Goal: Task Accomplishment & Management: Use online tool/utility

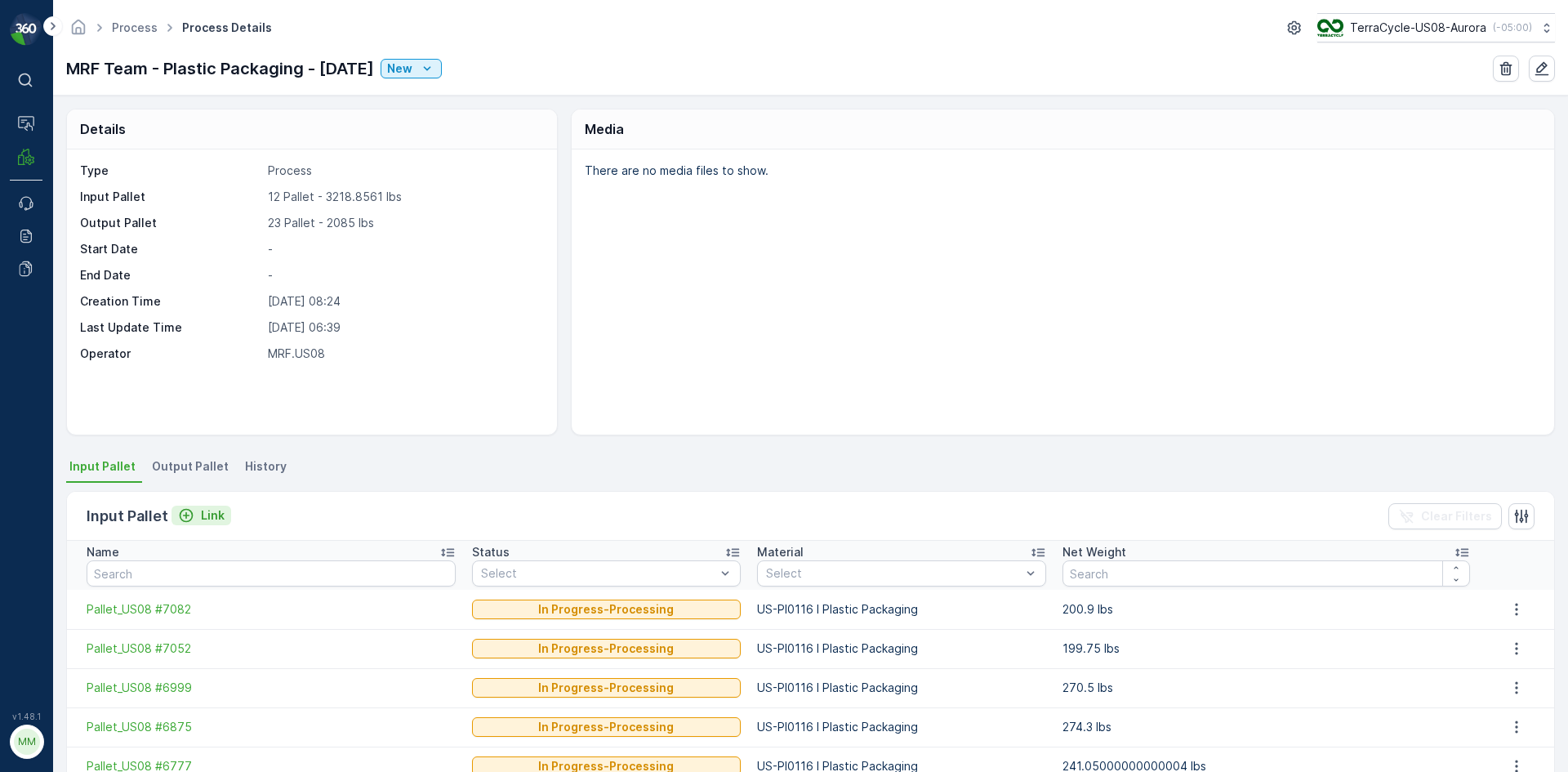
click at [194, 521] on div "Link" at bounding box center [201, 514] width 47 height 16
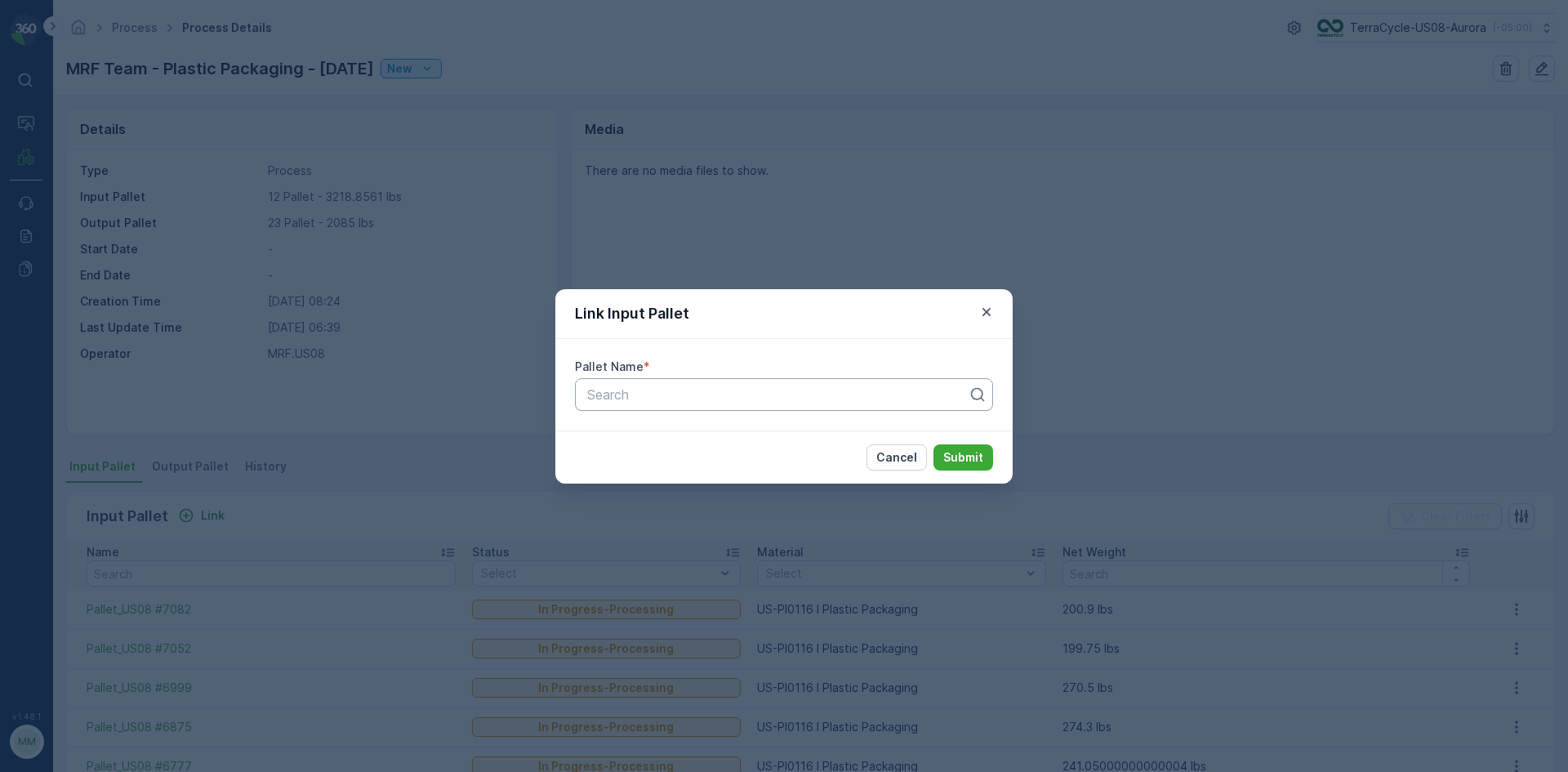
click at [633, 382] on div "Search" at bounding box center [784, 394] width 418 height 32
type input "7218"
click at [734, 457] on div "Pallet_US08 #7218" at bounding box center [784, 462] width 399 height 14
click at [964, 448] on button "Submit" at bounding box center [963, 457] width 59 height 26
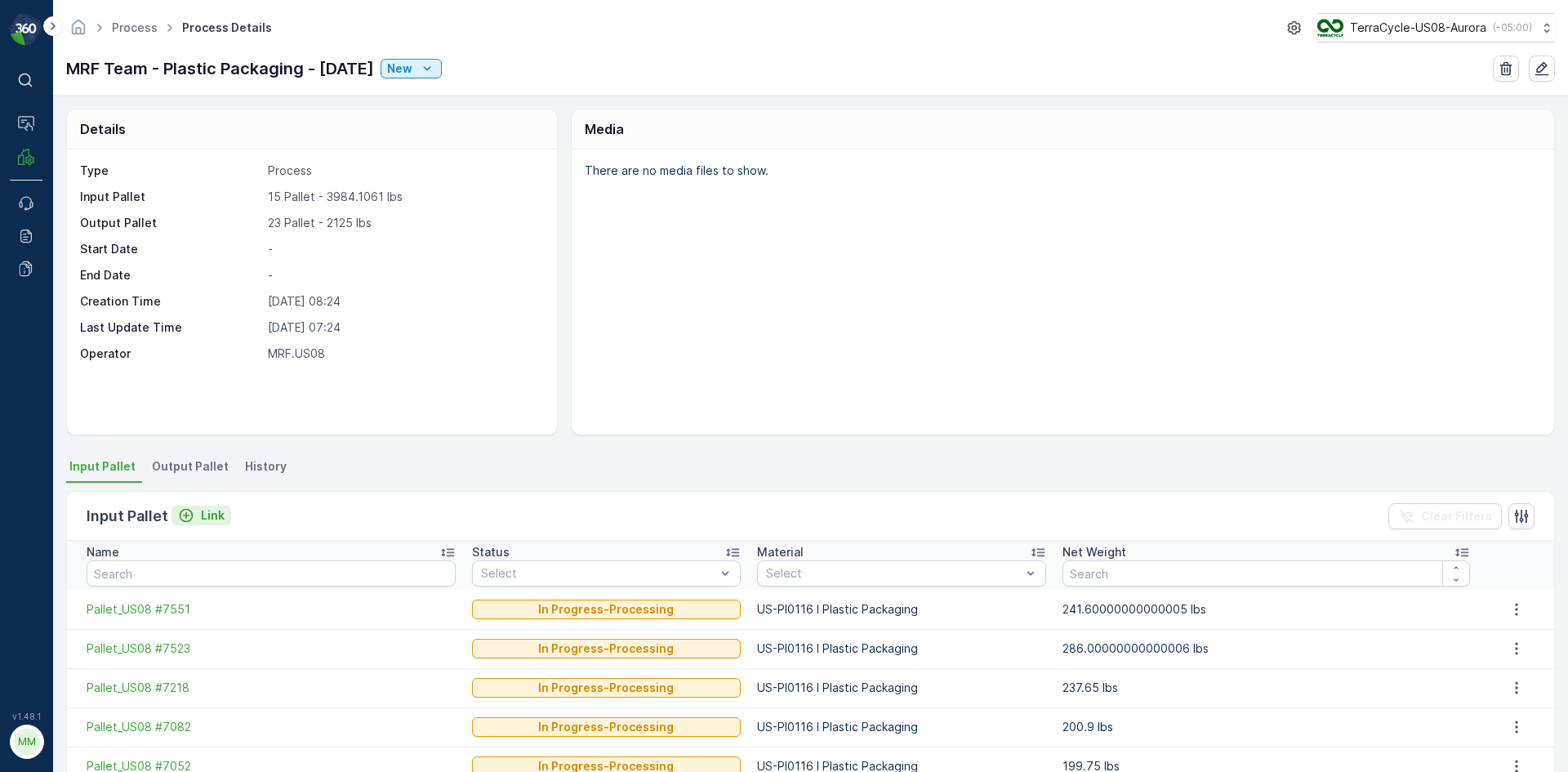
click at [210, 511] on p "Link" at bounding box center [213, 514] width 24 height 16
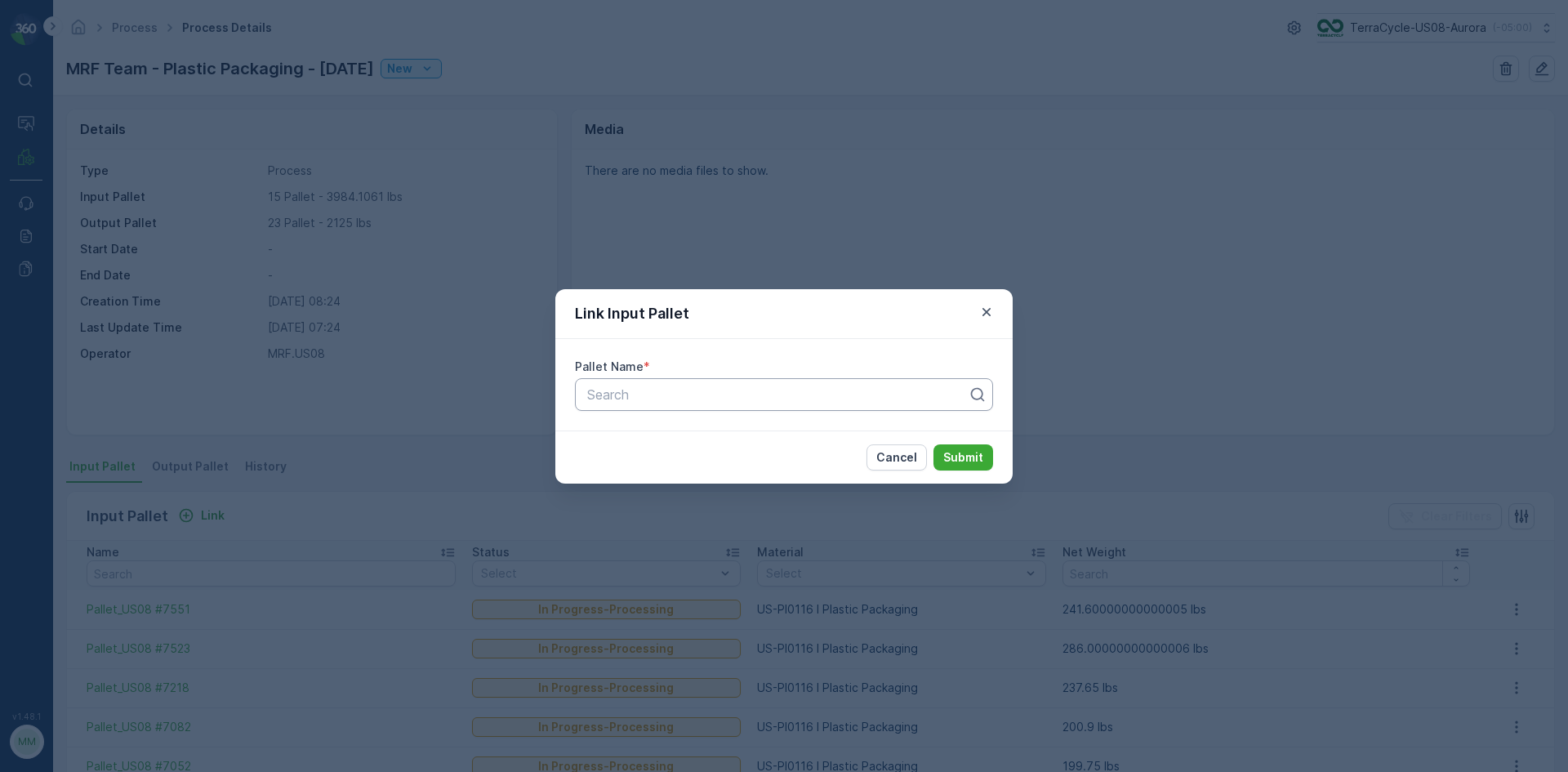
click at [667, 394] on div at bounding box center [778, 394] width 384 height 14
type input "6180"
click at [982, 310] on icon "button" at bounding box center [986, 311] width 16 height 16
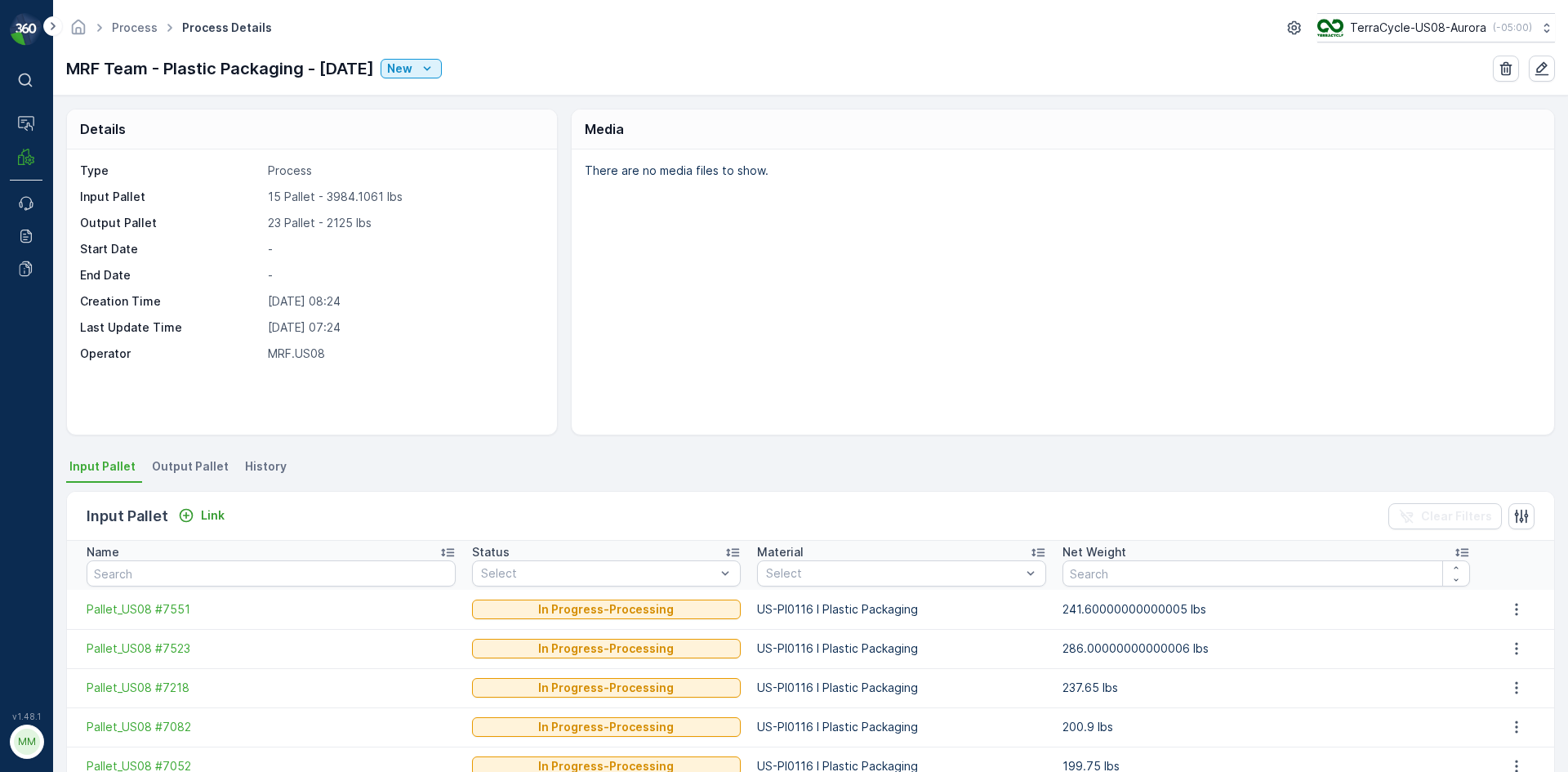
click at [190, 462] on span "Output Pallet" at bounding box center [190, 466] width 76 height 16
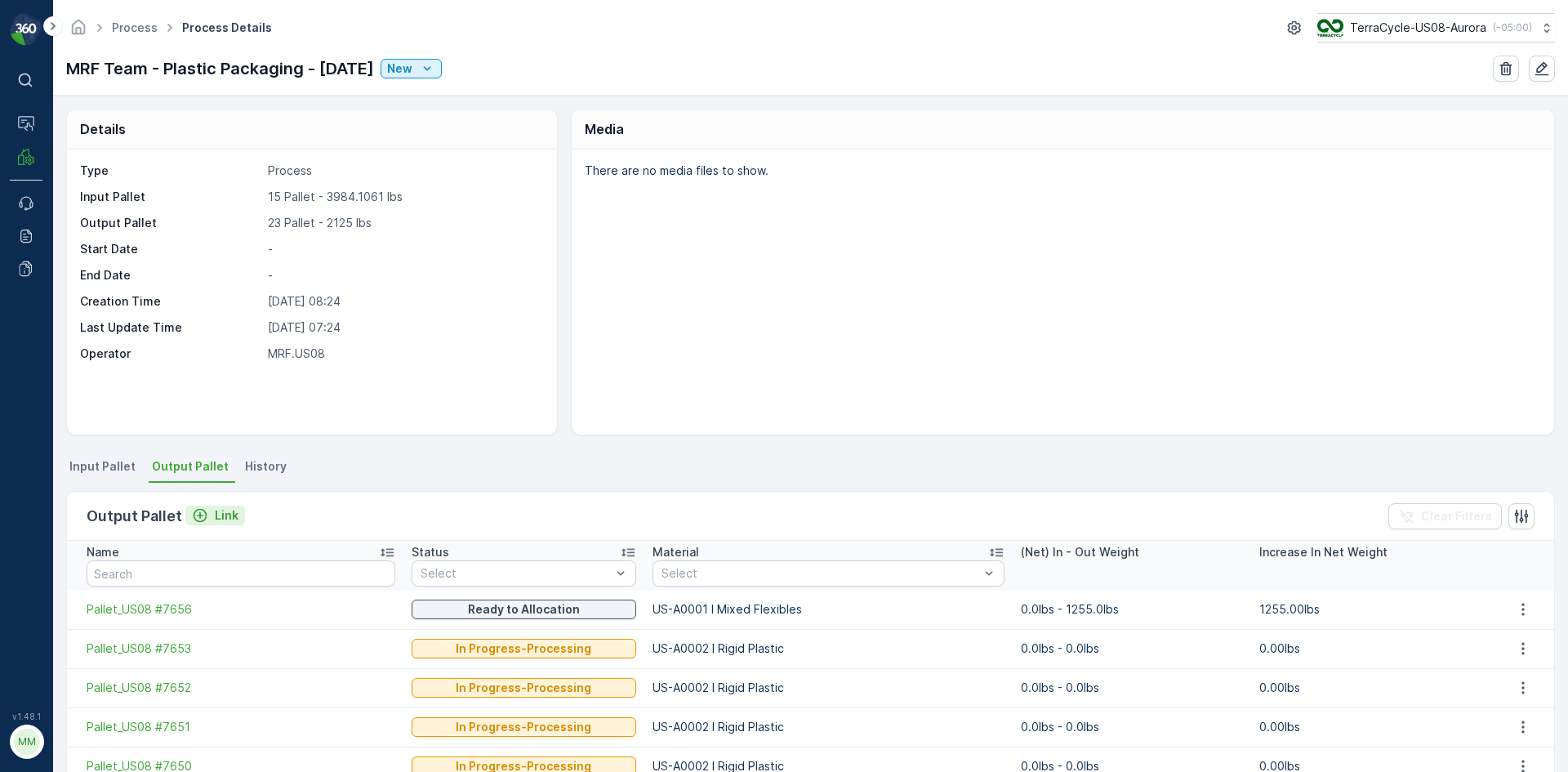
click at [219, 509] on p "Link" at bounding box center [226, 514] width 24 height 16
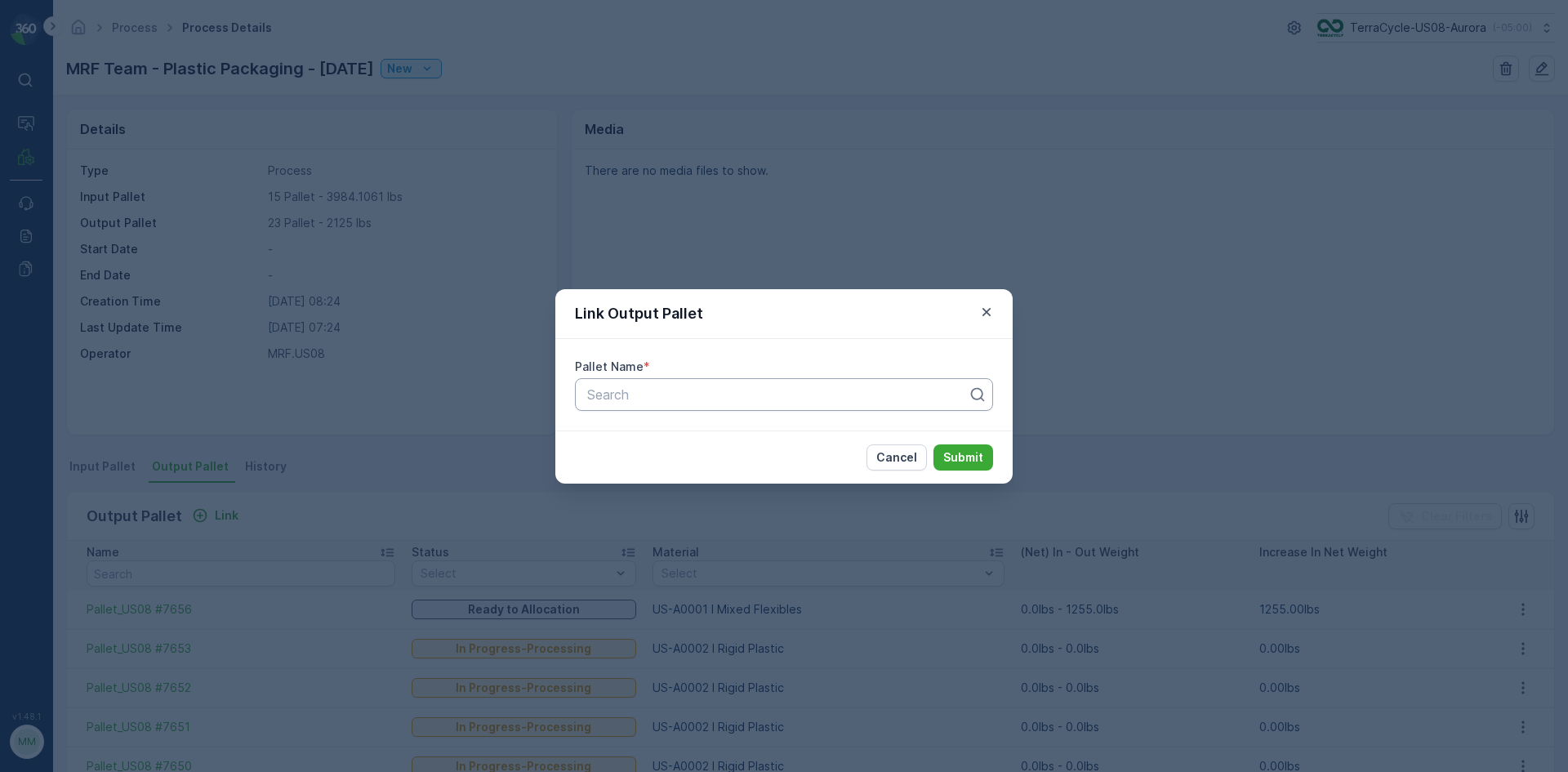
click at [842, 397] on div at bounding box center [778, 394] width 384 height 14
type input "7649"
click at [827, 431] on div "Pallet_US08 #7649" at bounding box center [784, 434] width 399 height 14
click at [982, 455] on p "Submit" at bounding box center [963, 457] width 40 height 16
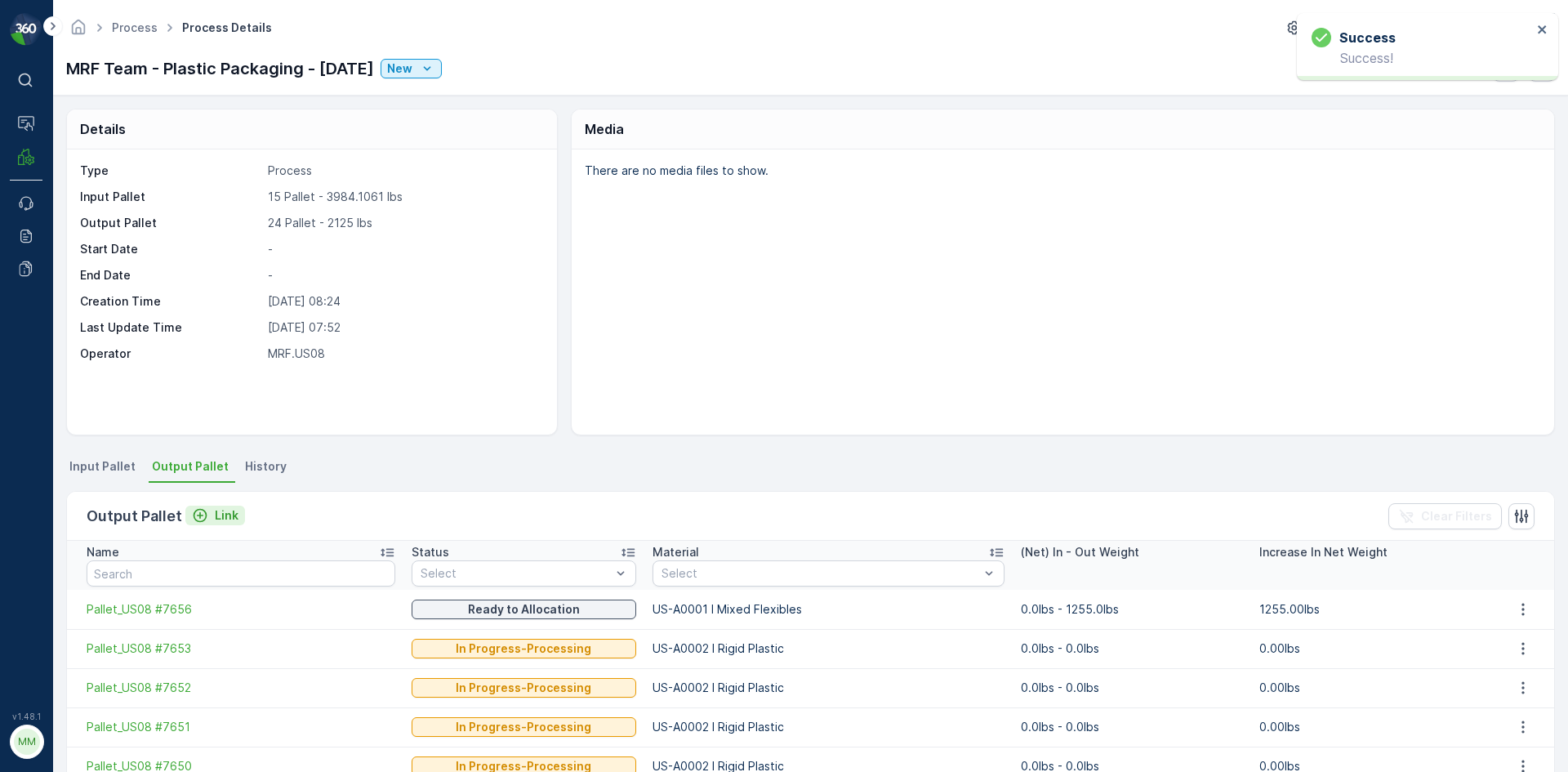
click at [206, 517] on div "Link" at bounding box center [215, 514] width 47 height 16
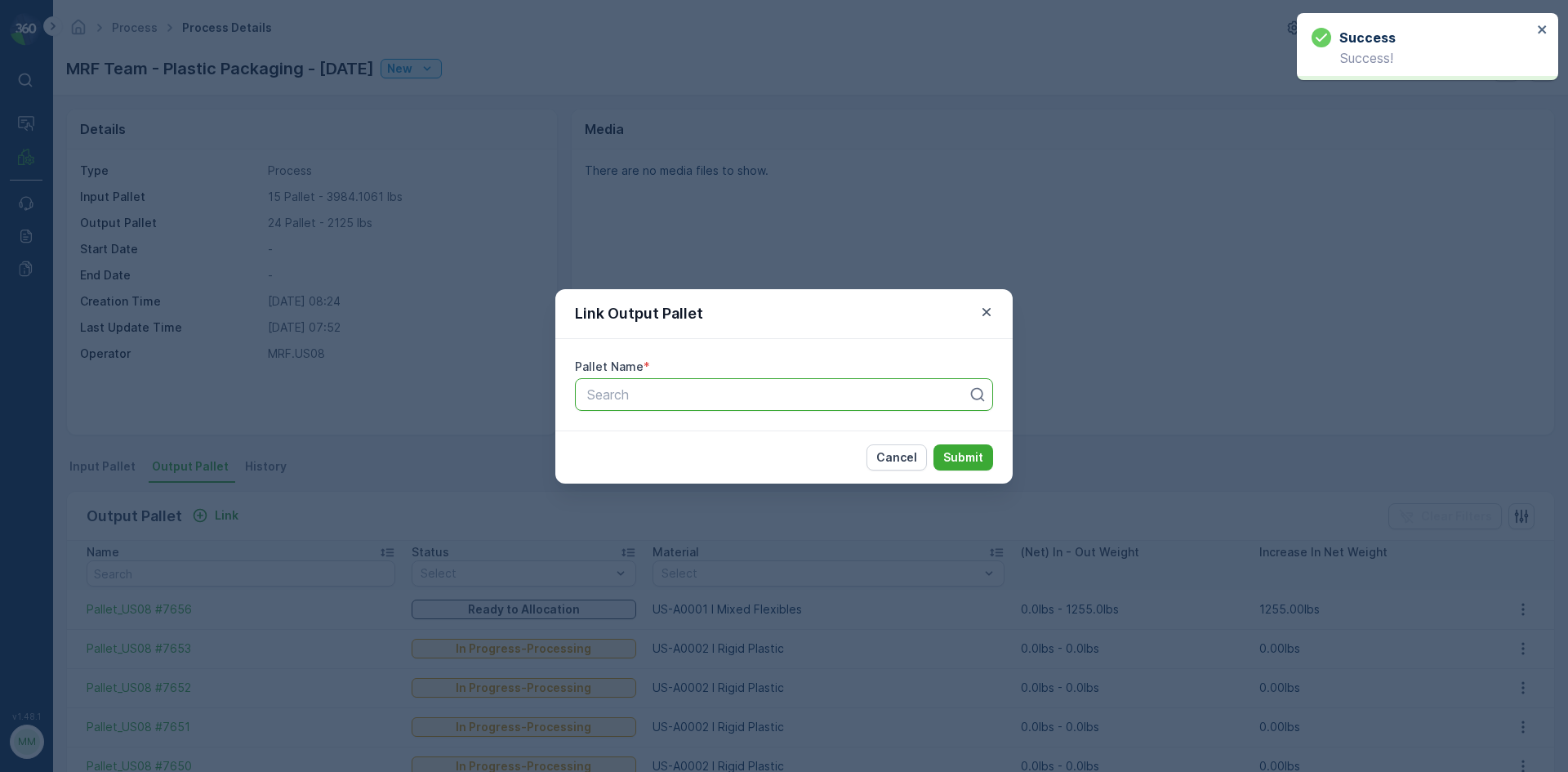
click at [677, 394] on div at bounding box center [778, 394] width 384 height 14
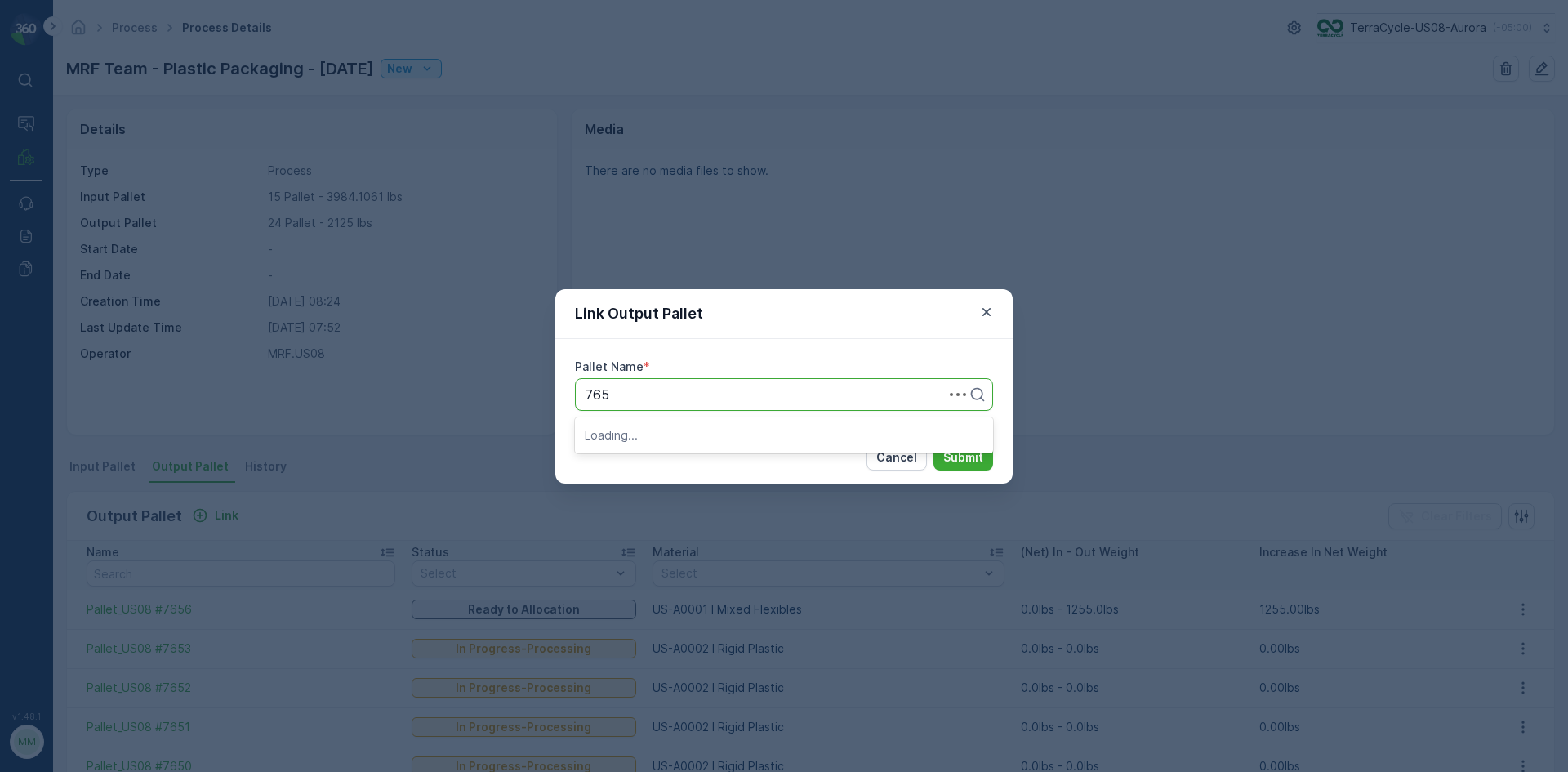
type input "7653"
click at [675, 470] on div "Pallet_US08 #7653" at bounding box center [784, 462] width 418 height 28
click at [986, 457] on button "Submit" at bounding box center [963, 457] width 59 height 26
click at [737, 405] on div "Pallet_US08 #7653" at bounding box center [784, 394] width 418 height 32
type input "7652"
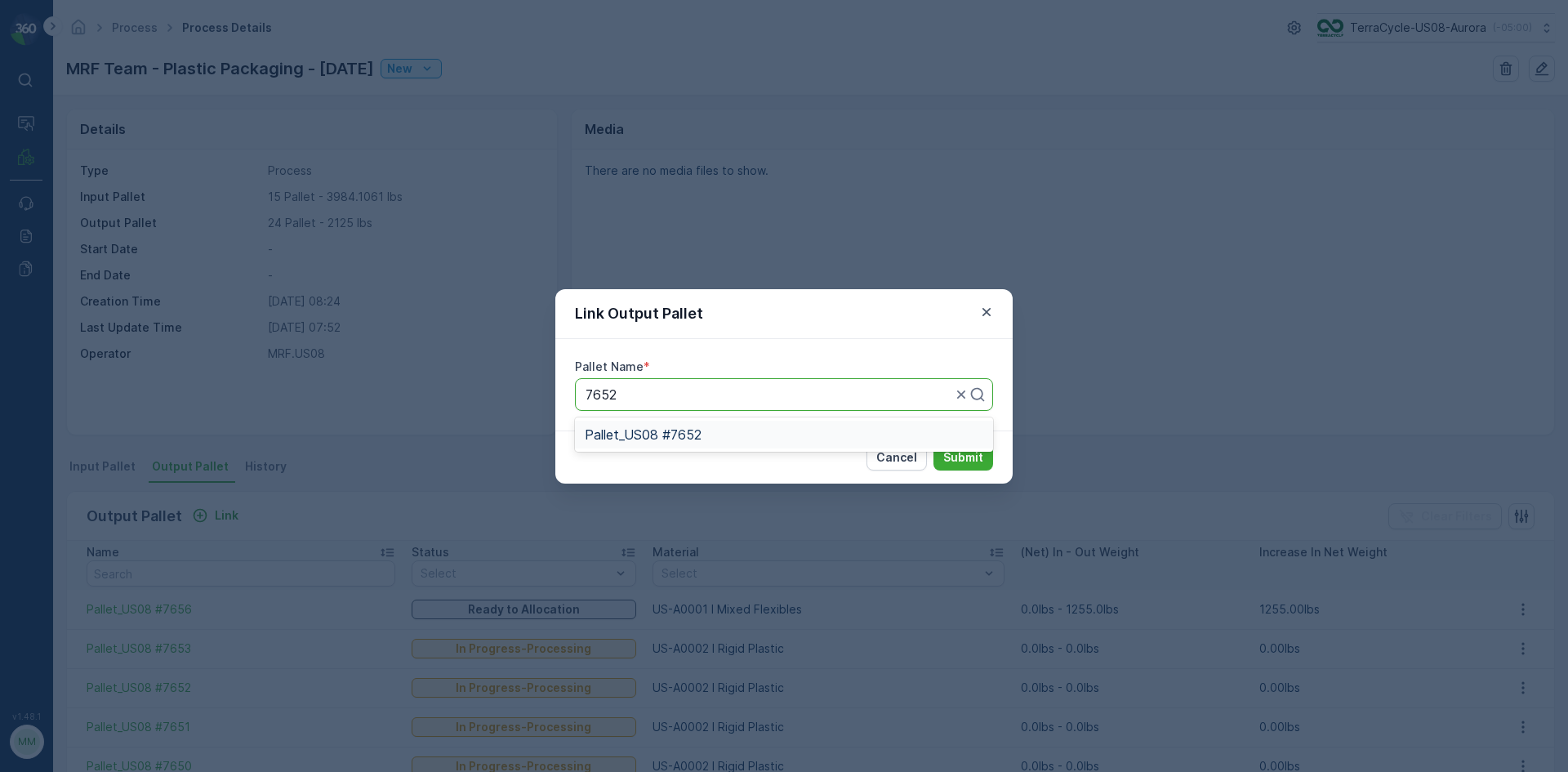
click at [734, 431] on div "Pallet_US08 #7652" at bounding box center [784, 434] width 399 height 14
click at [976, 459] on p "Submit" at bounding box center [963, 457] width 40 height 16
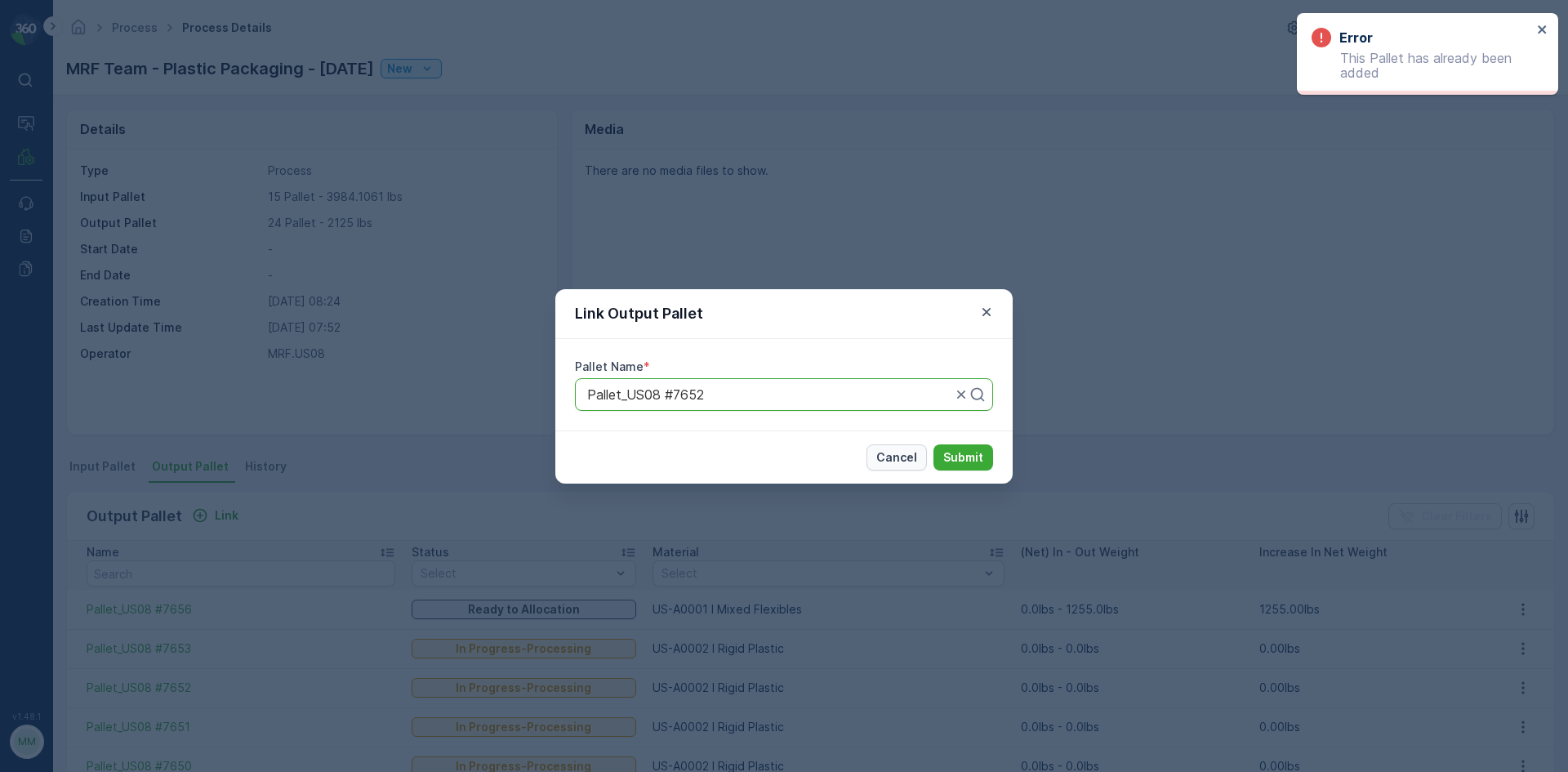
click at [909, 464] on p "Cancel" at bounding box center [896, 457] width 41 height 16
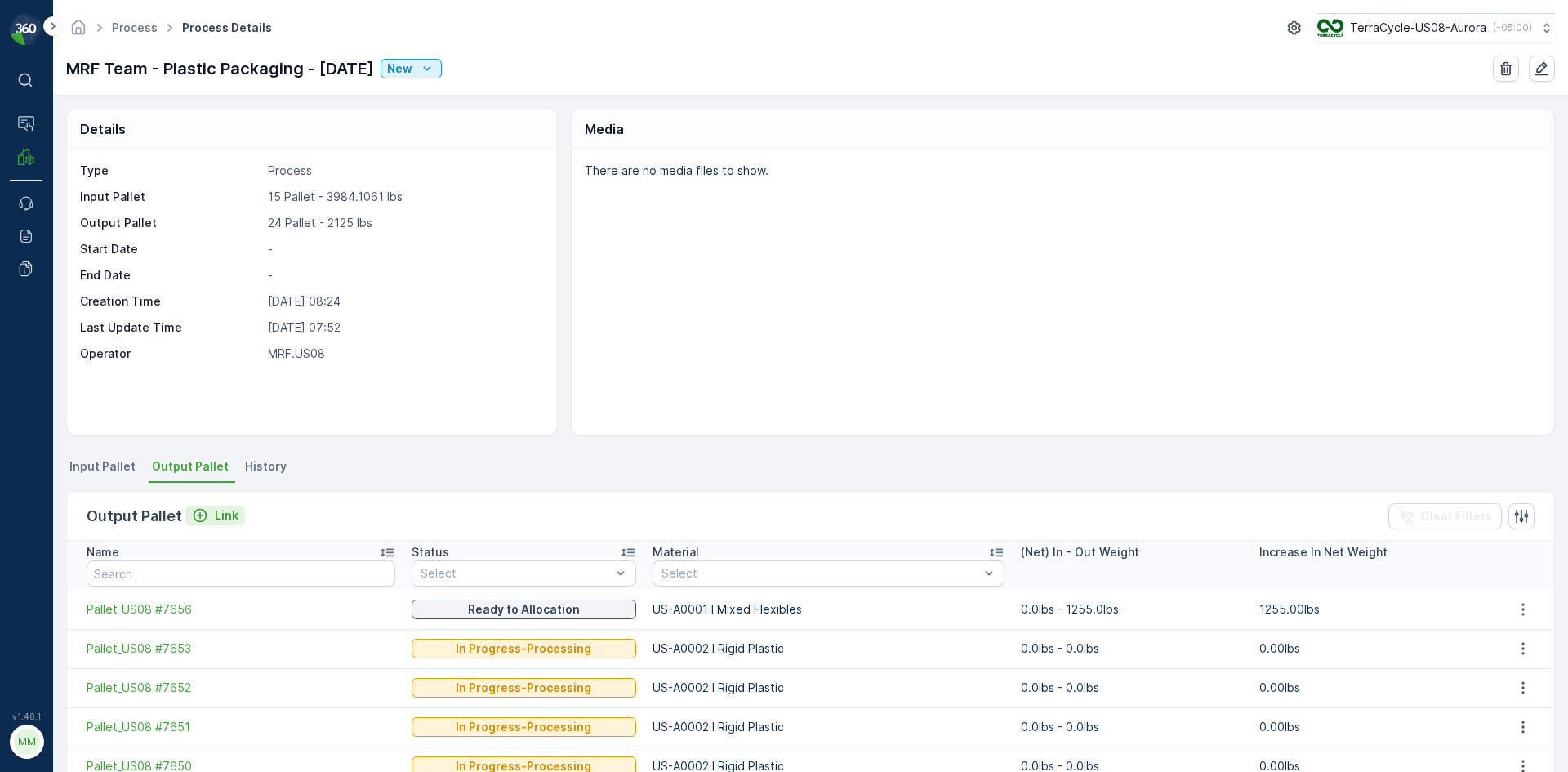
click at [227, 513] on p "Link" at bounding box center [226, 514] width 24 height 16
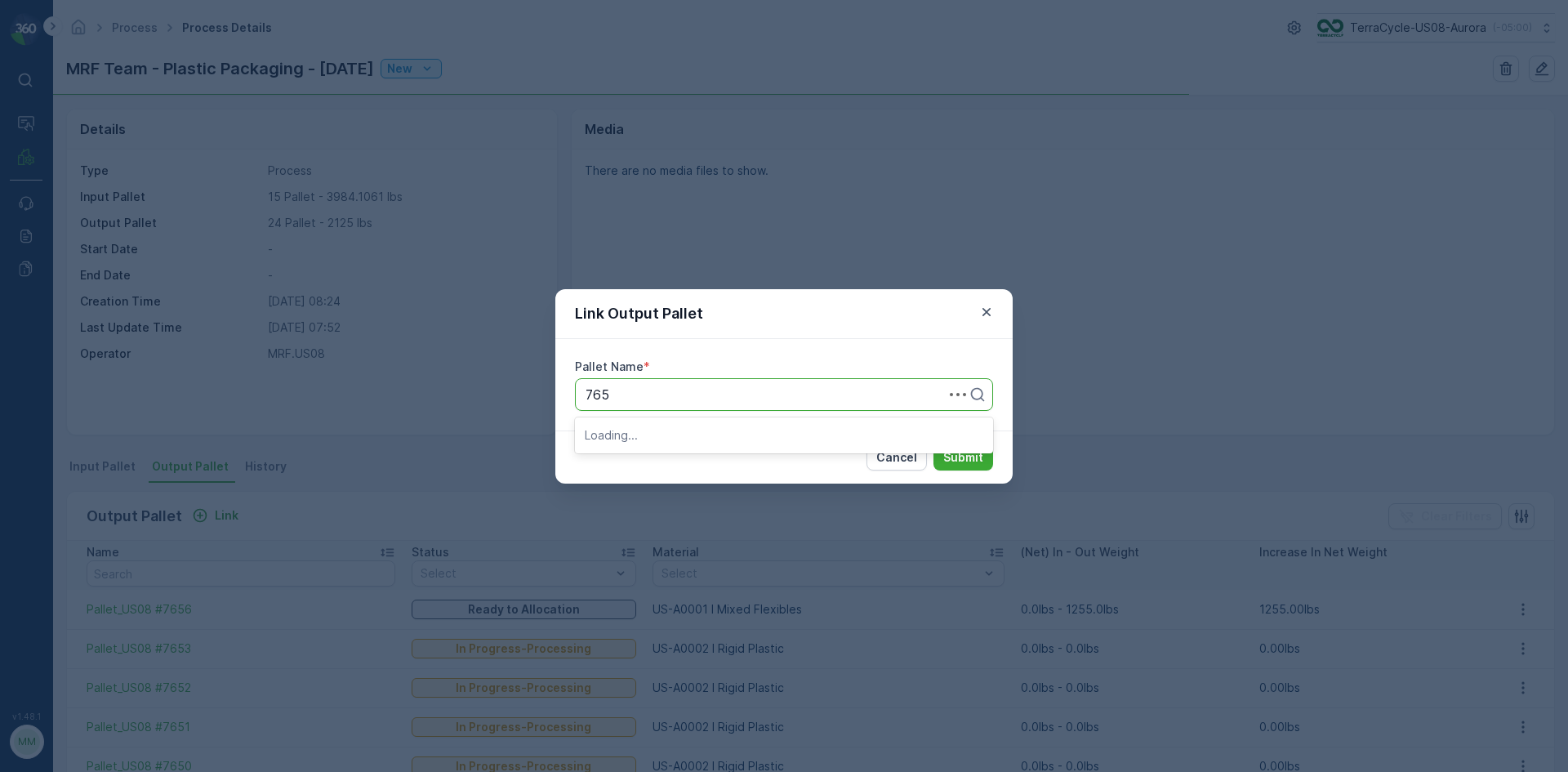
type input "7651"
click at [774, 456] on div "Pallet_US08 #7651" at bounding box center [784, 462] width 399 height 14
click at [952, 453] on p "Submit" at bounding box center [963, 457] width 40 height 16
click at [757, 406] on div "Pallet_US08 #7651" at bounding box center [784, 394] width 418 height 32
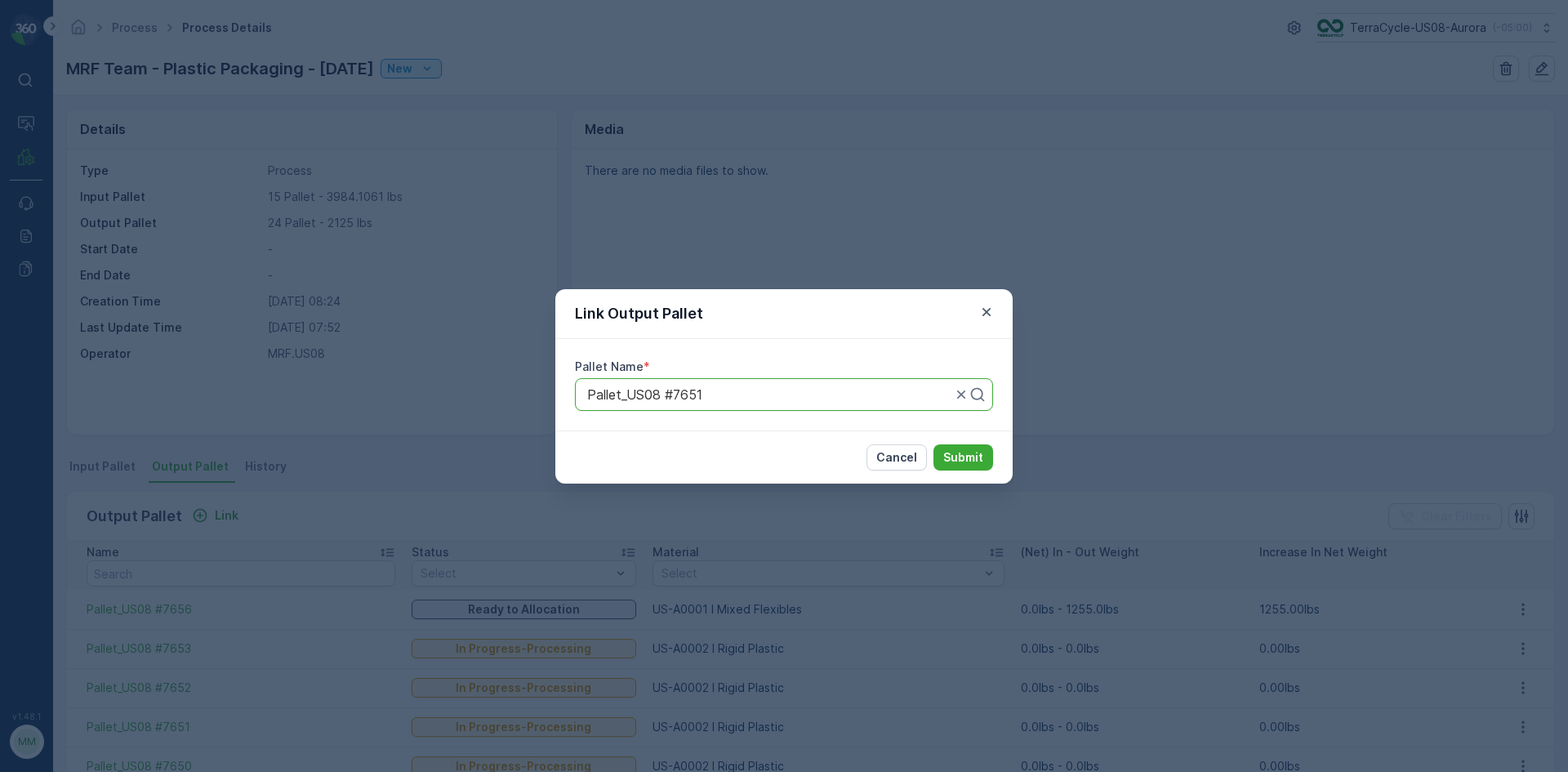
click at [961, 403] on div at bounding box center [970, 394] width 32 height 31
type input "7650"
click at [842, 473] on div "Pallet_US08 #7650" at bounding box center [784, 462] width 418 height 28
click at [972, 467] on button "Submit" at bounding box center [963, 457] width 59 height 26
click at [985, 309] on icon "button" at bounding box center [987, 311] width 9 height 9
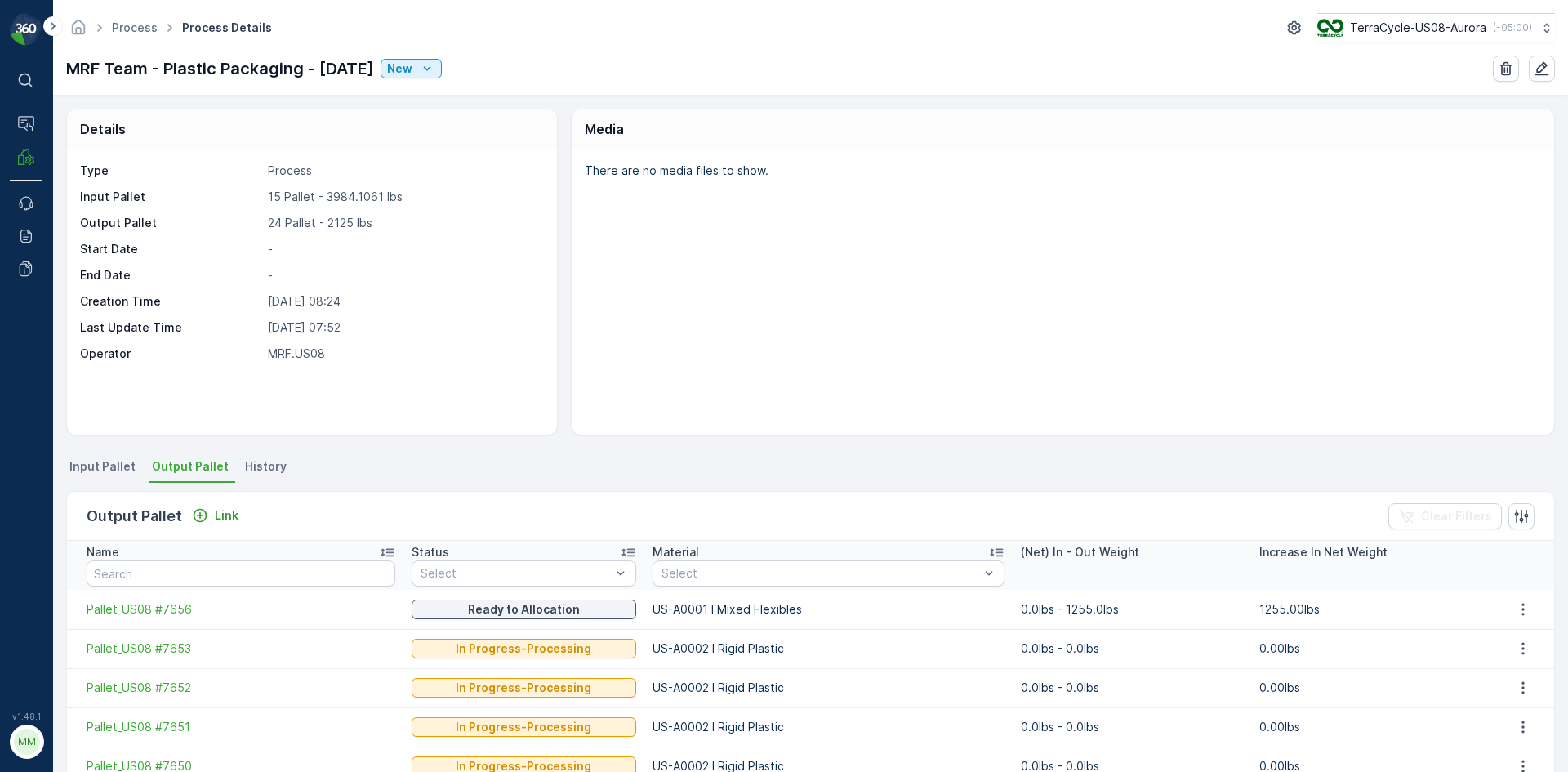
click at [91, 469] on span "Input Pallet" at bounding box center [102, 466] width 66 height 16
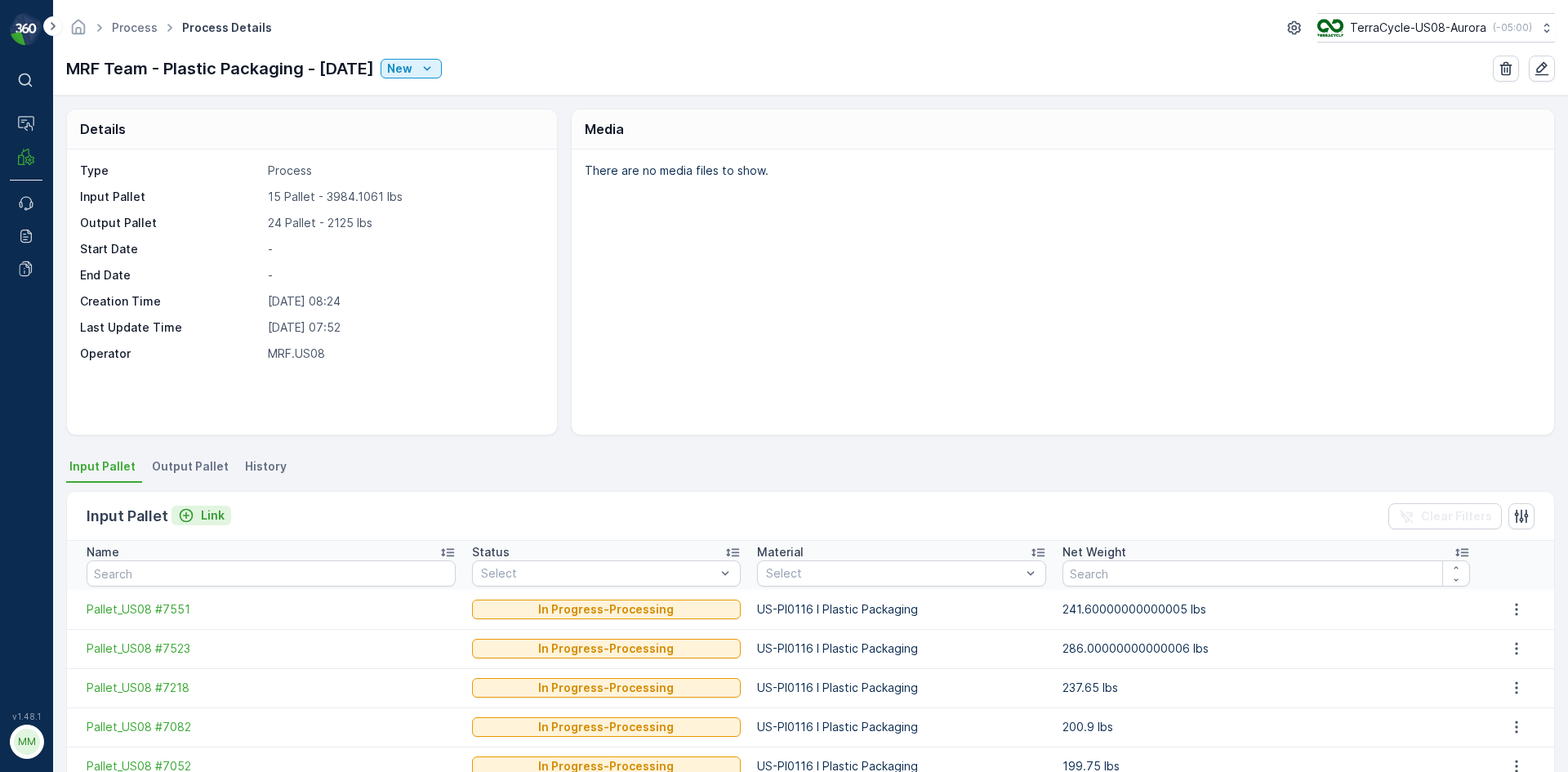
click at [201, 517] on p "Link" at bounding box center [213, 514] width 24 height 16
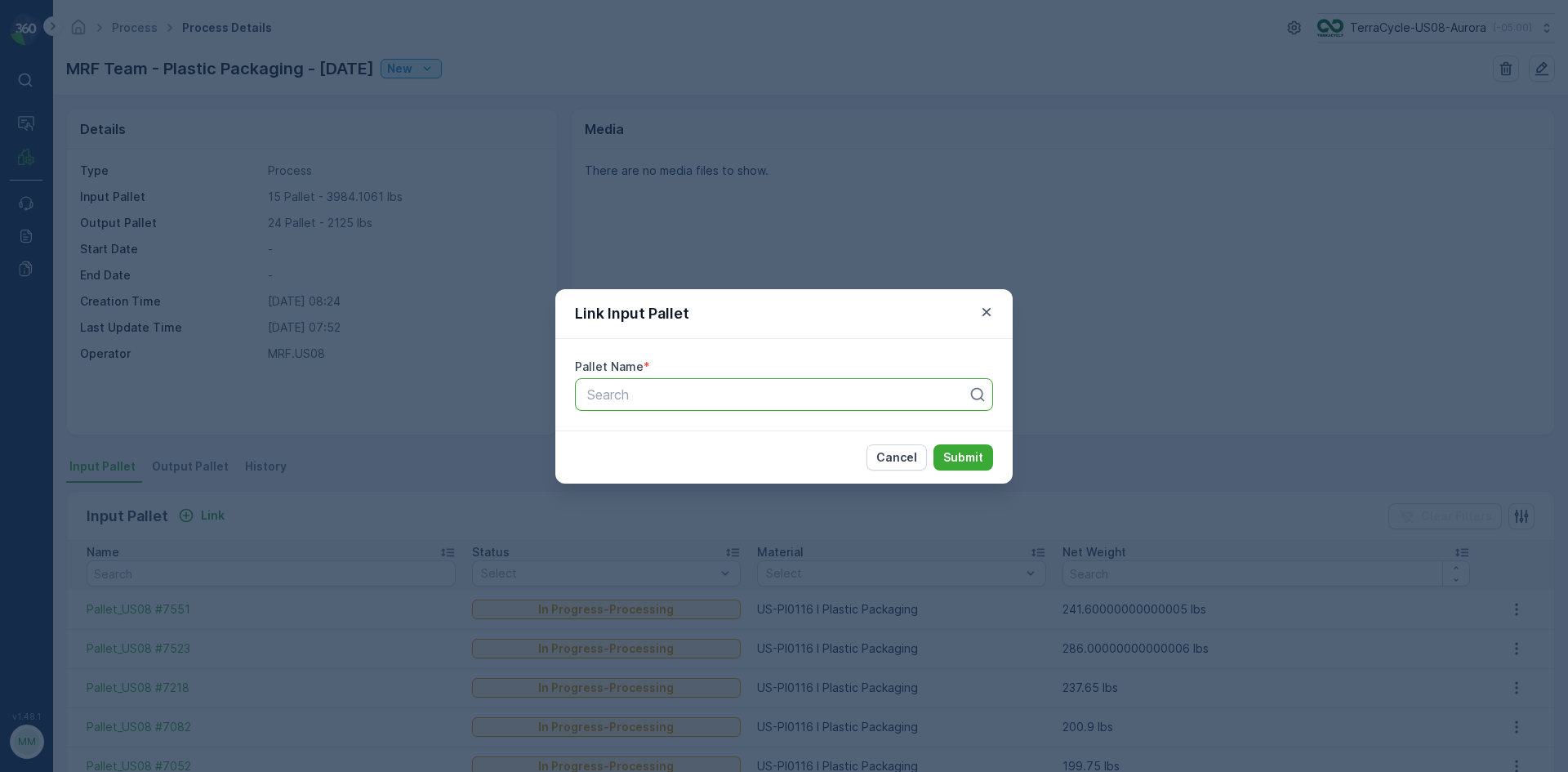
click at [618, 383] on div "Search" at bounding box center [784, 394] width 418 height 32
type input "6991"
click at [651, 468] on span "Pallet_US08 #6991" at bounding box center [643, 462] width 116 height 14
click at [970, 462] on p "Submit" at bounding box center [963, 457] width 40 height 16
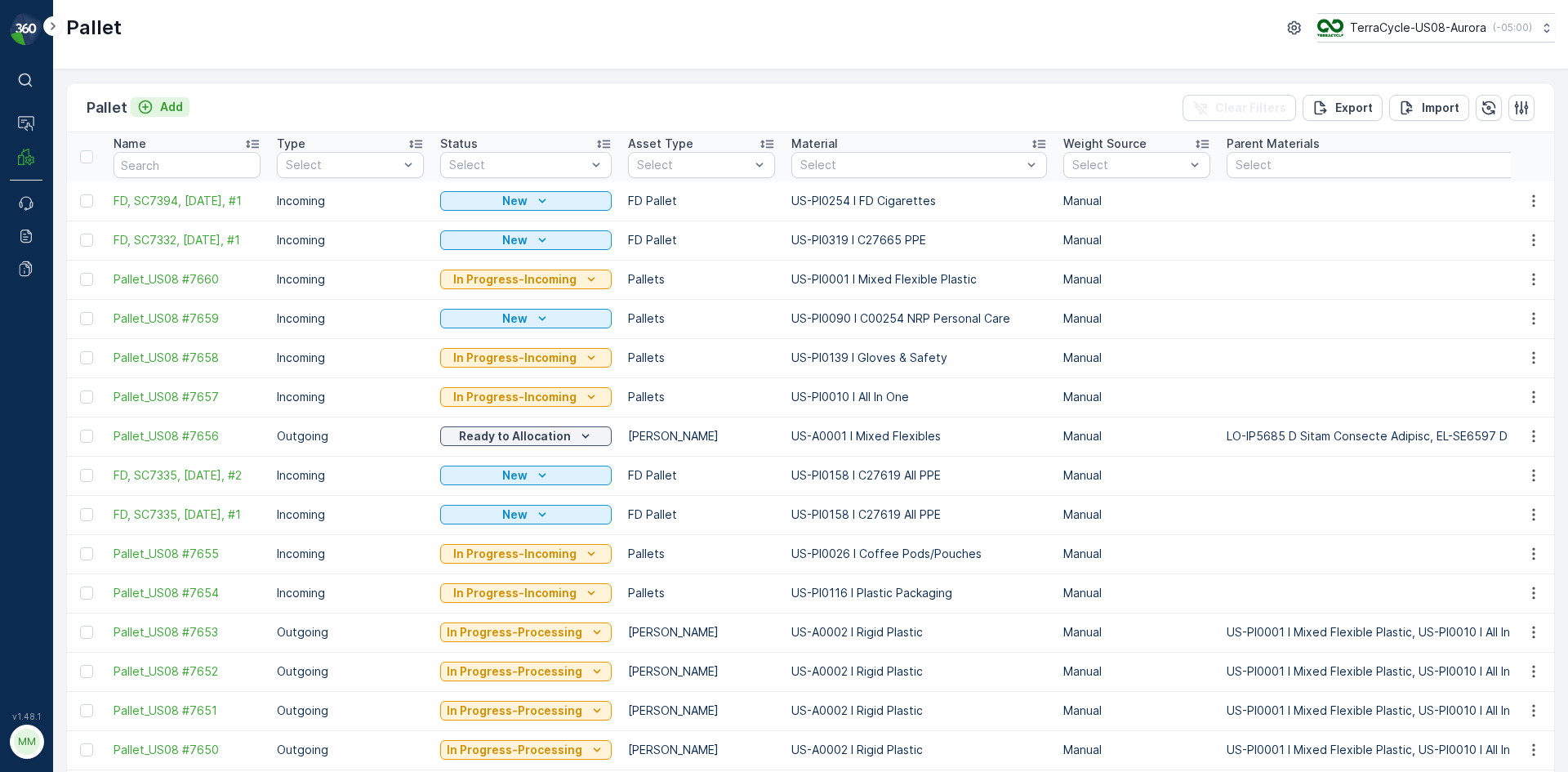
click at [147, 109] on icon "Add" at bounding box center [145, 107] width 16 height 16
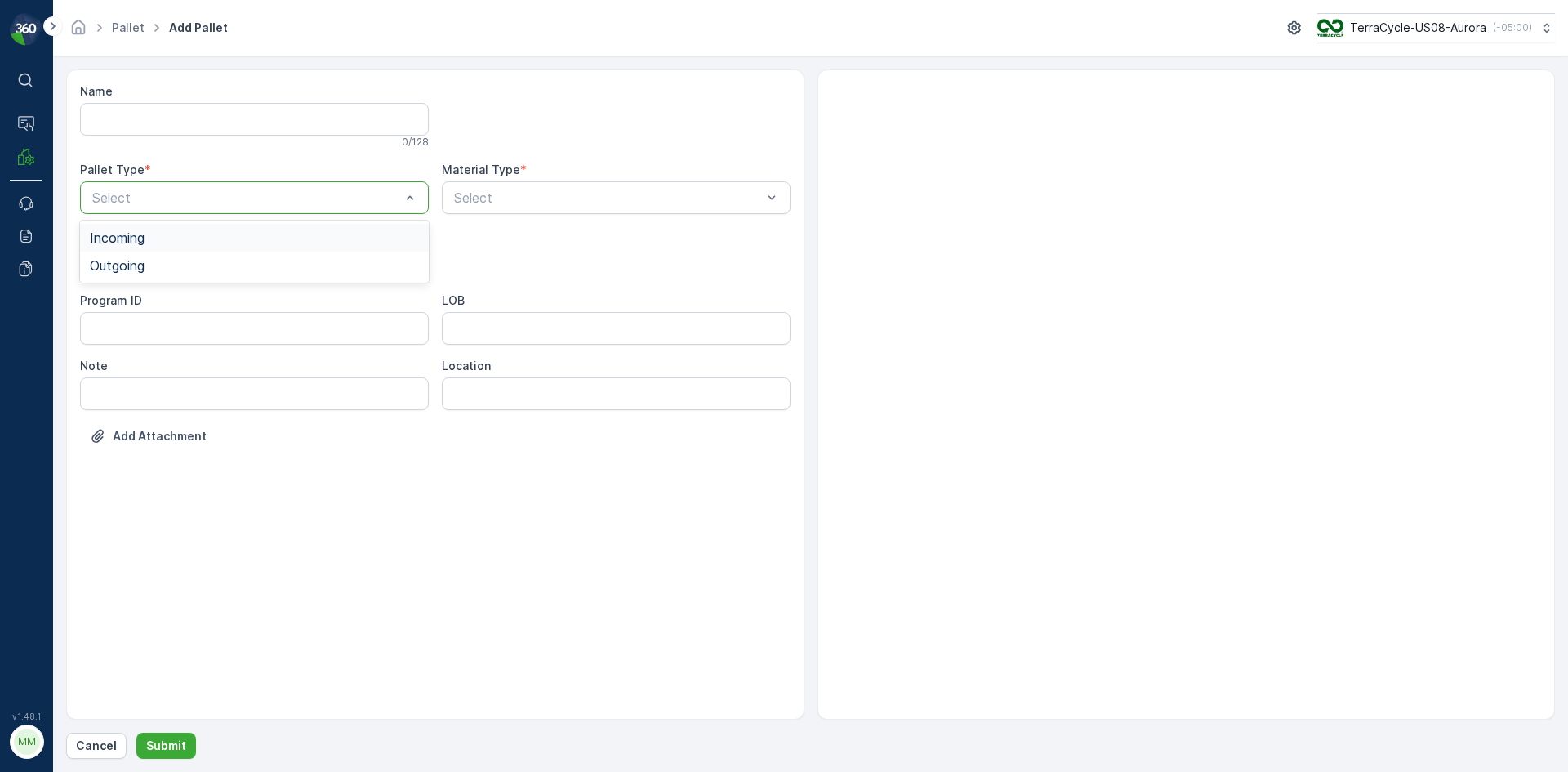
click at [343, 196] on div at bounding box center [246, 197] width 311 height 14
click at [297, 264] on div "Outgoing" at bounding box center [254, 264] width 329 height 14
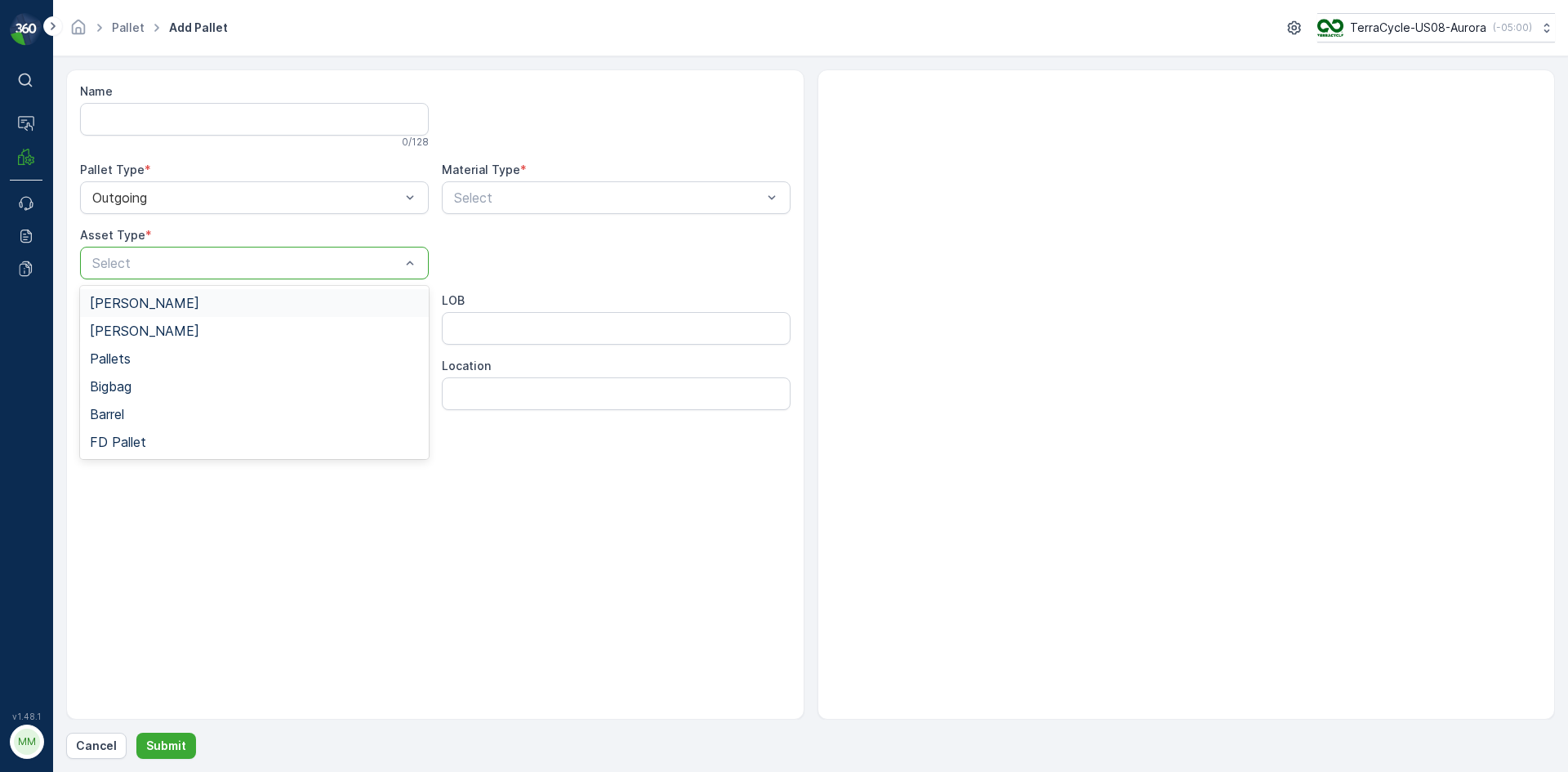
click at [394, 277] on div "Select" at bounding box center [254, 262] width 348 height 32
click at [366, 310] on div "[PERSON_NAME]" at bounding box center [254, 303] width 348 height 28
click at [643, 173] on div "Material Type *" at bounding box center [616, 169] width 348 height 16
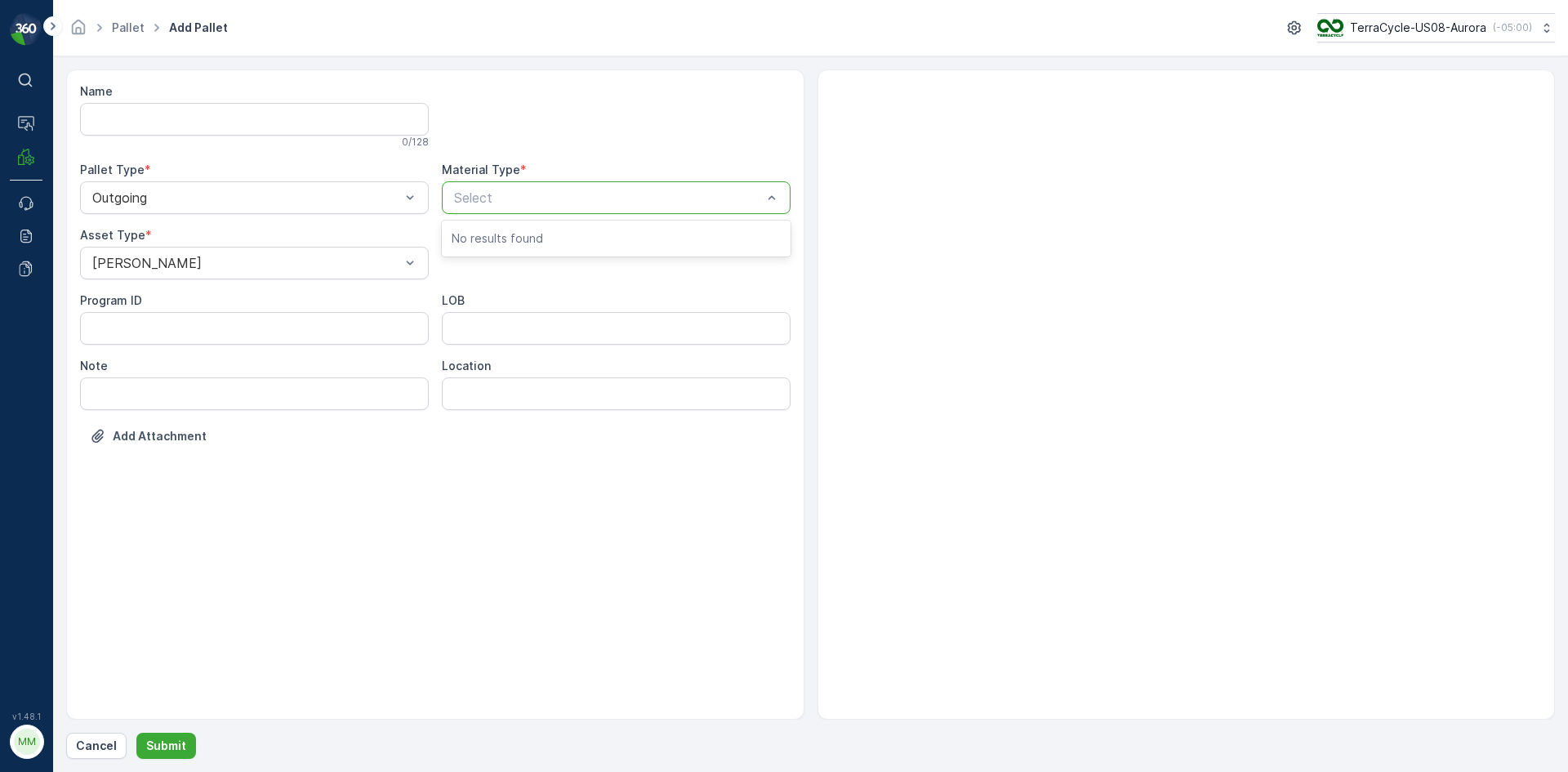
click at [638, 187] on div "Select" at bounding box center [616, 198] width 348 height 32
click at [633, 204] on div at bounding box center [608, 197] width 311 height 14
click at [660, 193] on div at bounding box center [608, 197] width 311 height 14
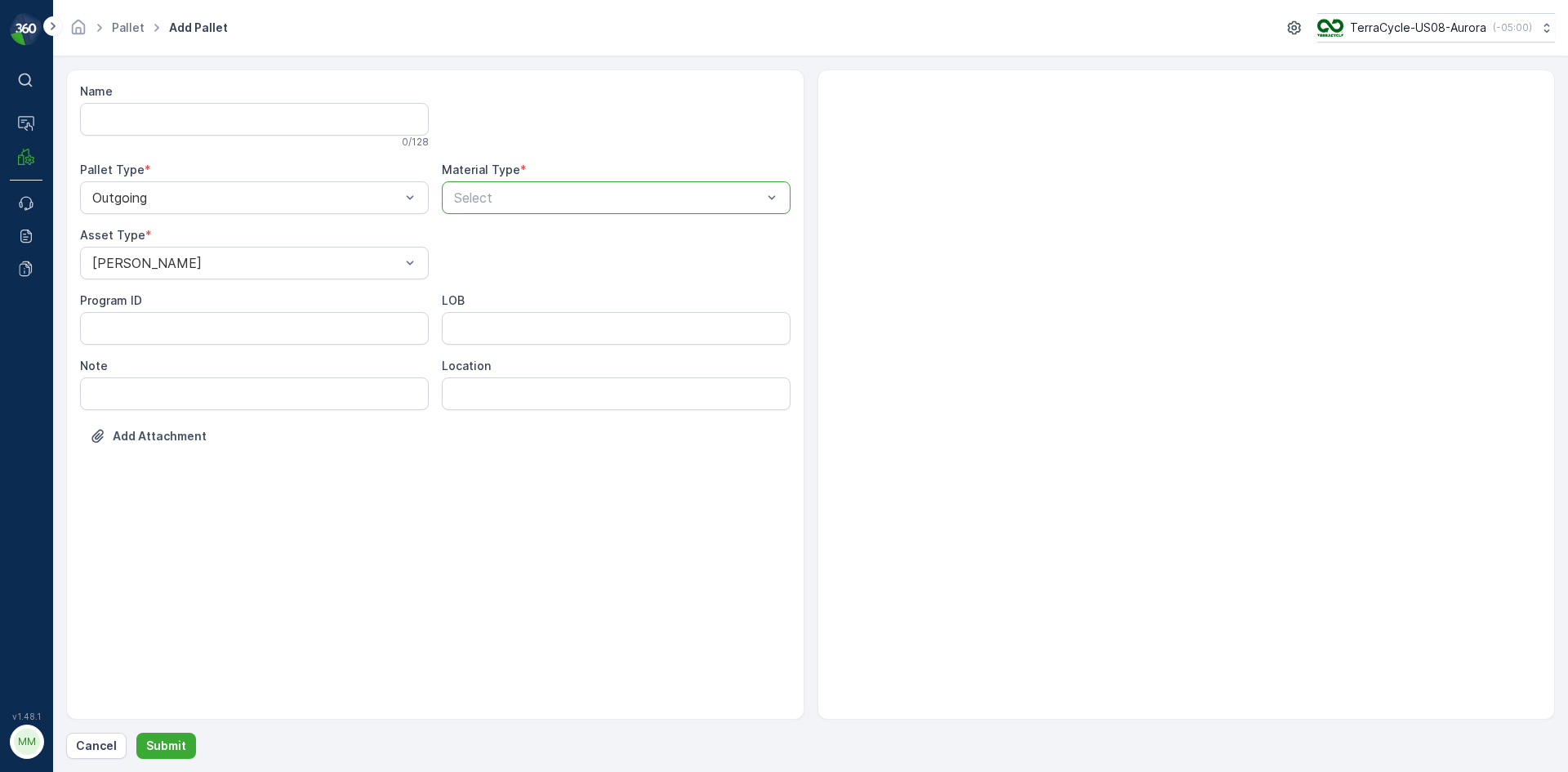
click at [660, 193] on div at bounding box center [608, 197] width 311 height 14
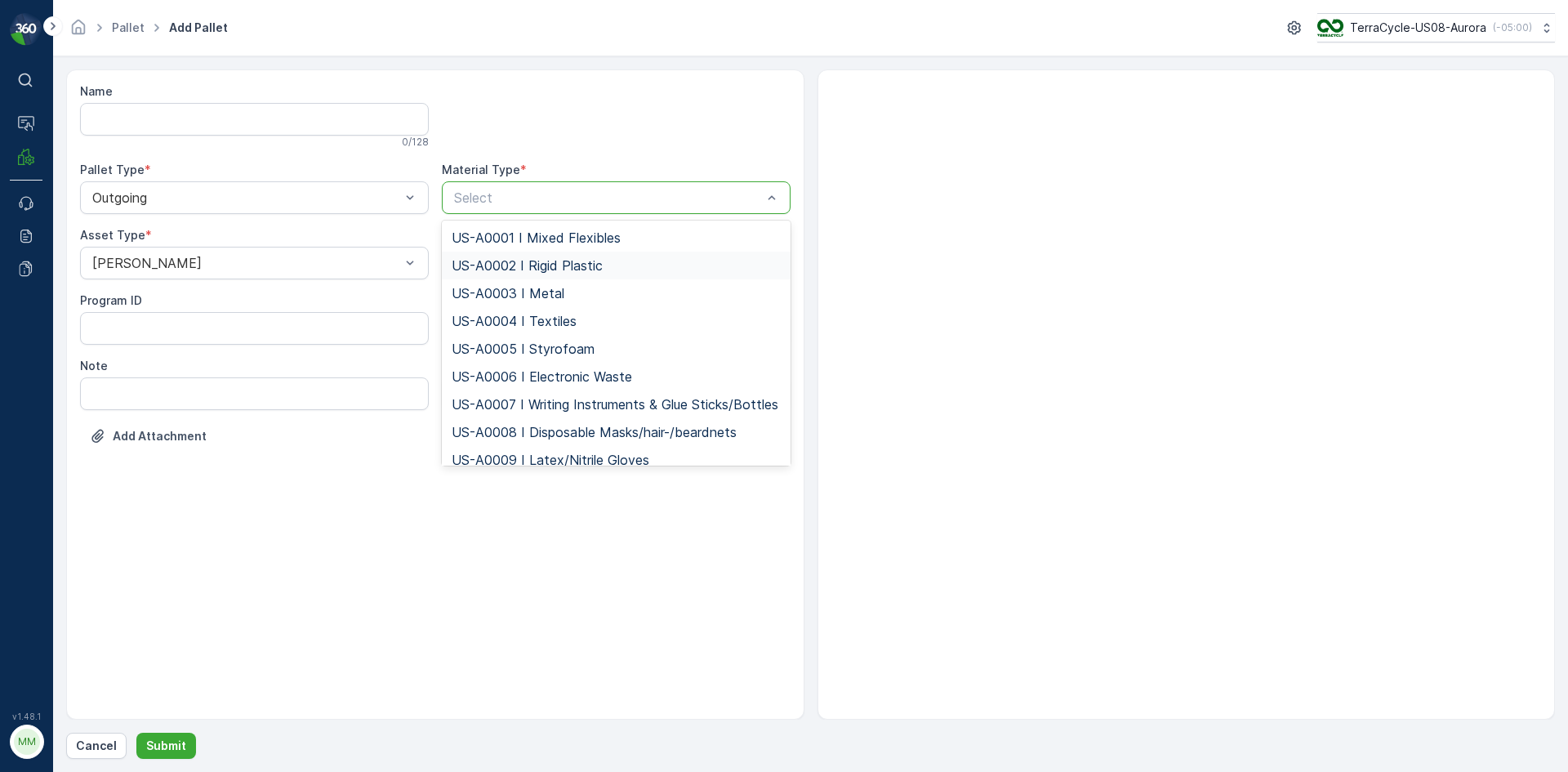
click at [543, 263] on span "US-A0002 I Rigid Plastic" at bounding box center [527, 264] width 151 height 14
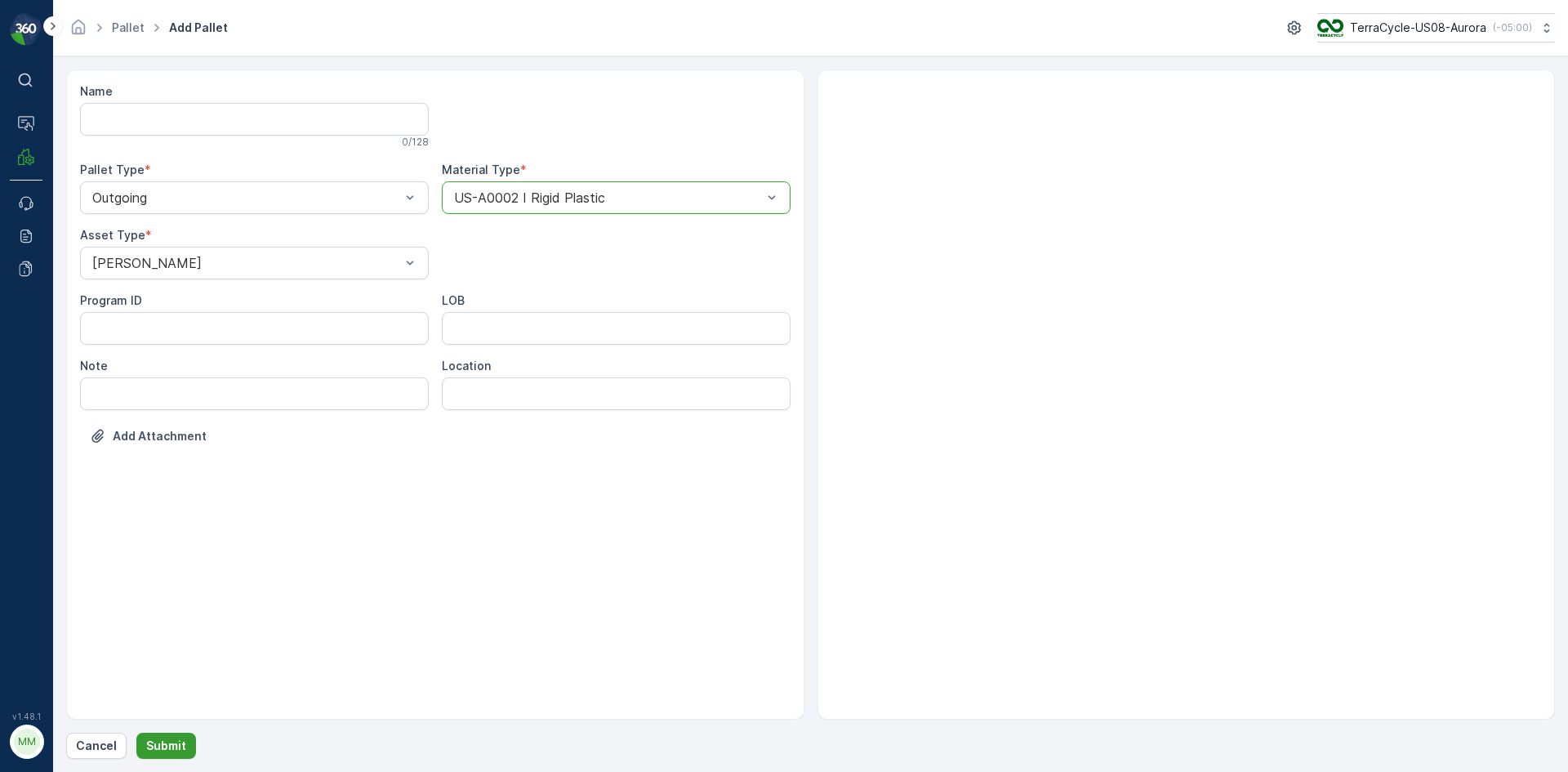
click at [161, 750] on p "Submit" at bounding box center [166, 745] width 40 height 16
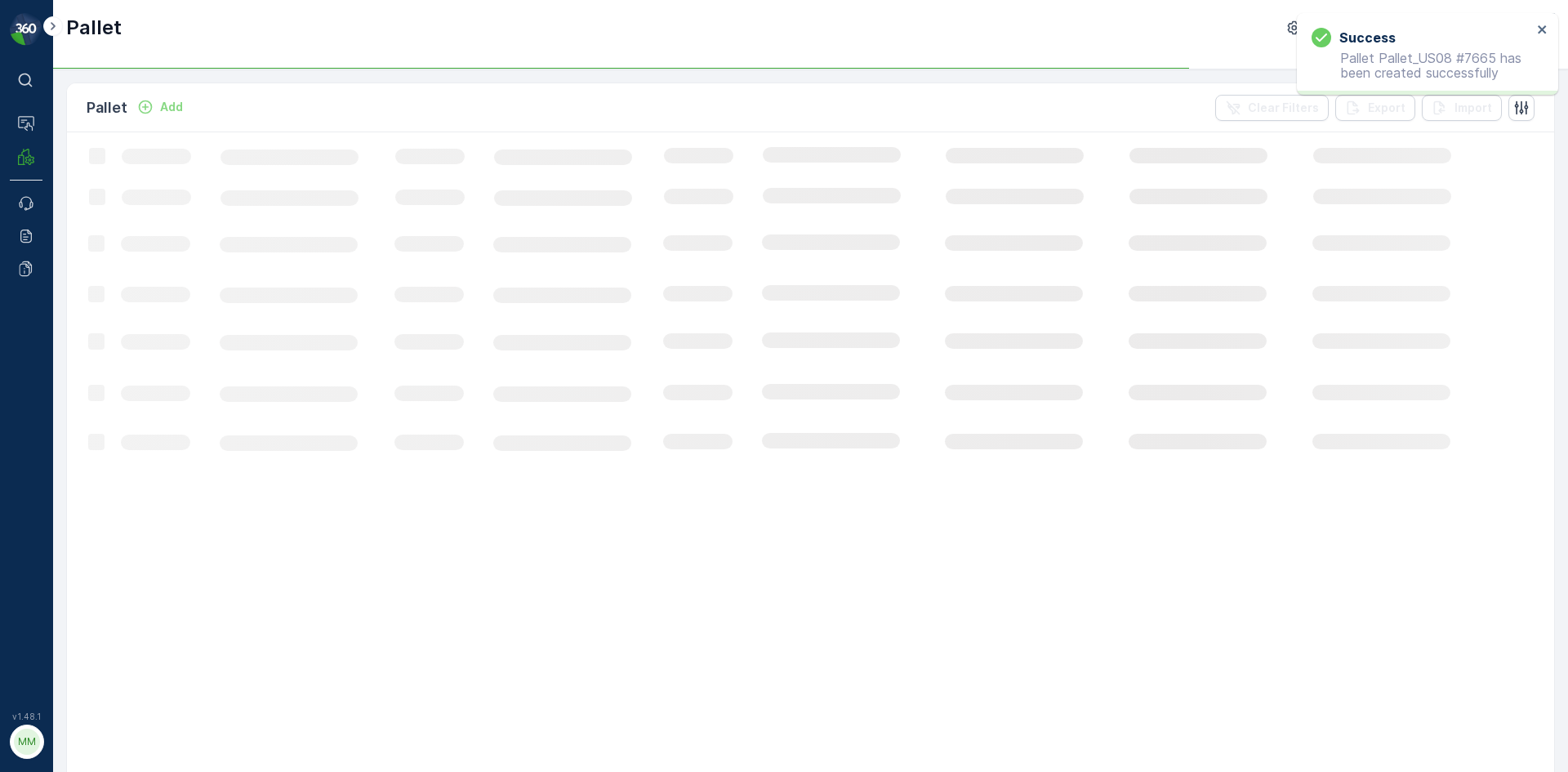
click at [172, 111] on p "Add" at bounding box center [172, 107] width 23 height 16
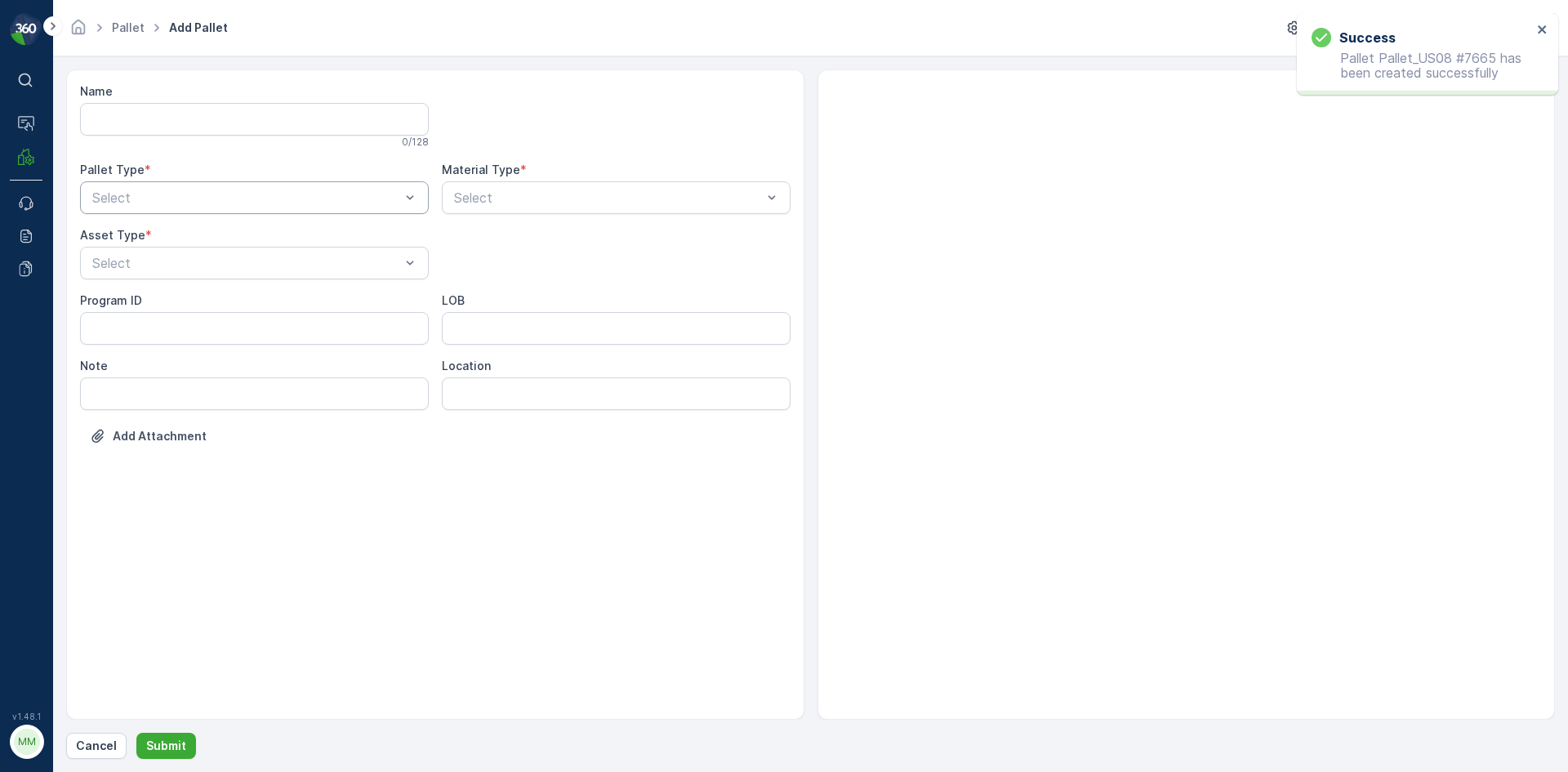
click at [218, 184] on div "Select" at bounding box center [254, 198] width 348 height 32
click at [220, 245] on div "Incoming" at bounding box center [254, 237] width 348 height 28
click at [220, 251] on div "Select" at bounding box center [254, 262] width 348 height 32
click at [214, 310] on div "[PERSON_NAME]" at bounding box center [254, 303] width 348 height 28
click at [541, 187] on div "Select" at bounding box center [616, 198] width 348 height 32
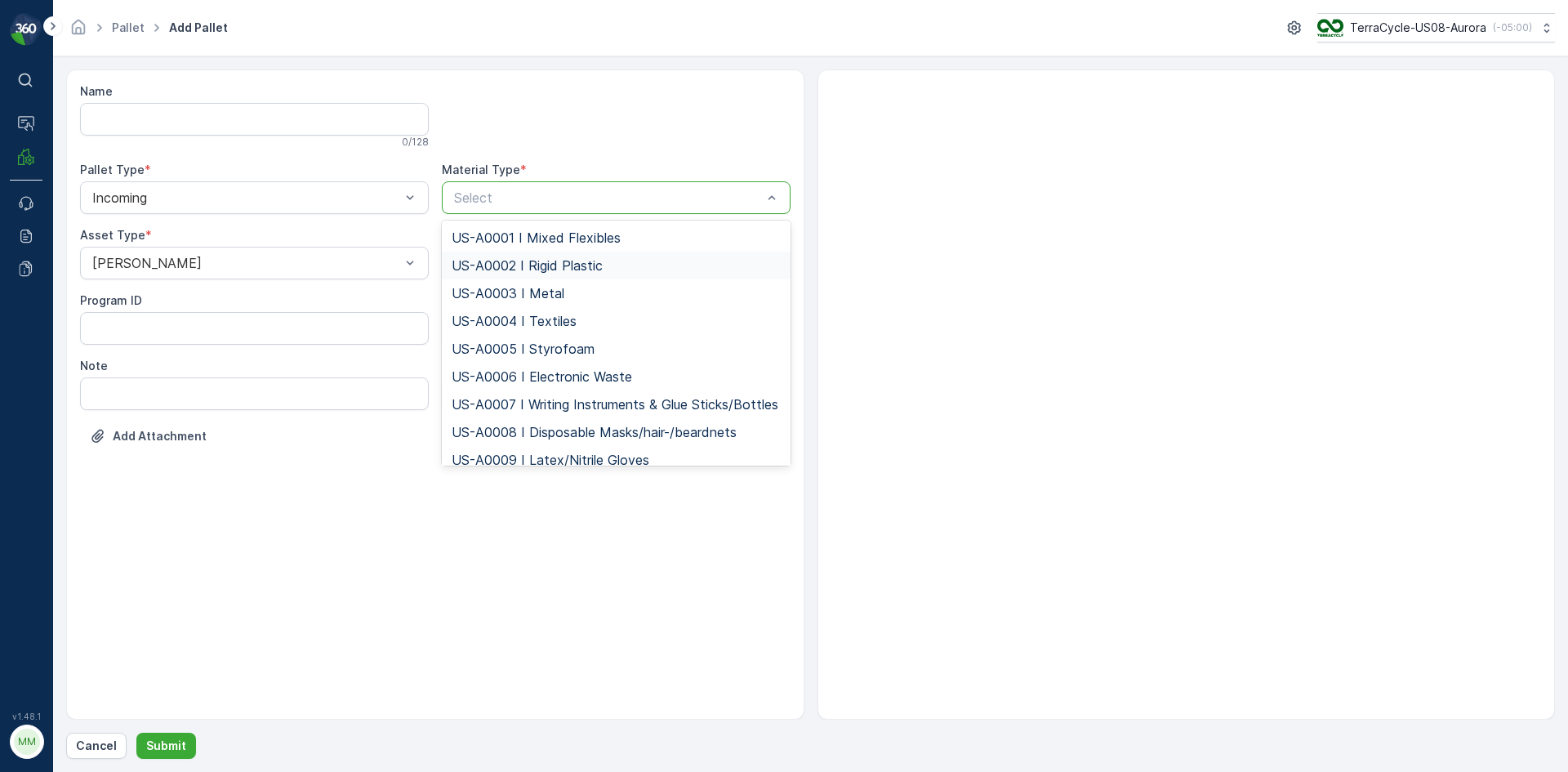
click at [539, 258] on span "US-A0002 I Rigid Plastic" at bounding box center [527, 264] width 151 height 14
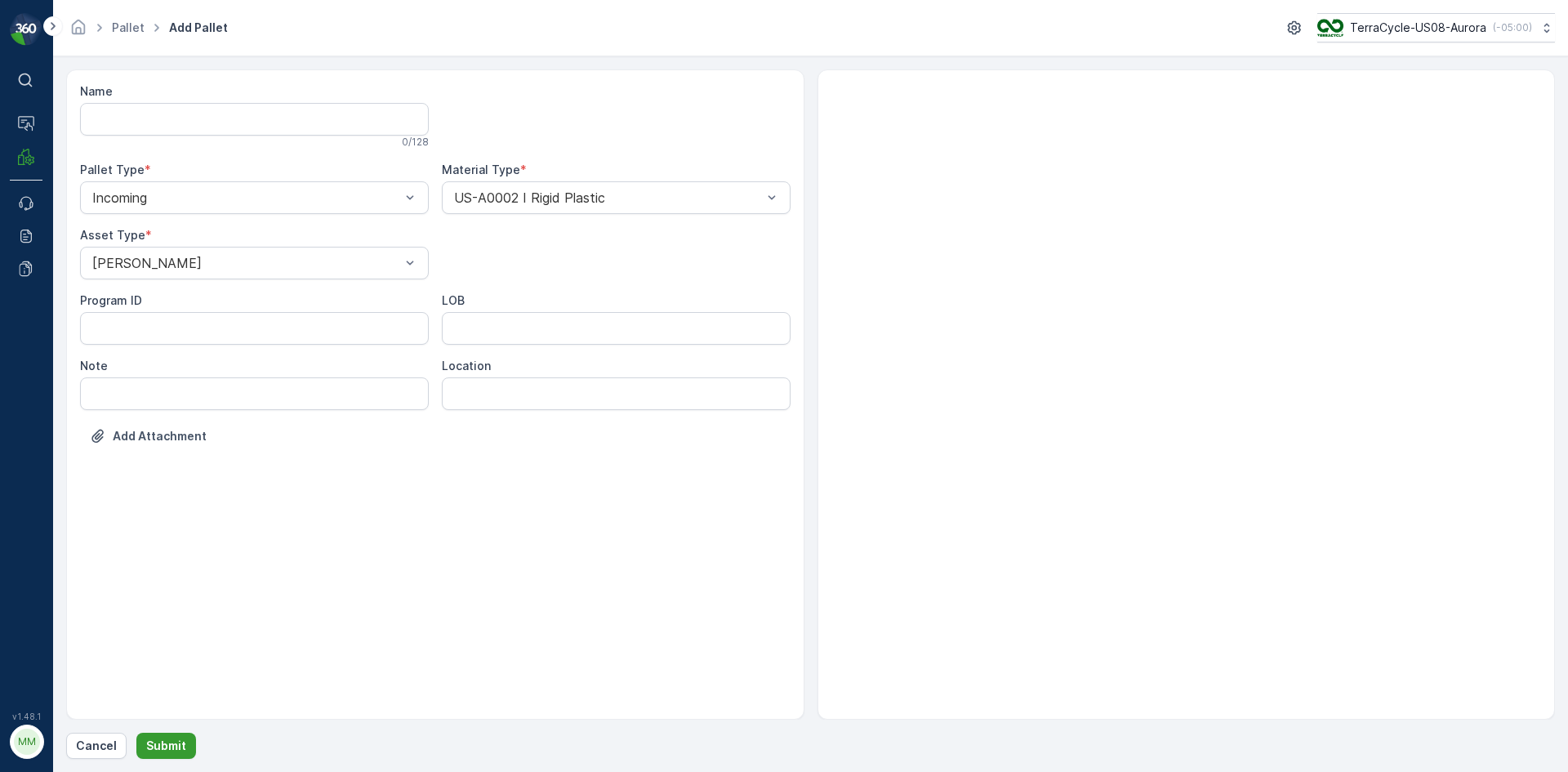
click at [178, 742] on p "Submit" at bounding box center [166, 745] width 40 height 16
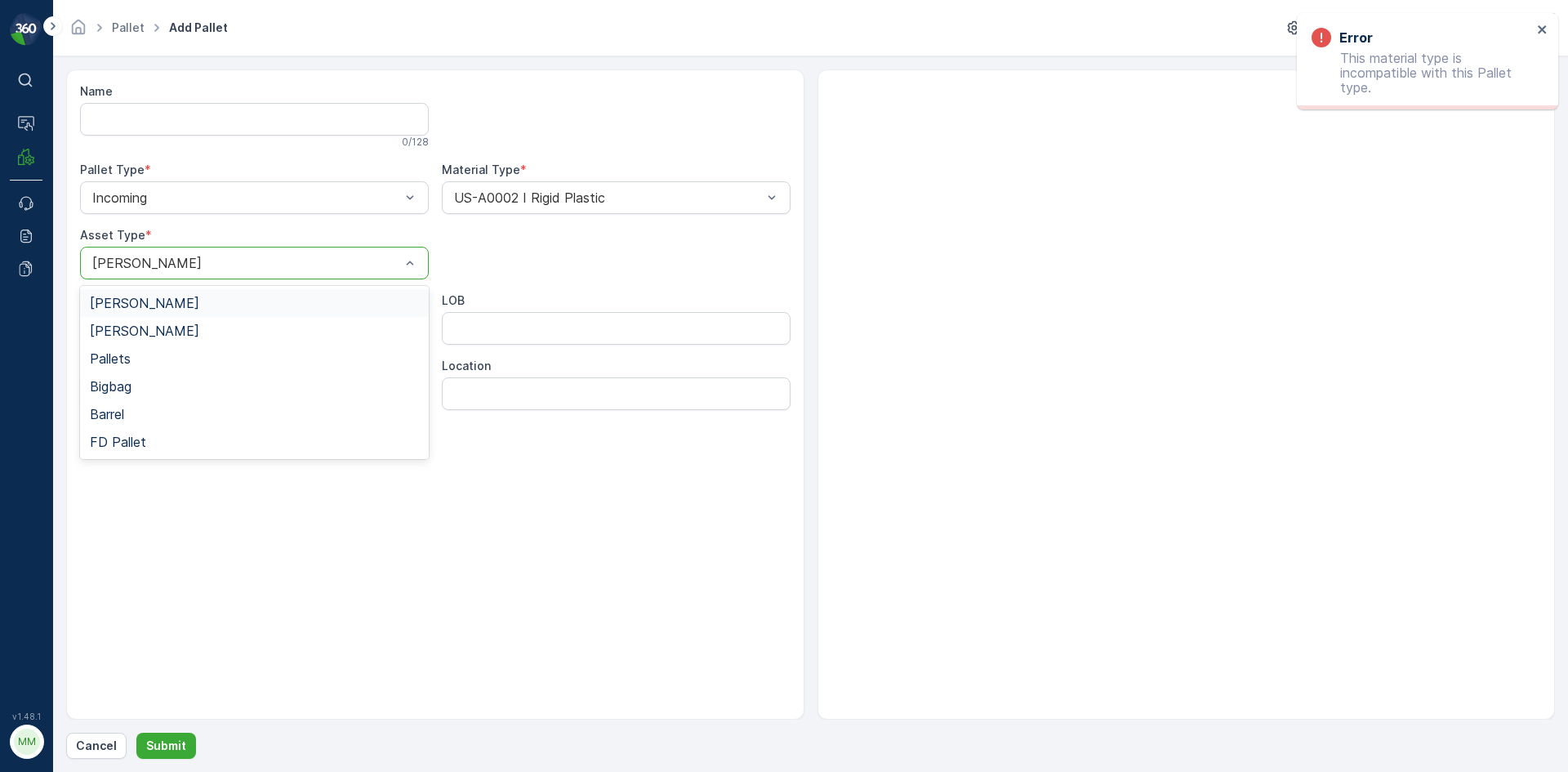
click at [334, 259] on div at bounding box center [246, 262] width 311 height 14
click at [523, 238] on div "Name 0 / 128 Pallet Type * Incoming Material Type * US-A0002 I Rigid Plastic As…" at bounding box center [435, 276] width 711 height 386
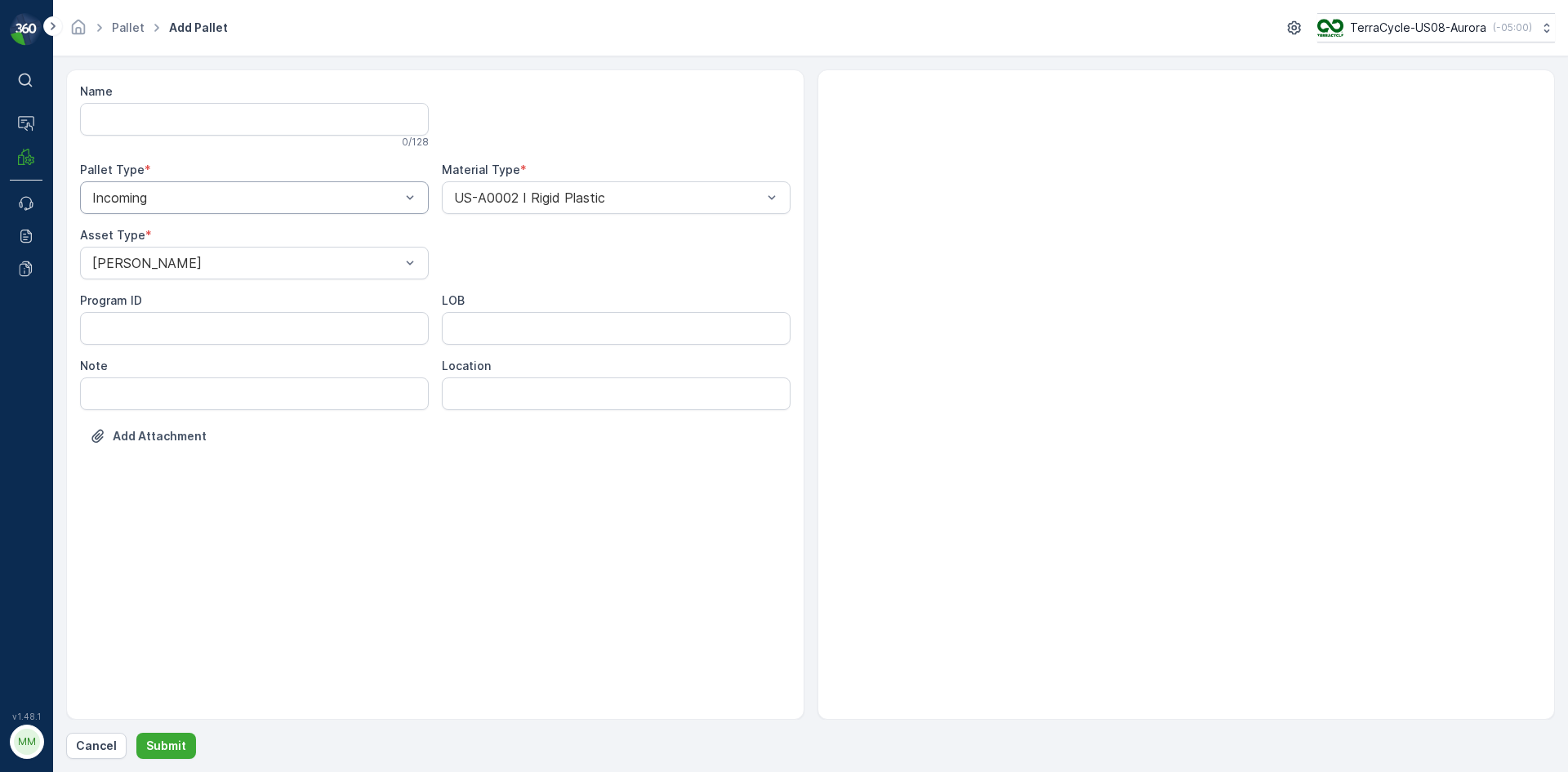
click at [329, 198] on div at bounding box center [246, 197] width 311 height 14
click at [312, 263] on div "Outgoing" at bounding box center [254, 264] width 329 height 14
click at [182, 747] on p "Submit" at bounding box center [166, 745] width 40 height 16
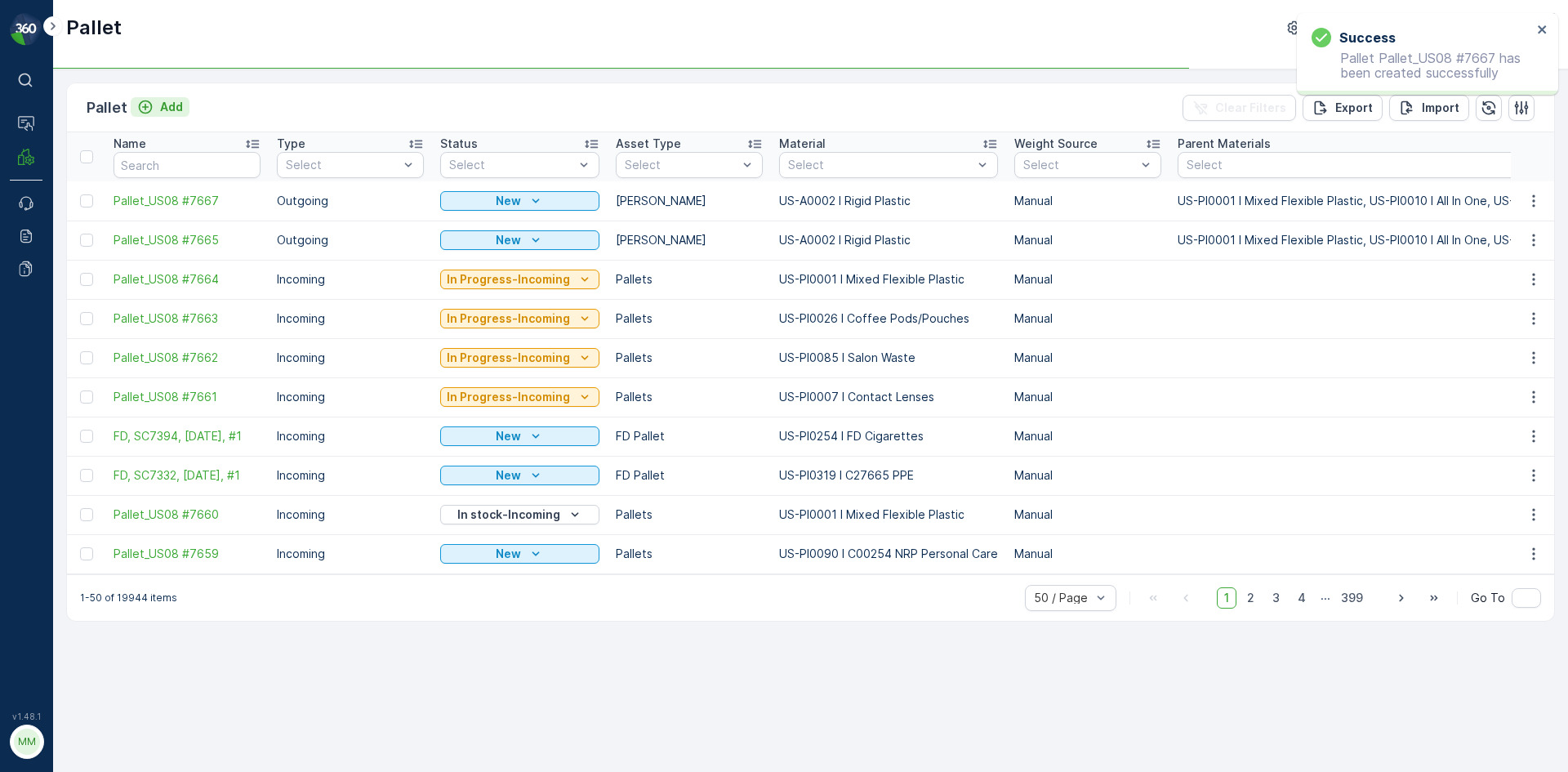
click at [168, 107] on p "Add" at bounding box center [172, 107] width 23 height 16
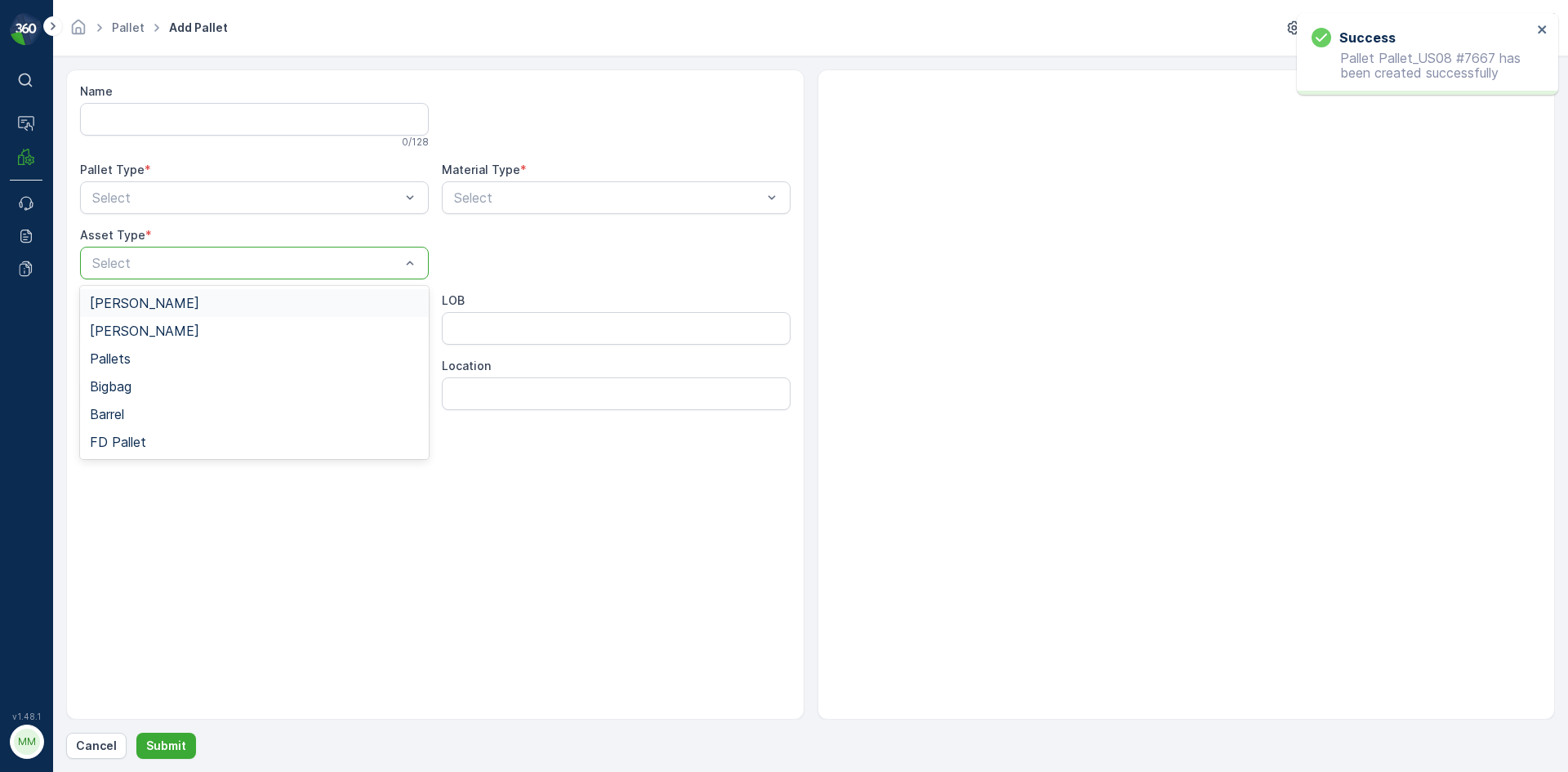
click at [201, 251] on div "Select" at bounding box center [254, 262] width 348 height 32
click at [198, 303] on div "[PERSON_NAME]" at bounding box center [254, 303] width 329 height 14
click at [236, 198] on div at bounding box center [246, 197] width 311 height 14
click at [220, 264] on div "Outgoing" at bounding box center [254, 264] width 329 height 14
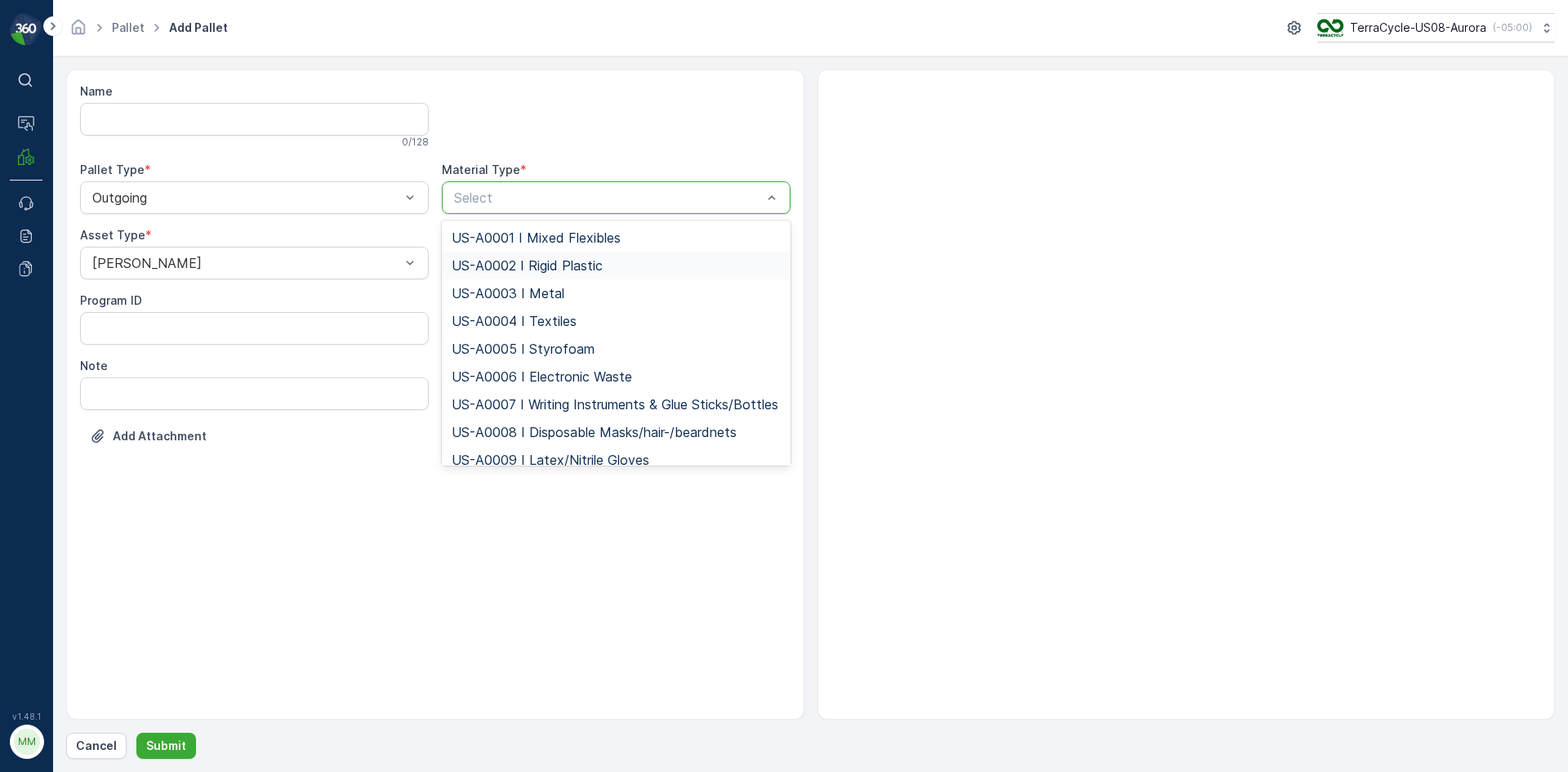
click at [493, 260] on span "US-A0002 I Rigid Plastic" at bounding box center [527, 264] width 151 height 14
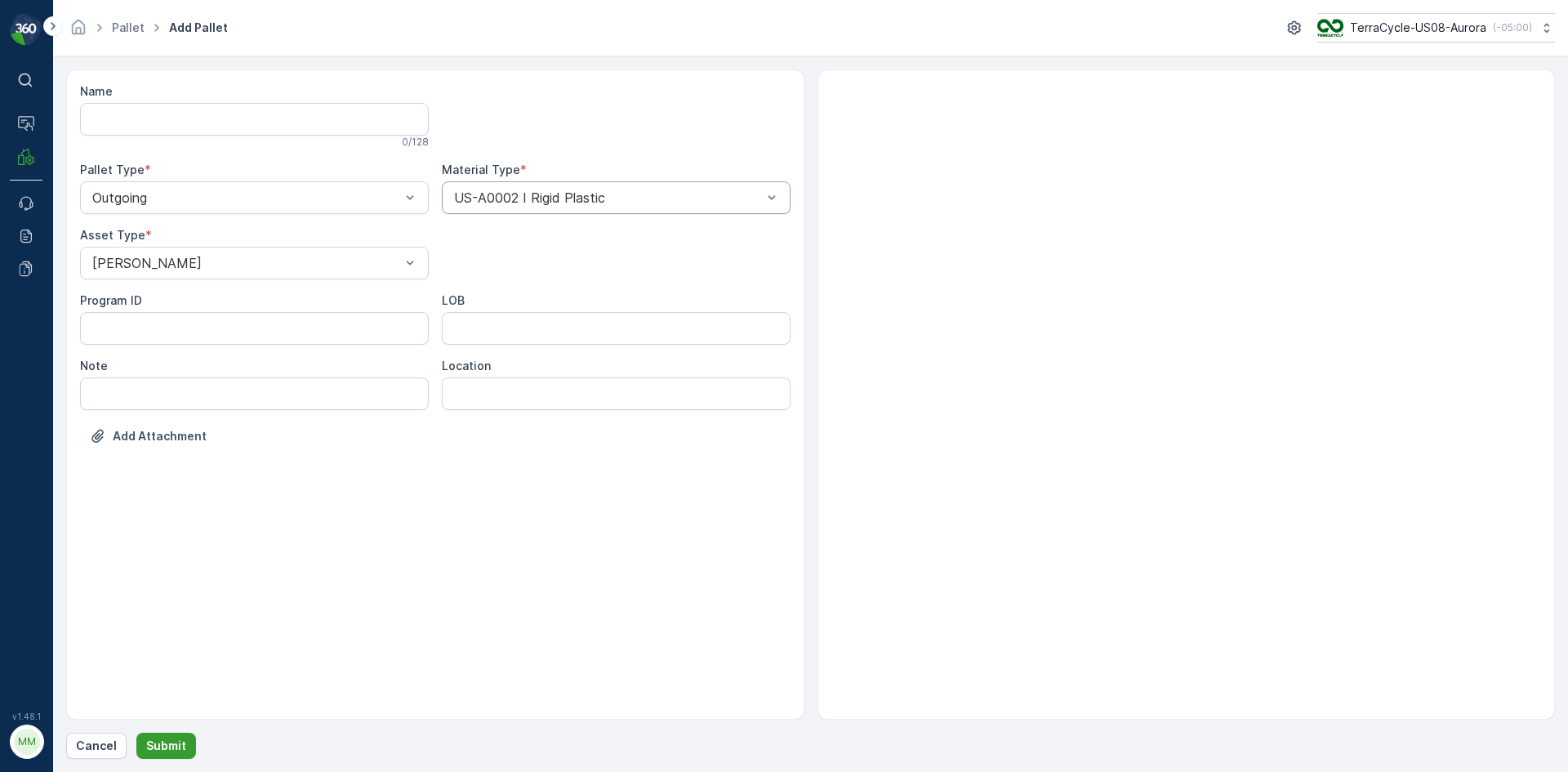
click at [178, 739] on p "Submit" at bounding box center [166, 745] width 40 height 16
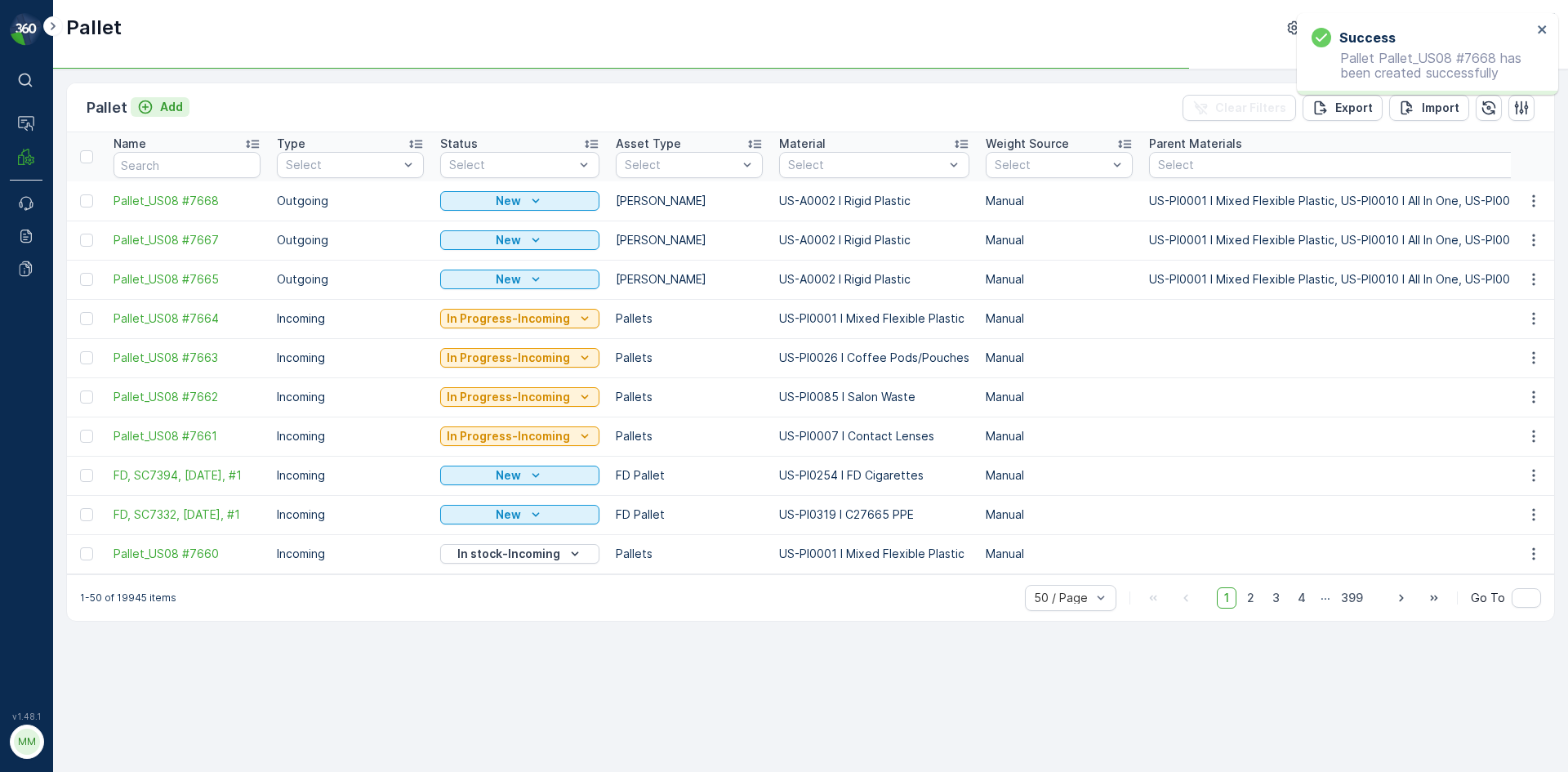
click at [160, 105] on p "Add" at bounding box center [172, 107] width 23 height 16
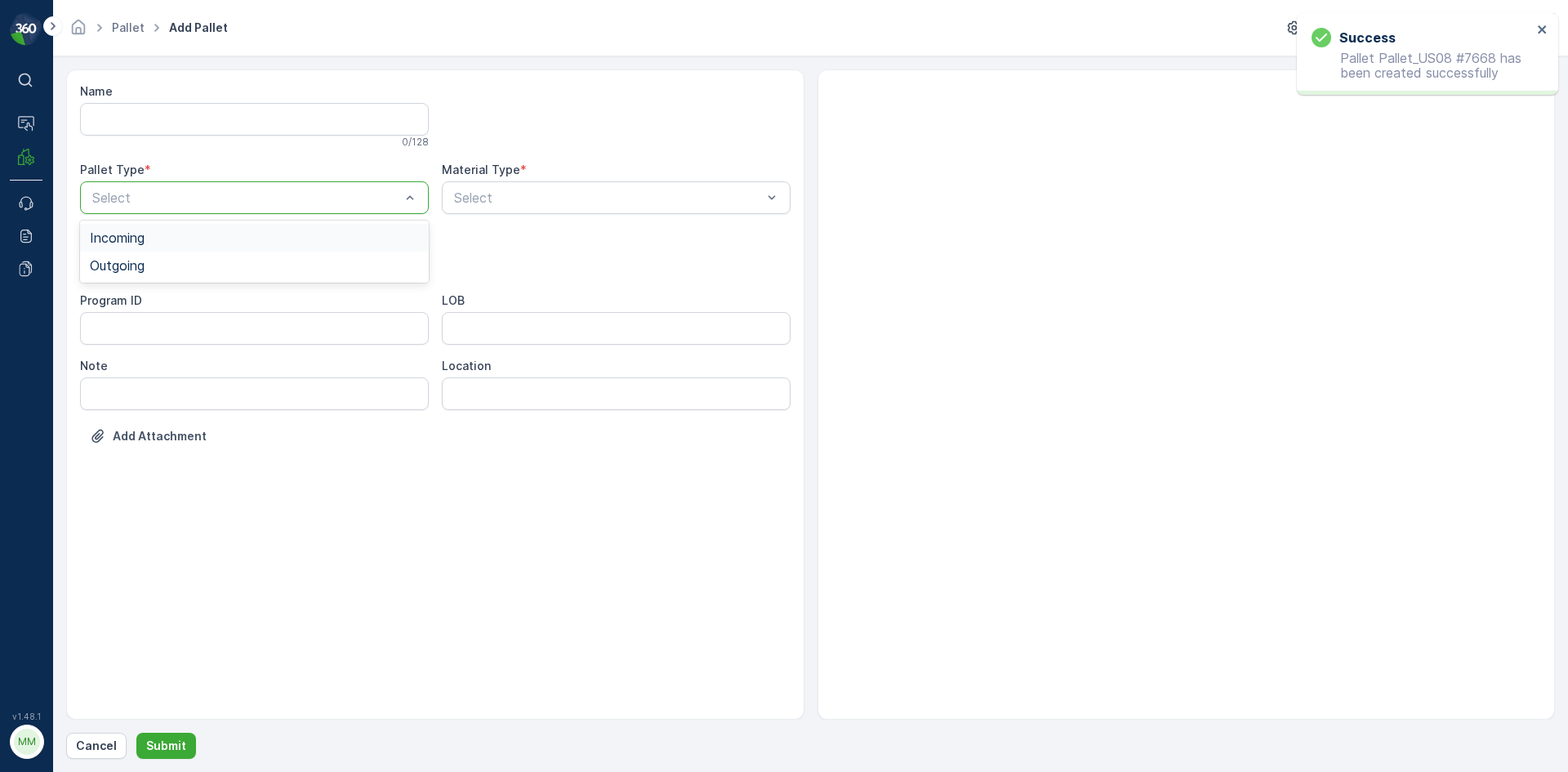
click at [184, 209] on div "Select" at bounding box center [254, 198] width 348 height 32
click at [189, 275] on div "Outgoing" at bounding box center [254, 265] width 348 height 28
click at [189, 275] on div "Select" at bounding box center [254, 262] width 348 height 32
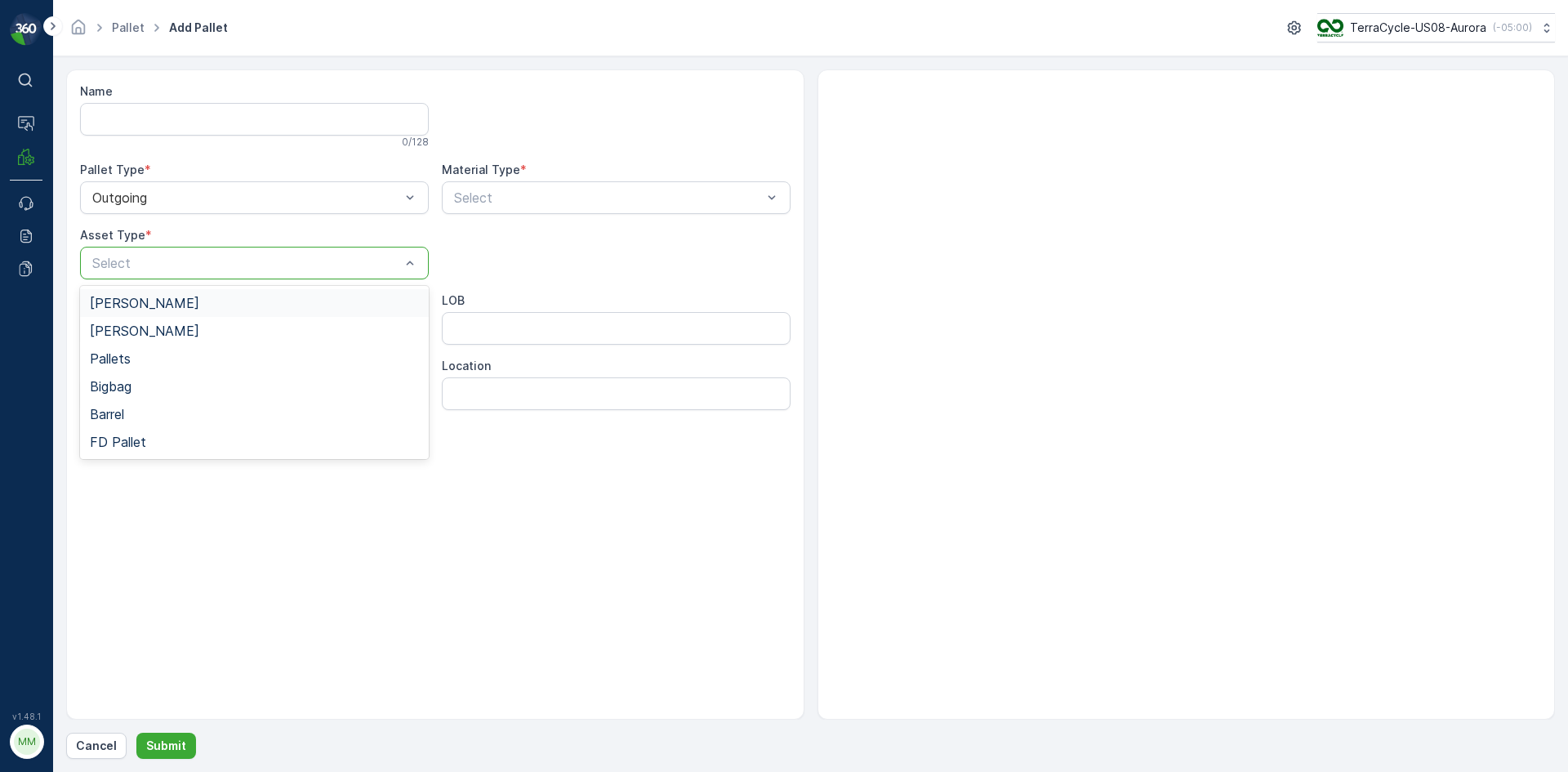
click at [190, 310] on div "[PERSON_NAME]" at bounding box center [254, 303] width 348 height 28
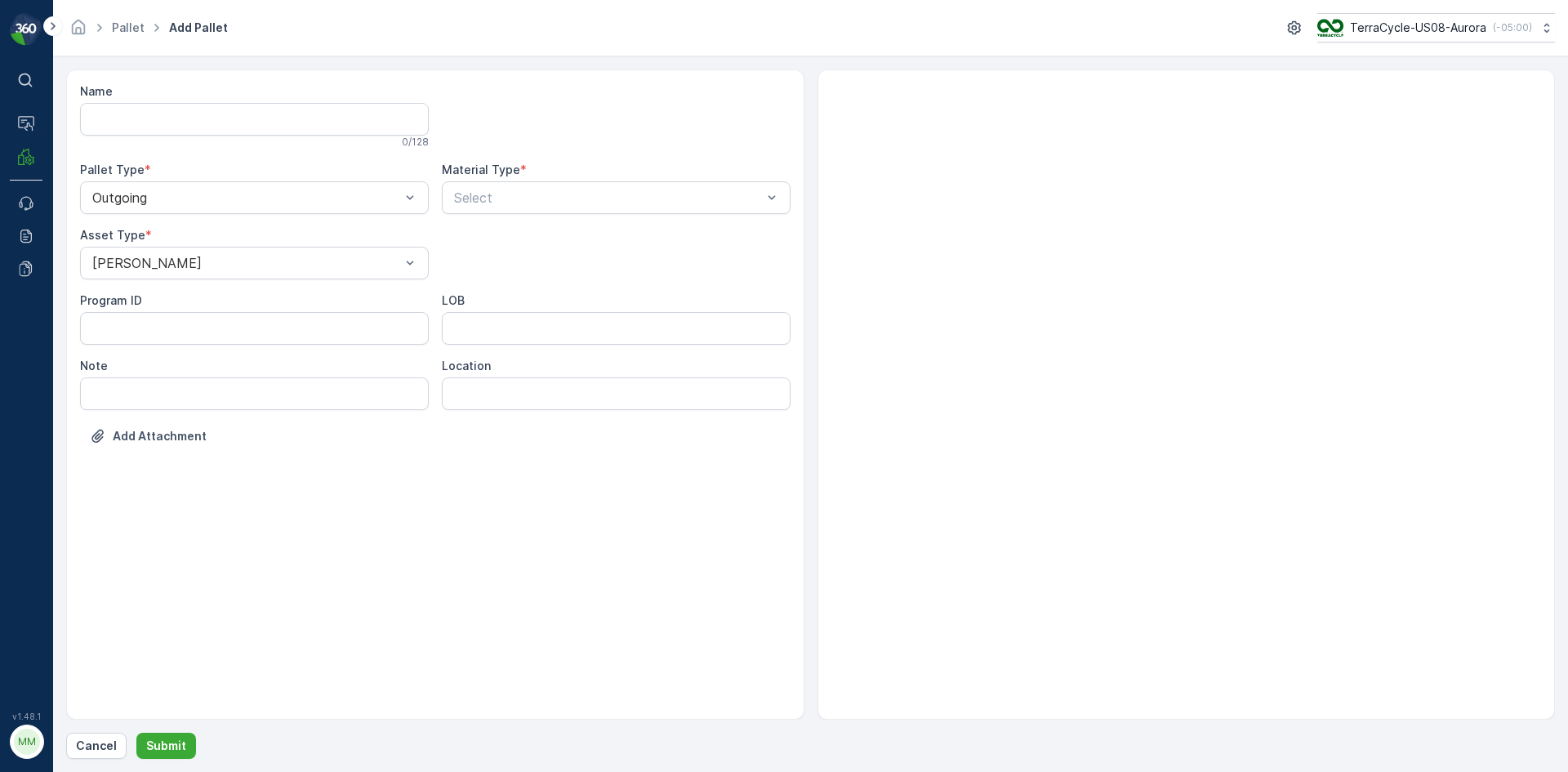
click at [507, 219] on div "Name 0 / 128 Pallet Type * Outgoing Material Type * Select Asset Type * [PERSON…" at bounding box center [435, 276] width 711 height 386
click at [513, 208] on div "Select" at bounding box center [616, 198] width 348 height 32
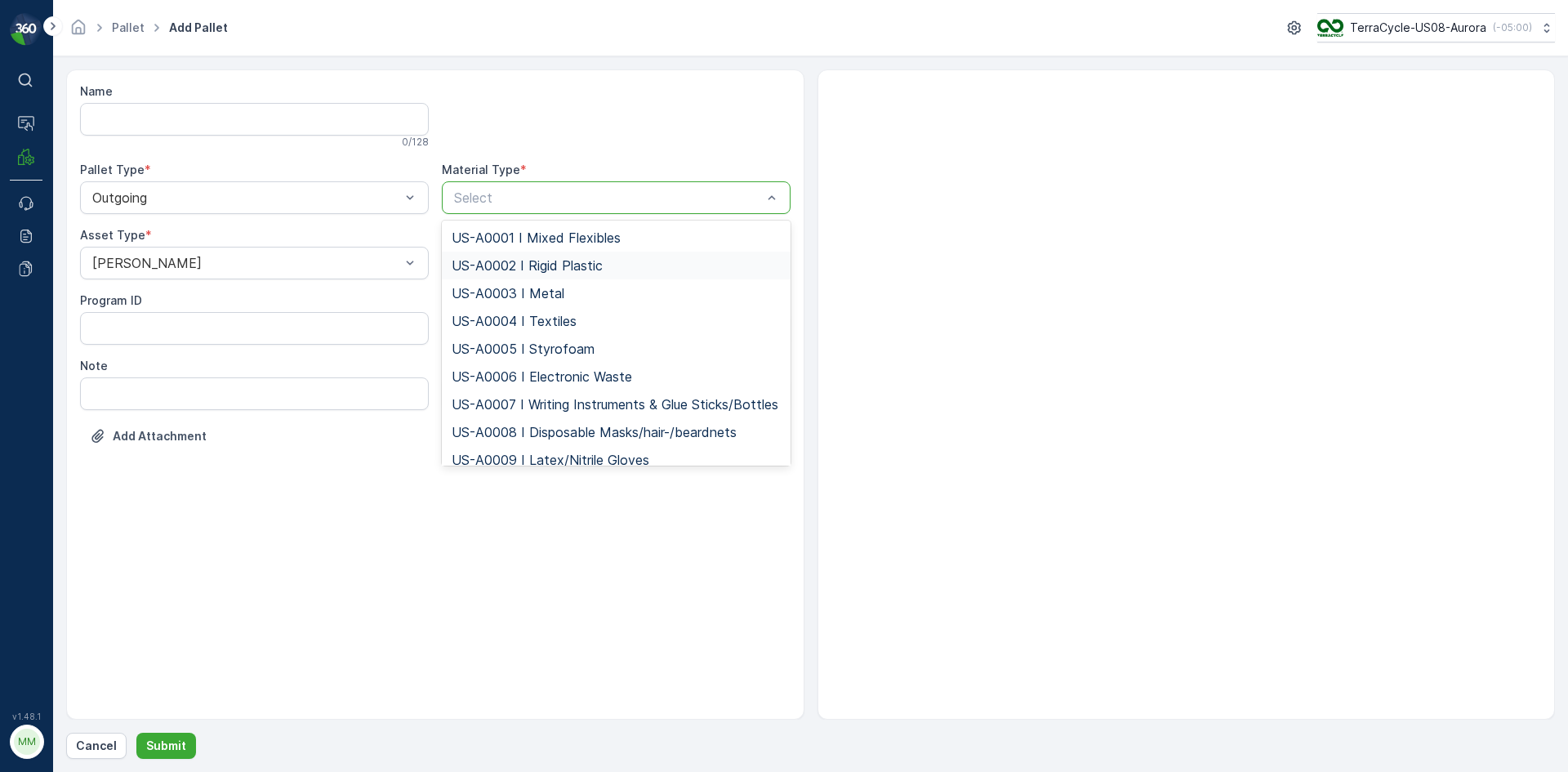
click at [512, 269] on span "US-A0002 I Rigid Plastic" at bounding box center [527, 264] width 151 height 14
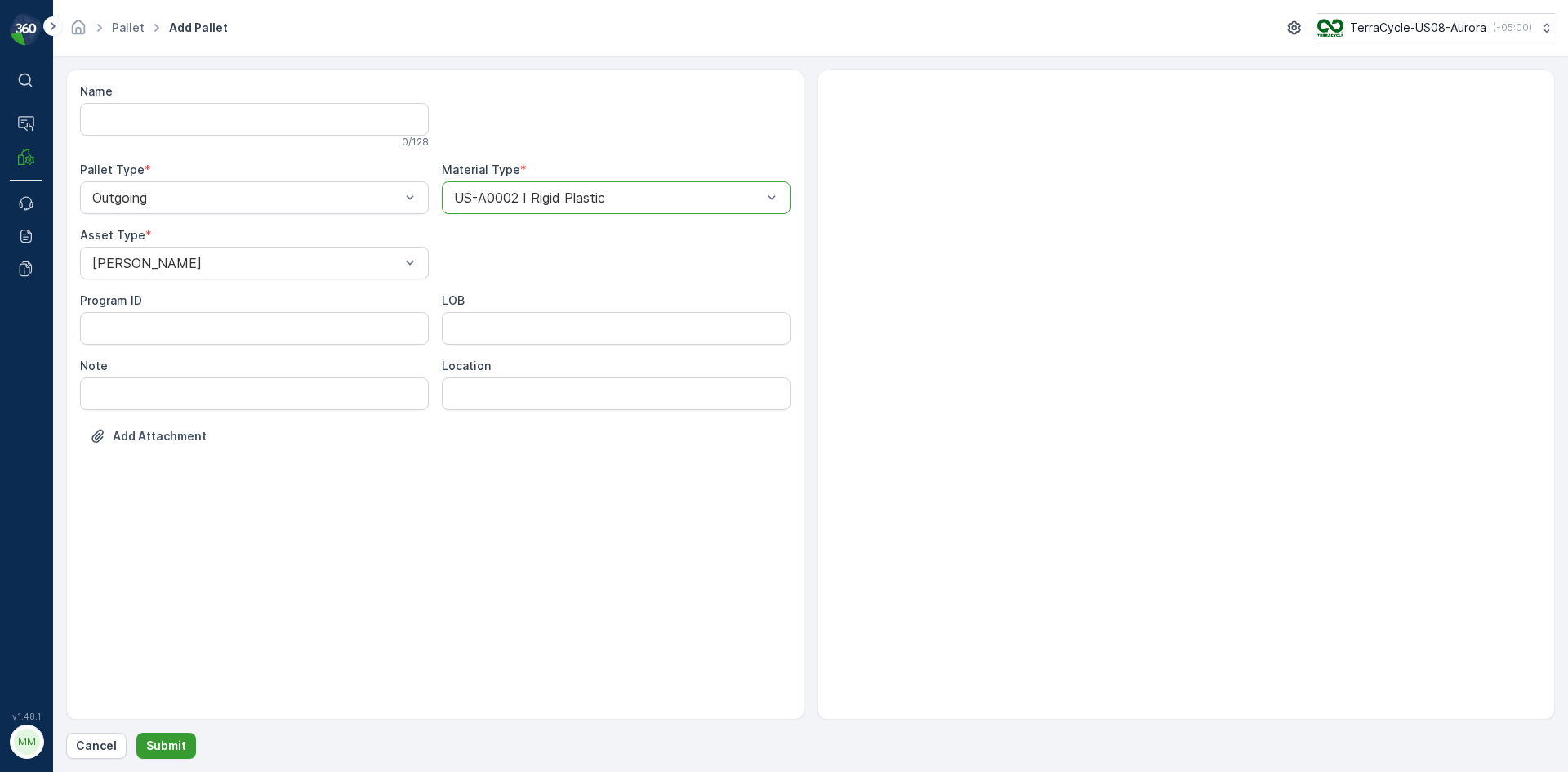
click at [178, 740] on p "Submit" at bounding box center [166, 745] width 40 height 16
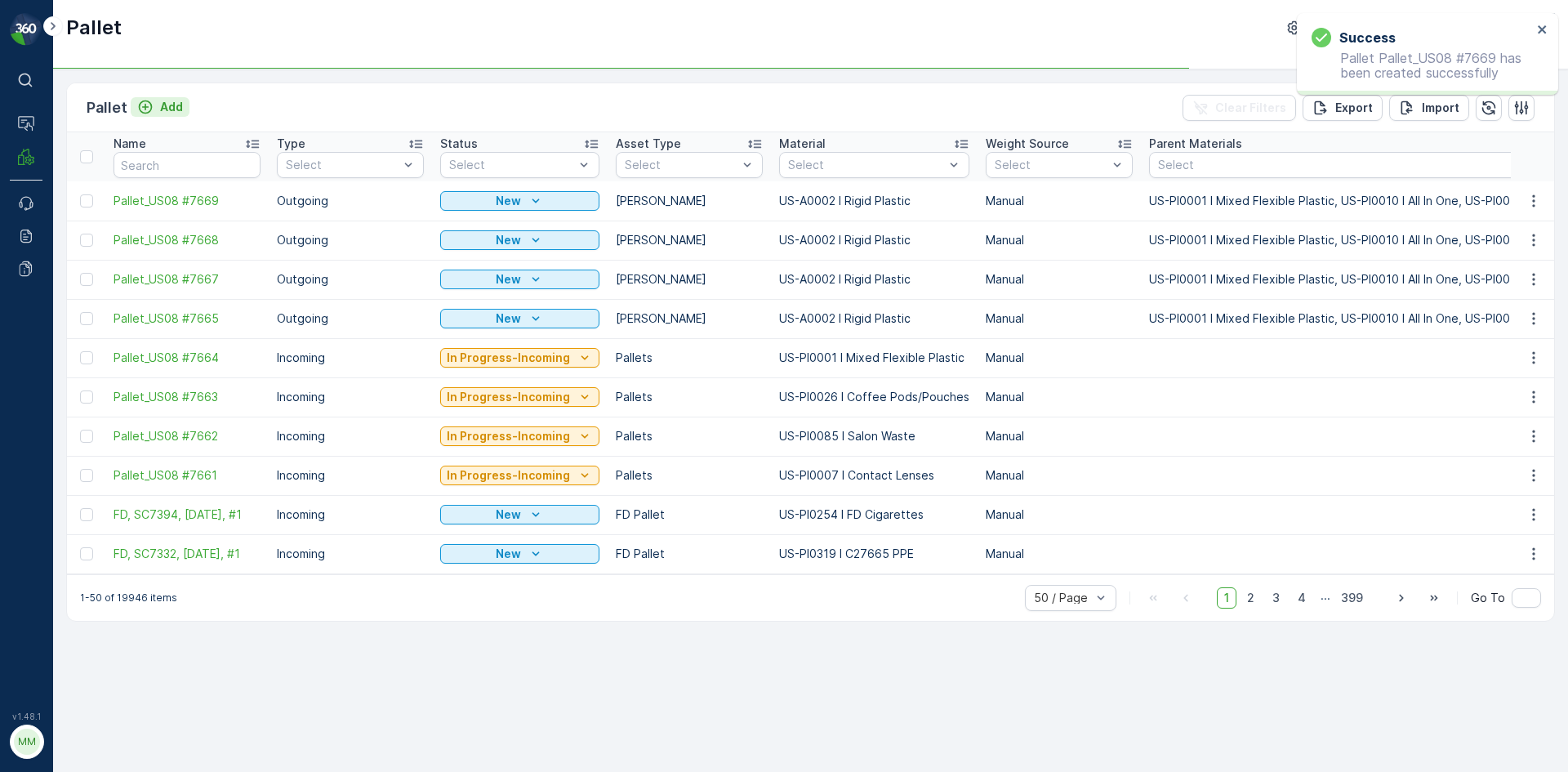
click at [170, 111] on p "Add" at bounding box center [172, 107] width 23 height 16
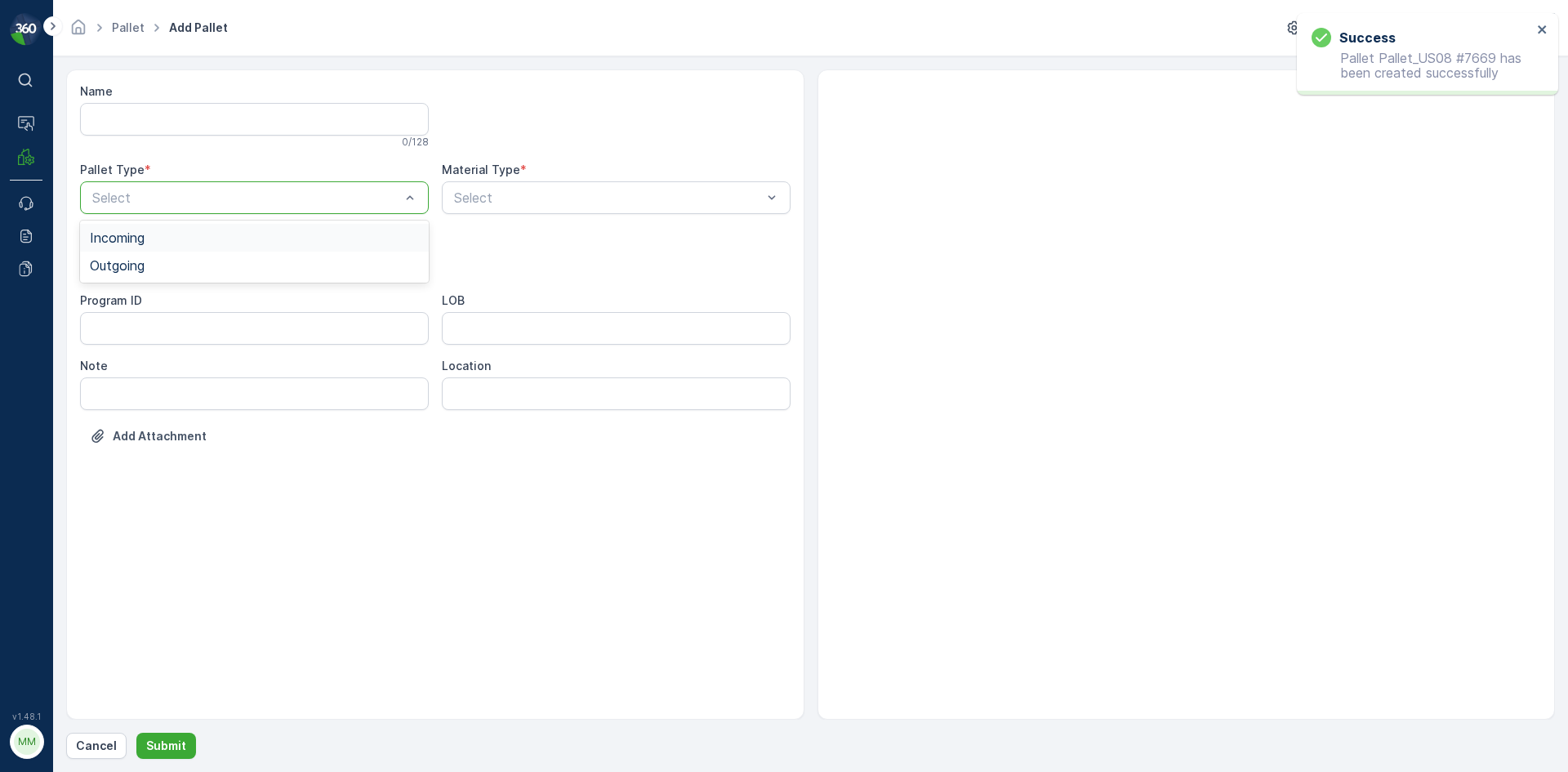
click at [194, 203] on div at bounding box center [246, 197] width 311 height 14
click at [184, 268] on div "Outgoing" at bounding box center [254, 264] width 329 height 14
click at [184, 268] on div at bounding box center [246, 262] width 311 height 14
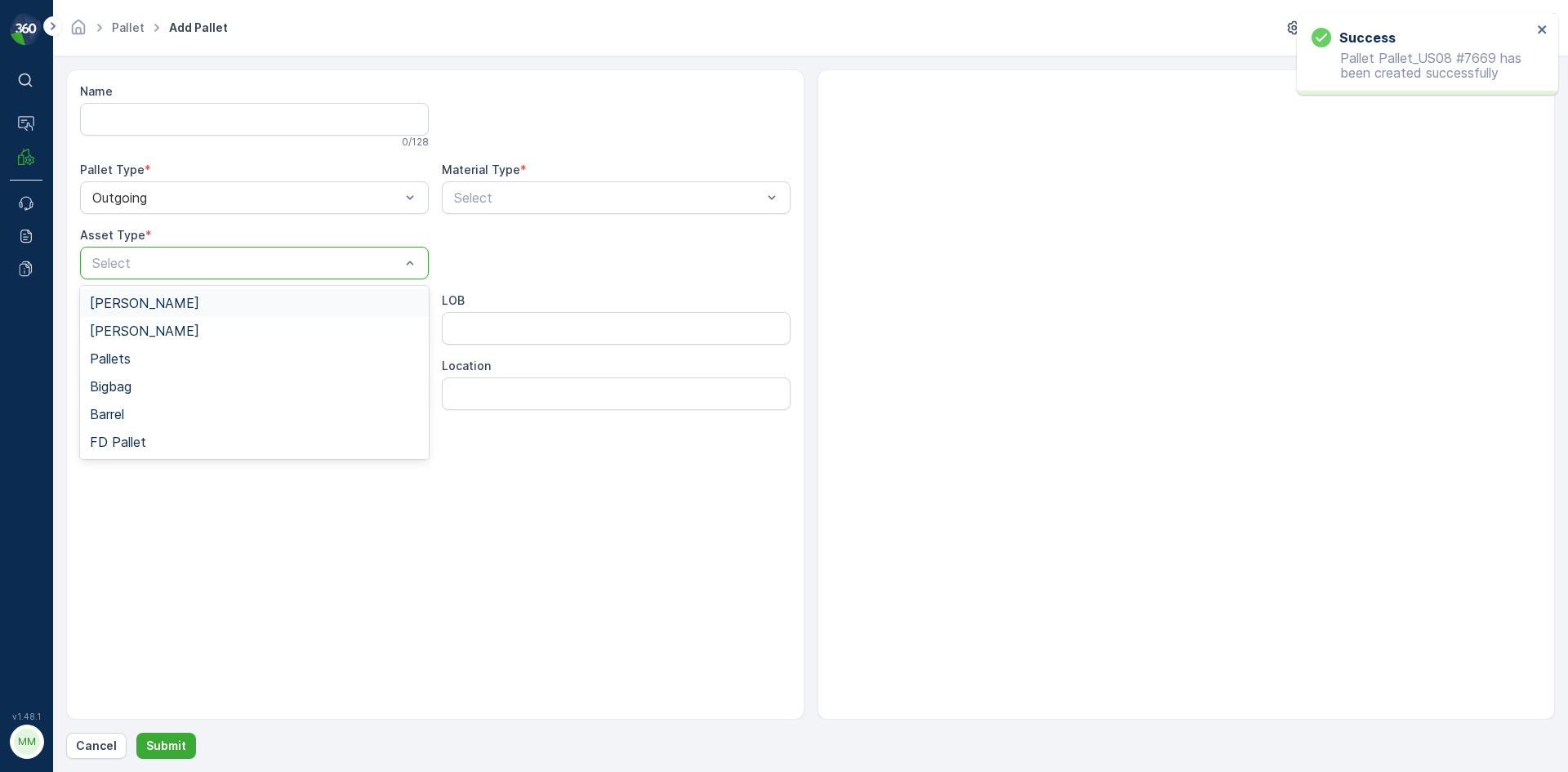
click at [178, 292] on div "[PERSON_NAME]" at bounding box center [254, 303] width 348 height 28
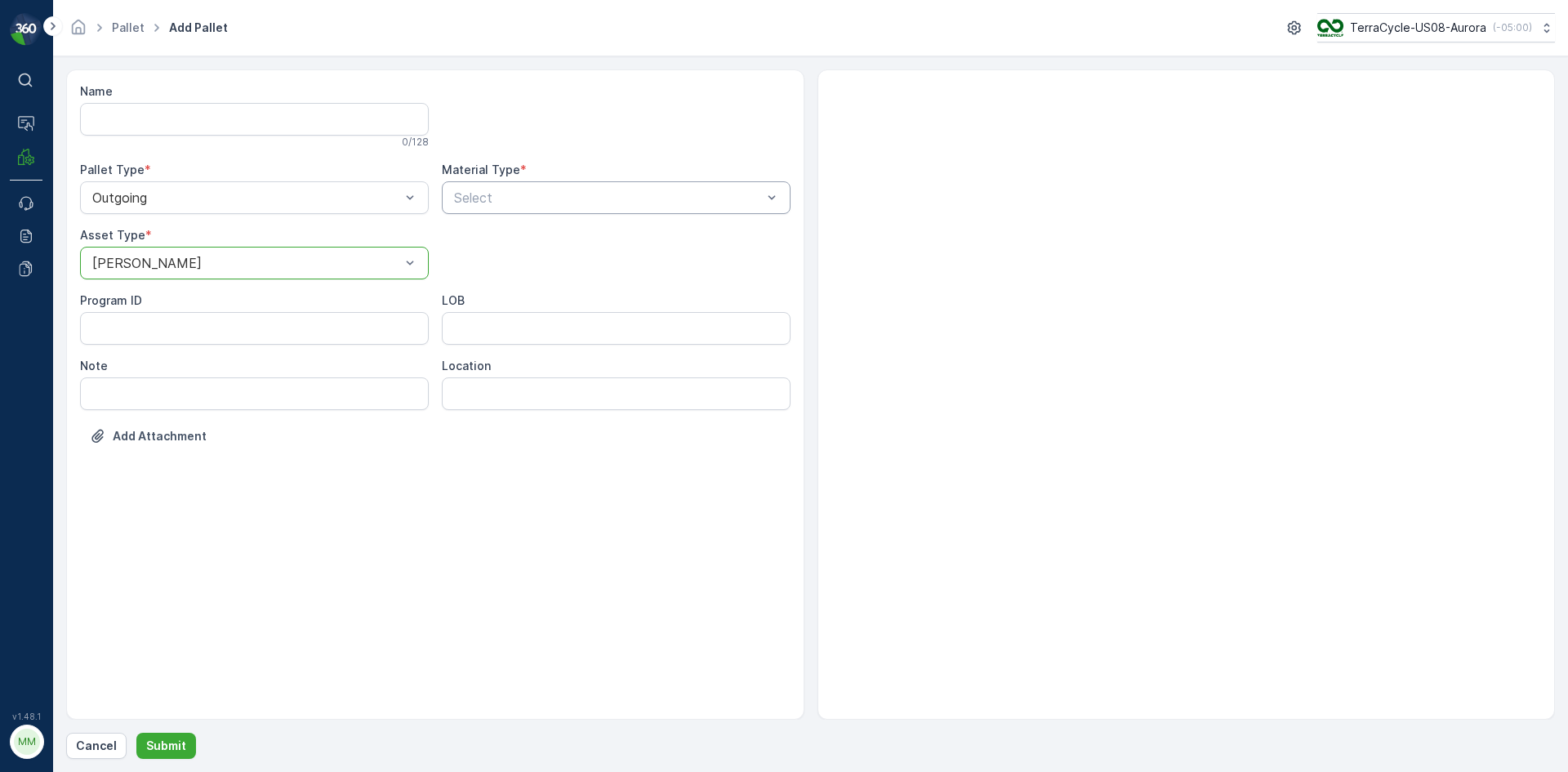
click at [605, 190] on div at bounding box center [608, 197] width 311 height 14
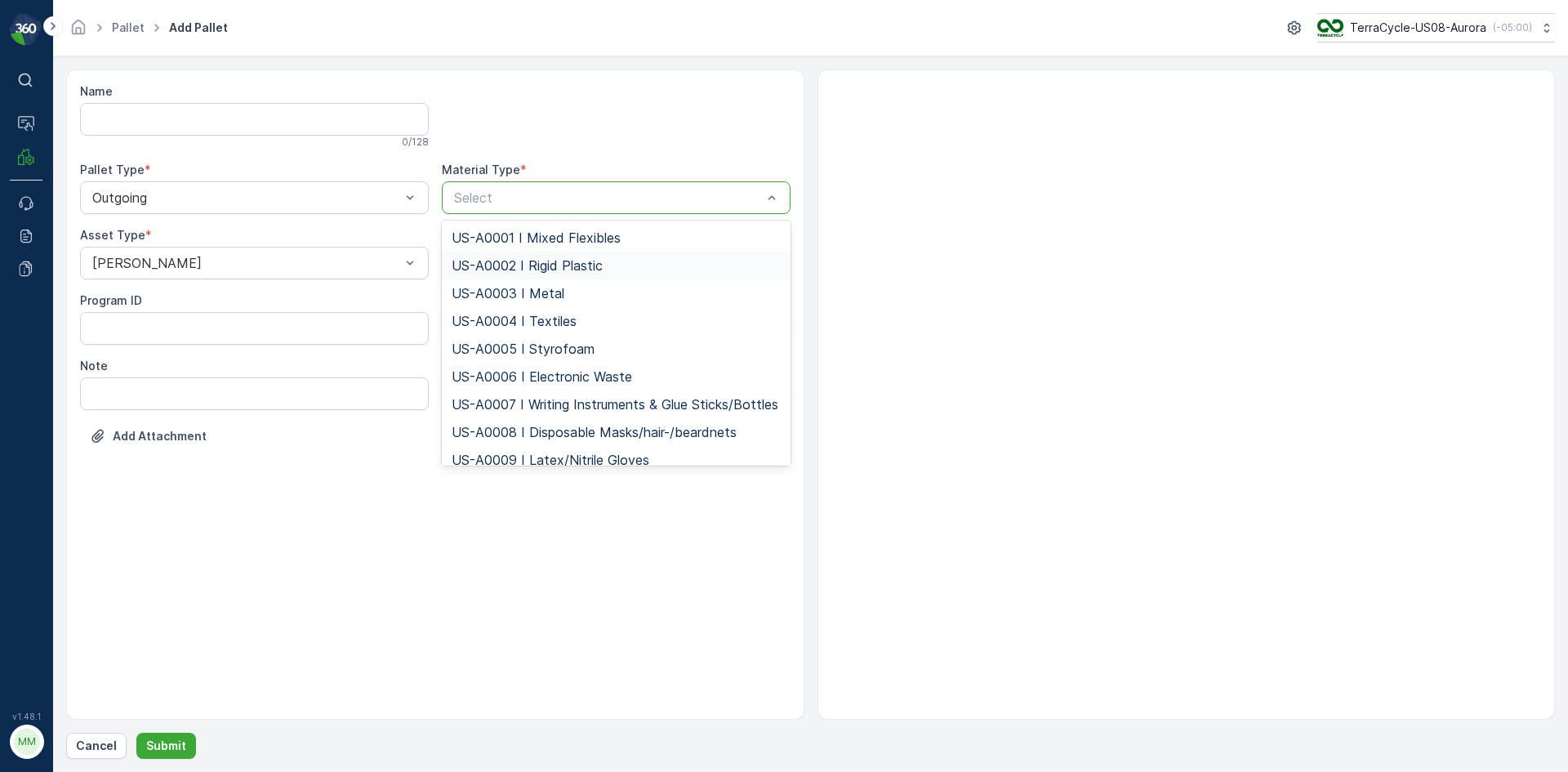
click at [585, 260] on span "US-A0002 I Rigid Plastic" at bounding box center [527, 264] width 151 height 14
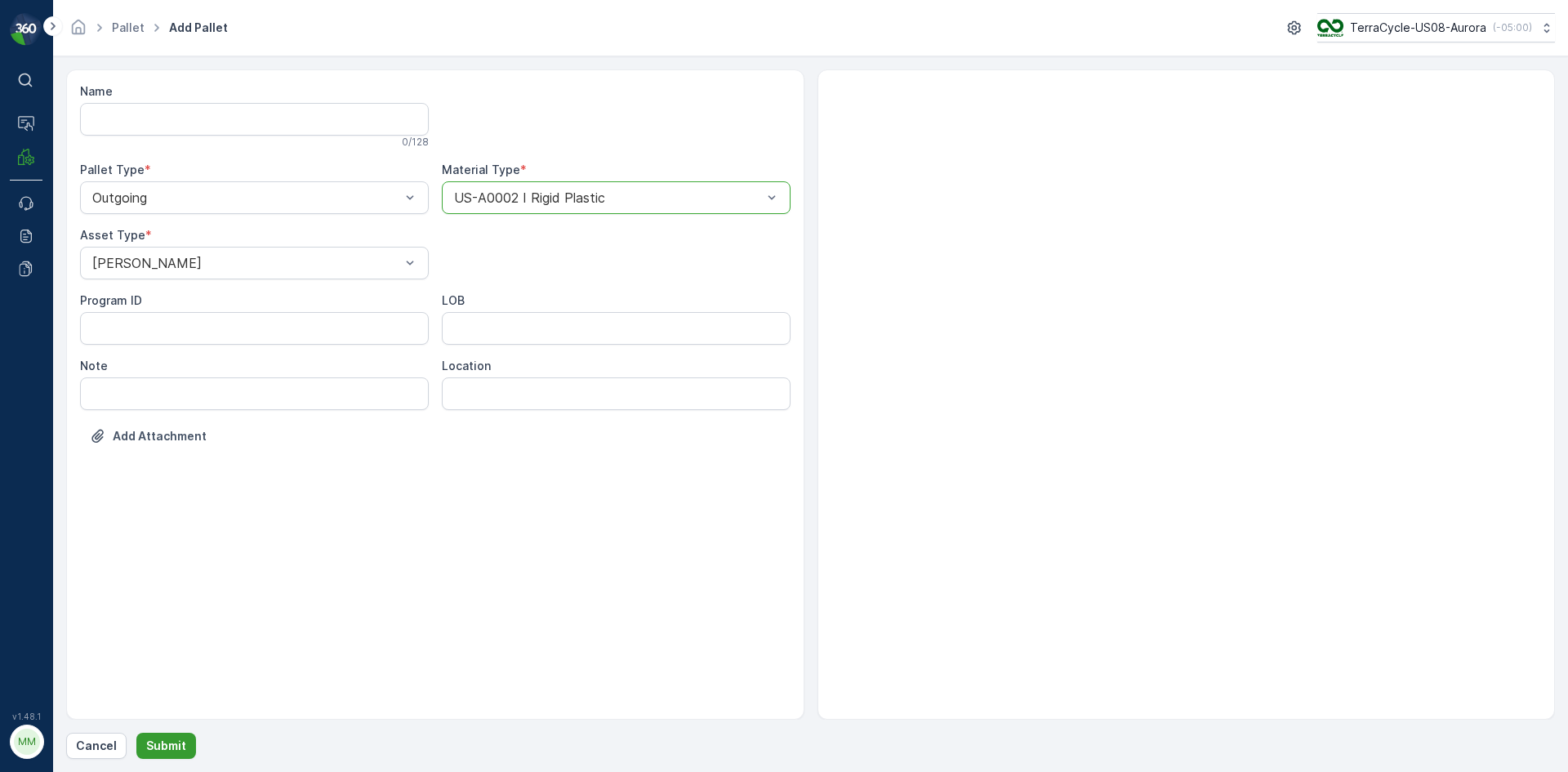
click at [158, 744] on p "Submit" at bounding box center [166, 745] width 40 height 16
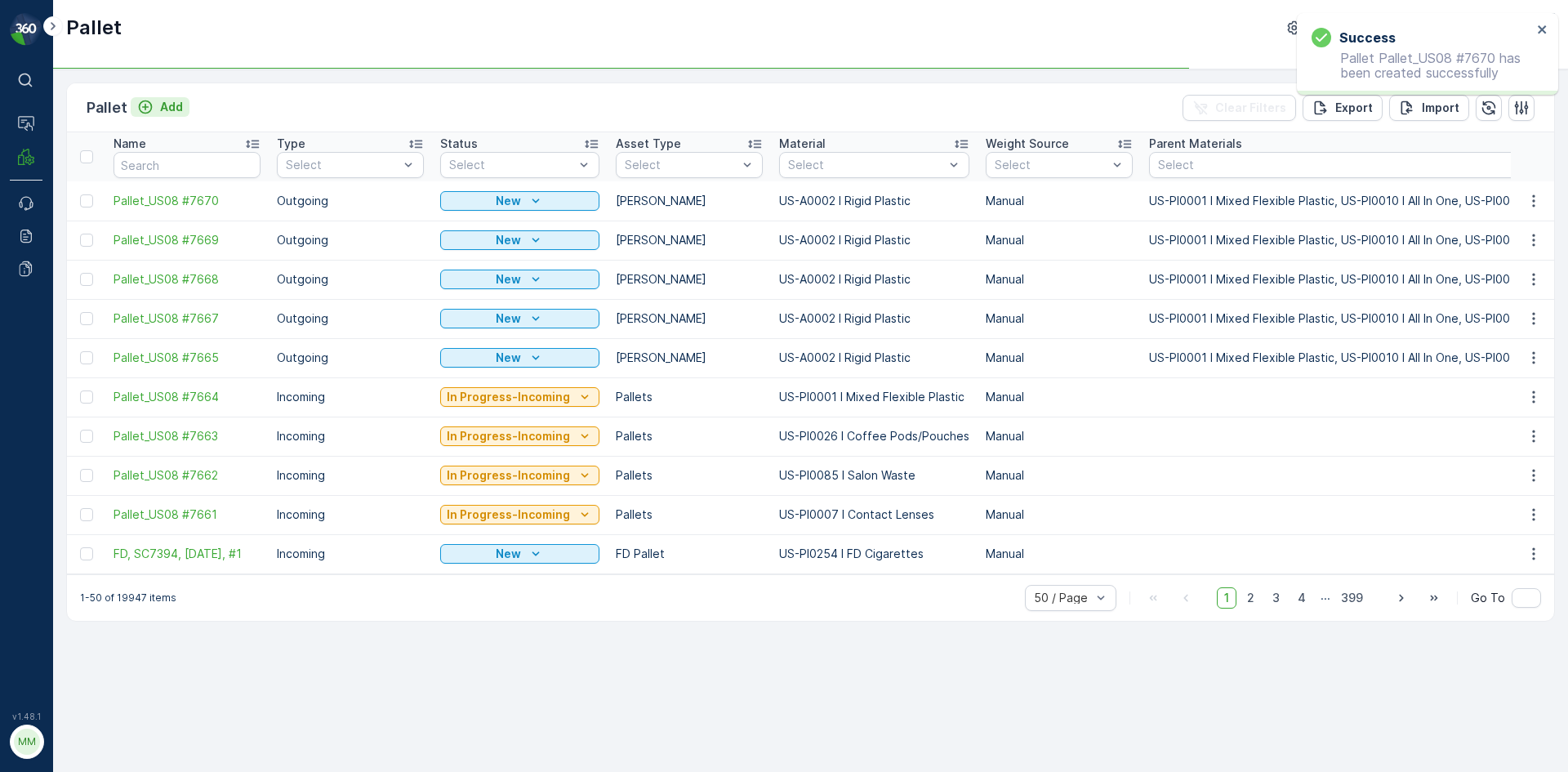
click at [184, 104] on button "Add" at bounding box center [160, 107] width 59 height 20
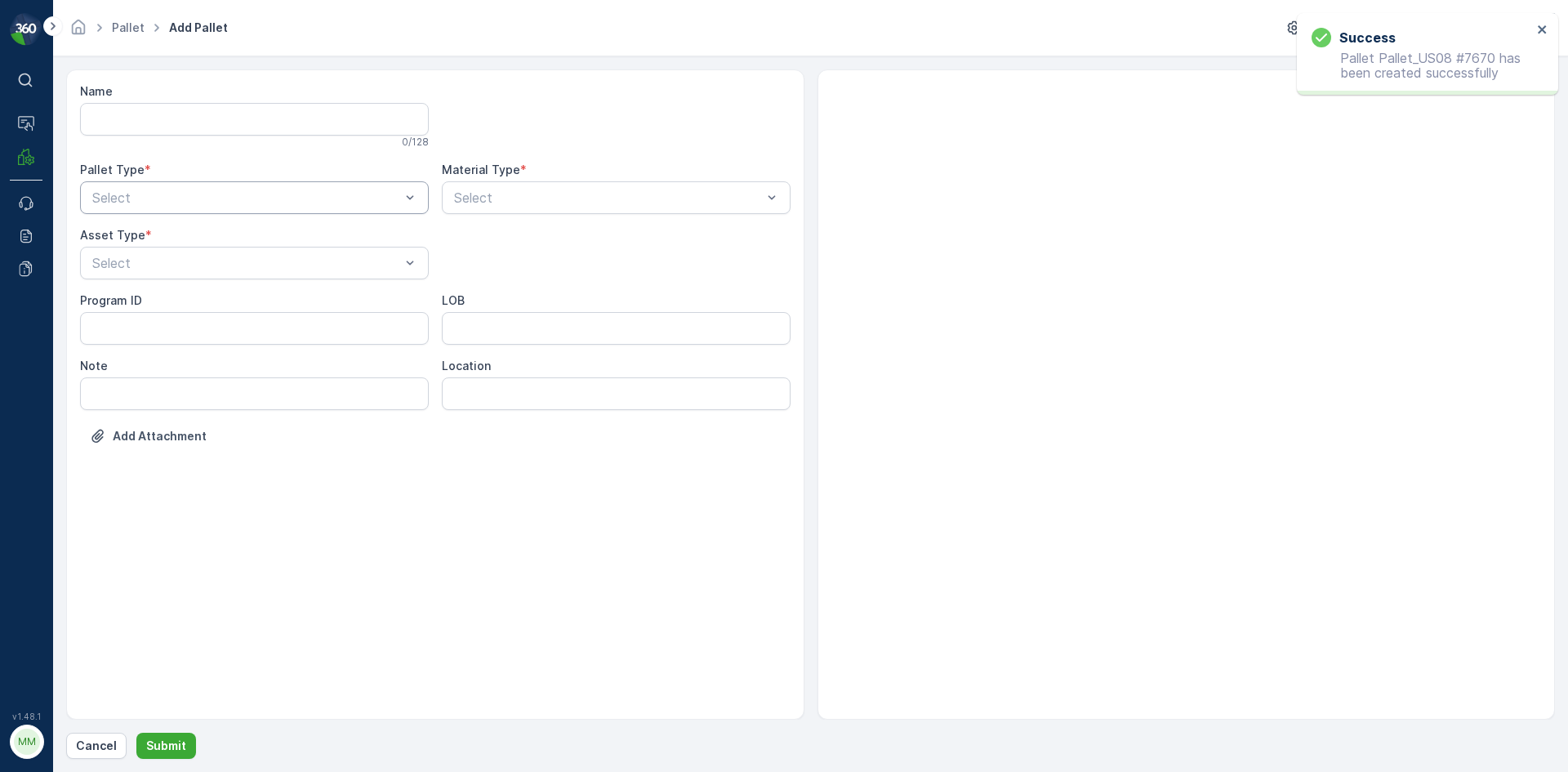
click at [199, 186] on div "Select" at bounding box center [254, 198] width 348 height 32
click at [202, 269] on div "Outgoing" at bounding box center [254, 264] width 329 height 14
click at [202, 269] on div at bounding box center [246, 262] width 311 height 14
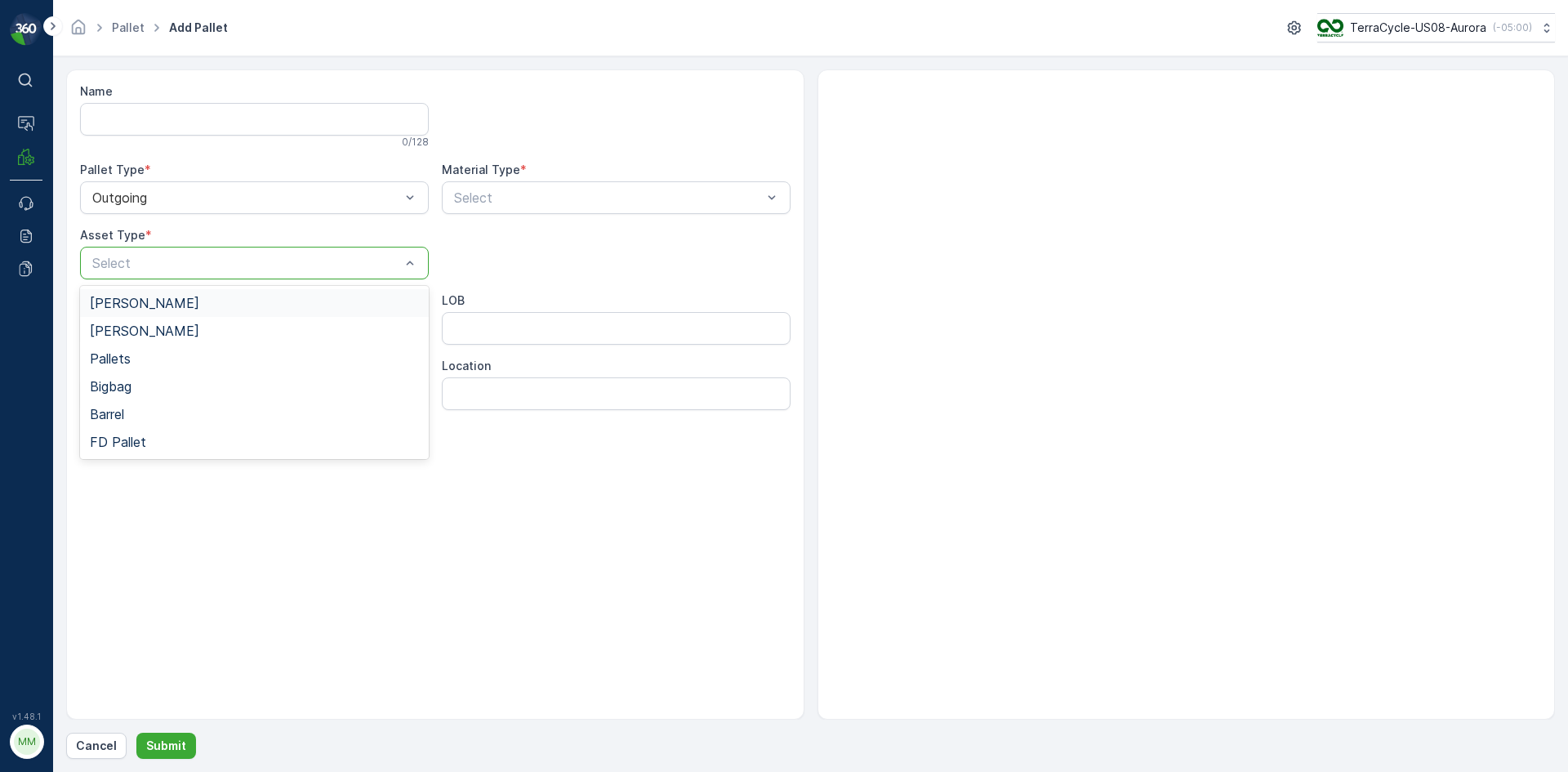
click at [193, 305] on div "[PERSON_NAME]" at bounding box center [254, 303] width 329 height 14
click at [531, 181] on div "Select" at bounding box center [616, 198] width 348 height 32
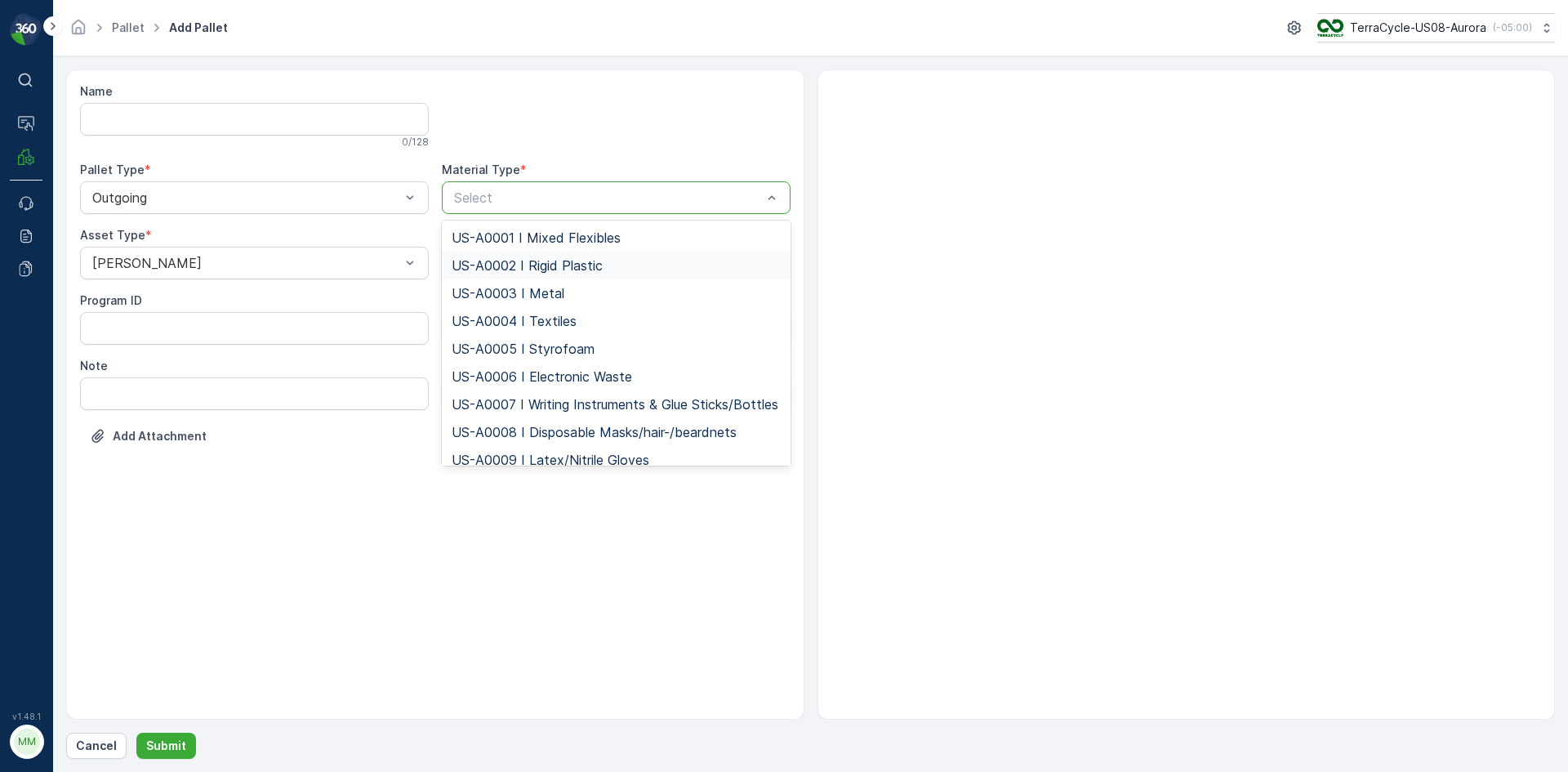
click at [529, 260] on span "US-A0002 I Rigid Plastic" at bounding box center [527, 264] width 151 height 14
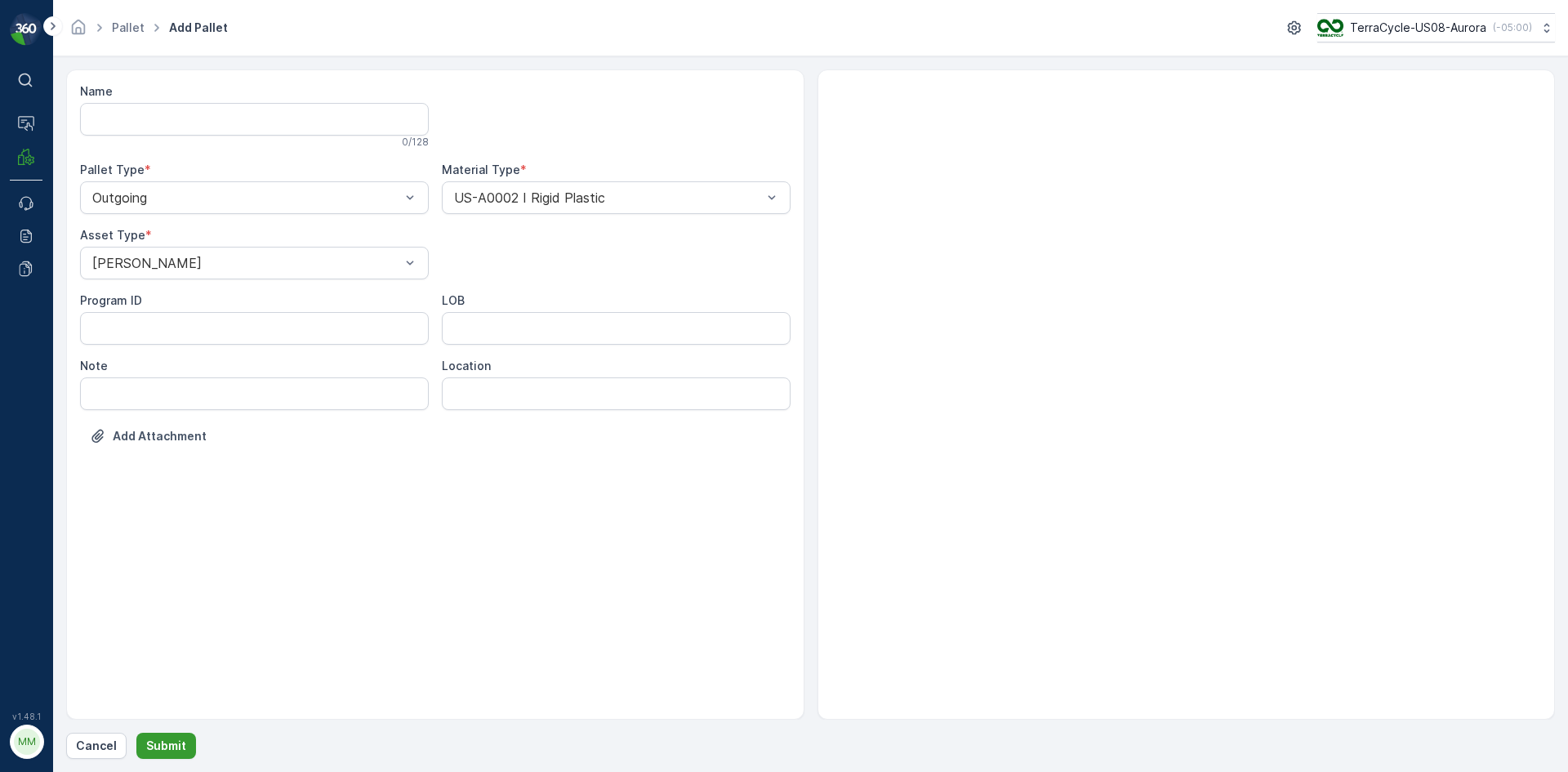
click at [173, 737] on button "Submit" at bounding box center [166, 745] width 59 height 26
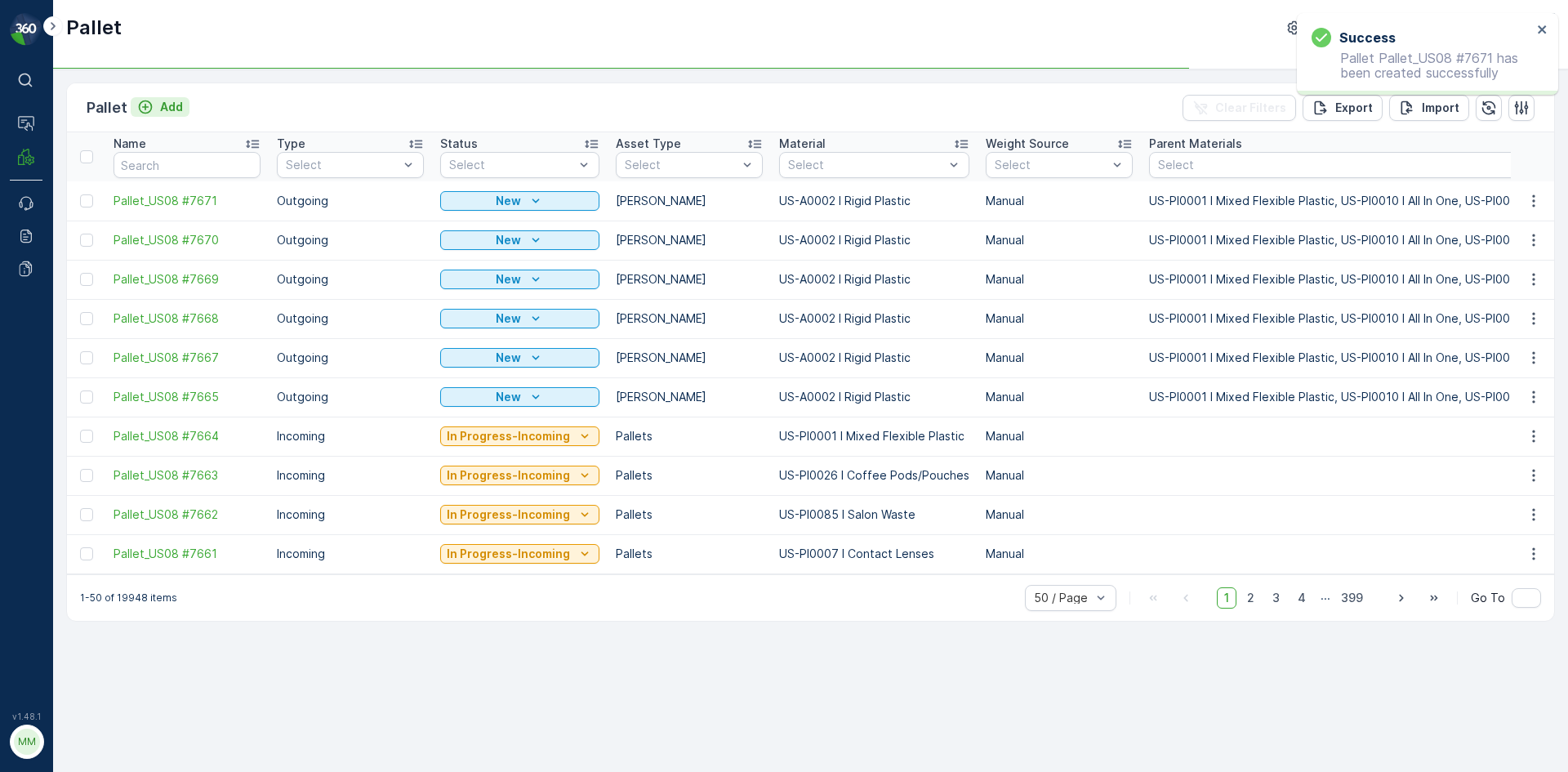
click at [164, 108] on p "Add" at bounding box center [172, 107] width 23 height 16
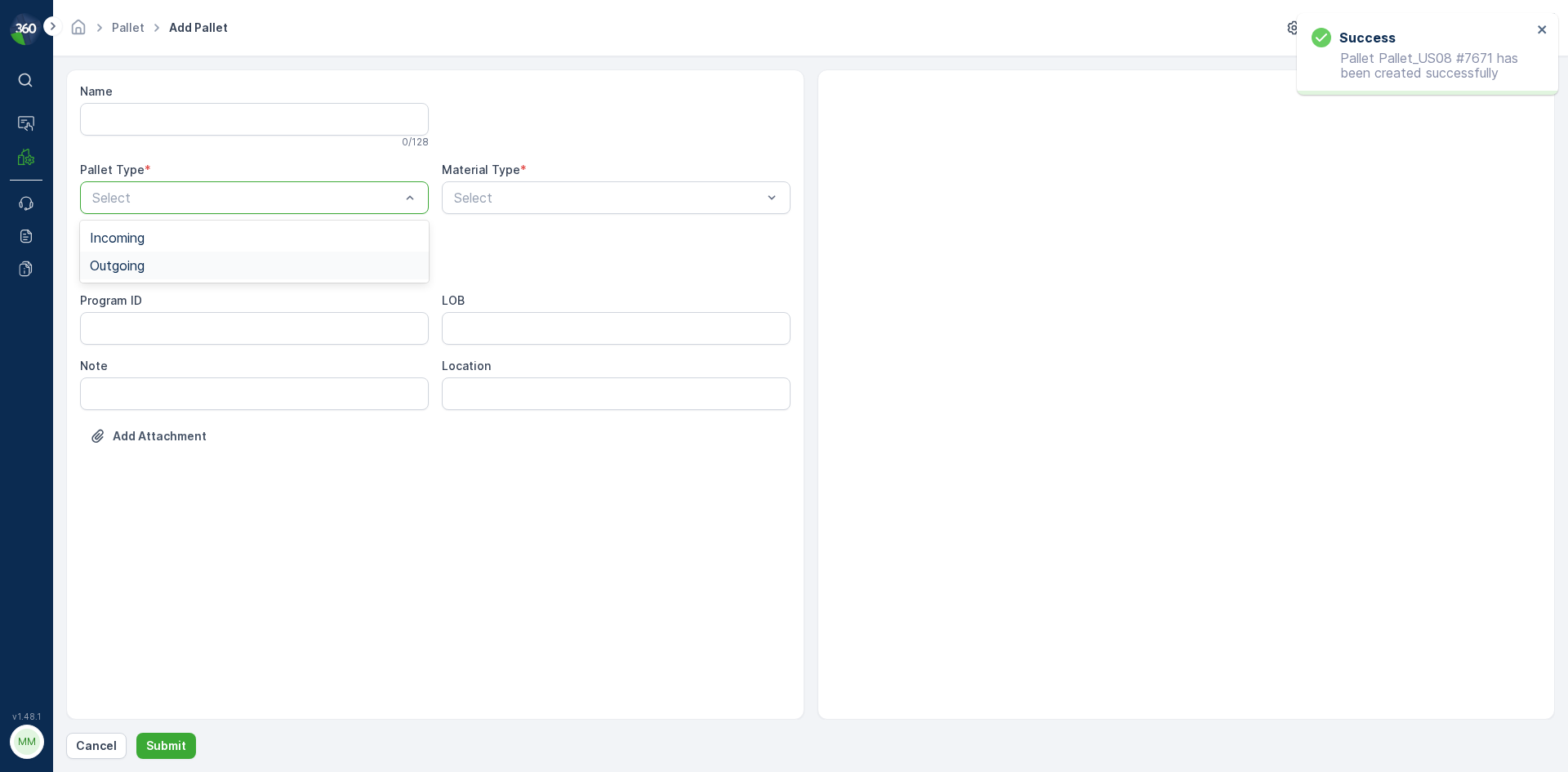
click at [176, 266] on div "Outgoing" at bounding box center [254, 264] width 329 height 14
click at [176, 266] on div at bounding box center [246, 262] width 311 height 14
click at [173, 301] on div "[PERSON_NAME]" at bounding box center [254, 303] width 329 height 14
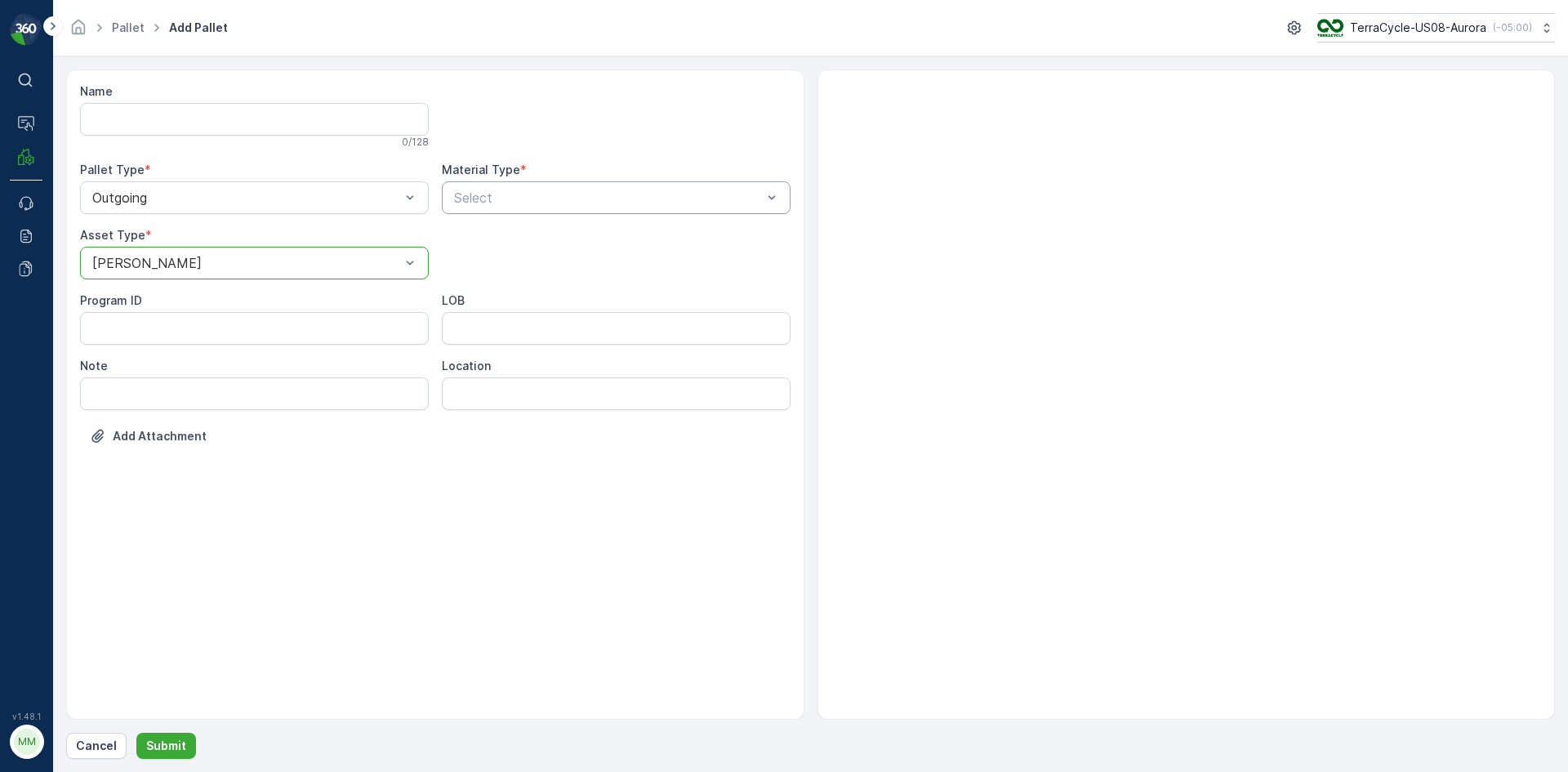
click at [589, 198] on div at bounding box center [608, 197] width 311 height 14
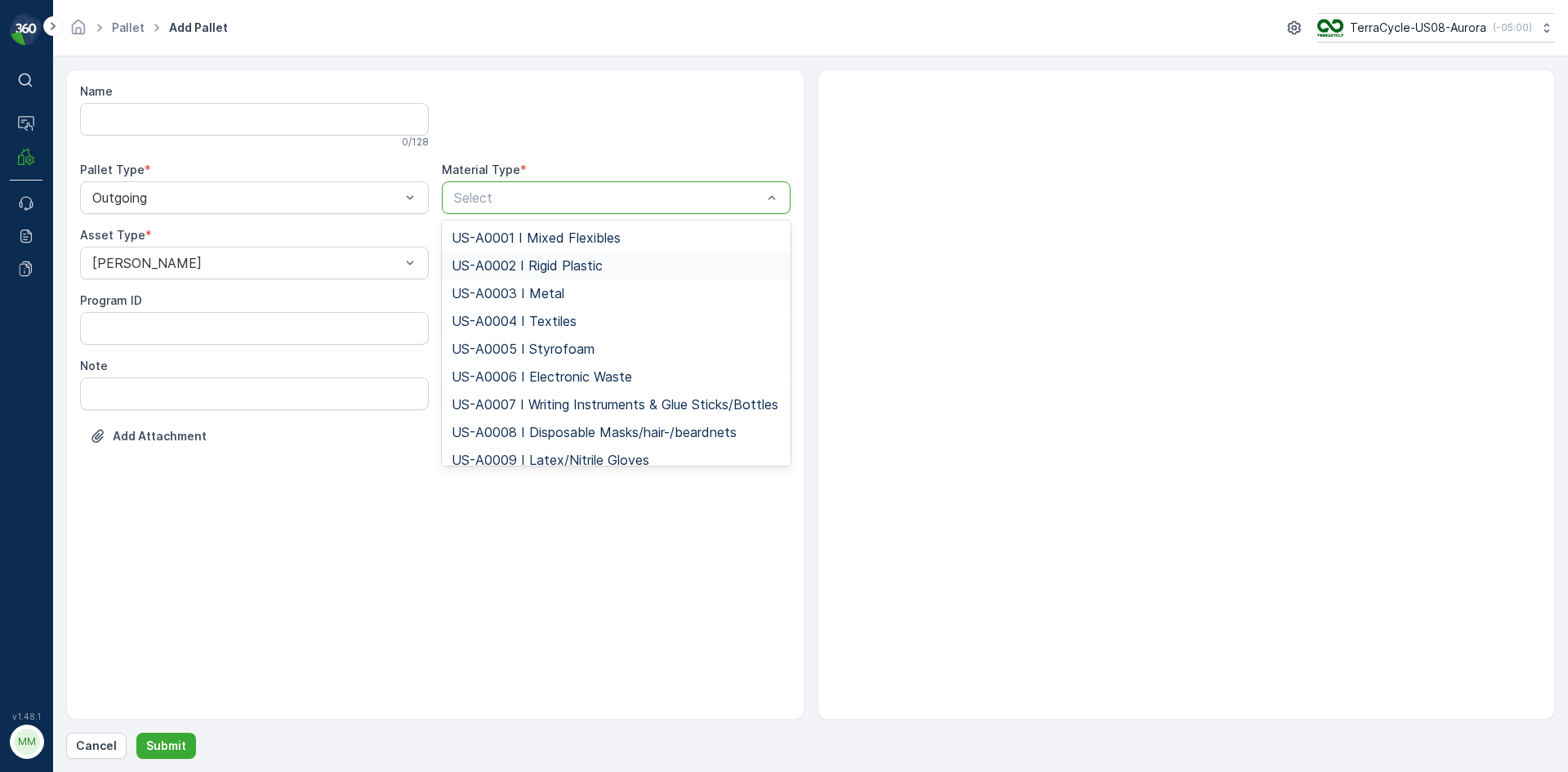
click at [590, 256] on div "US-A0002 I Rigid Plastic" at bounding box center [616, 265] width 348 height 28
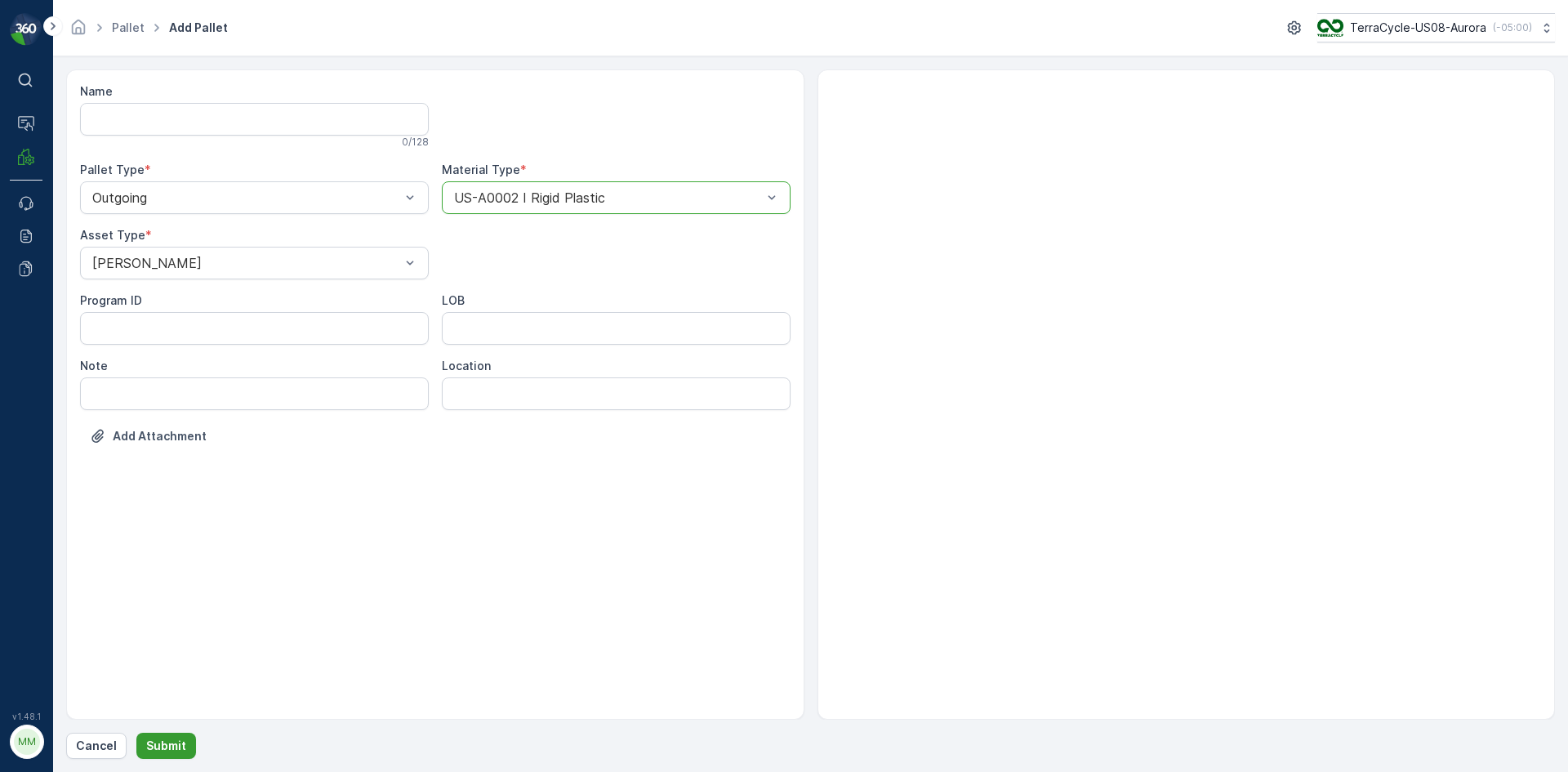
click at [181, 741] on p "Submit" at bounding box center [166, 745] width 40 height 16
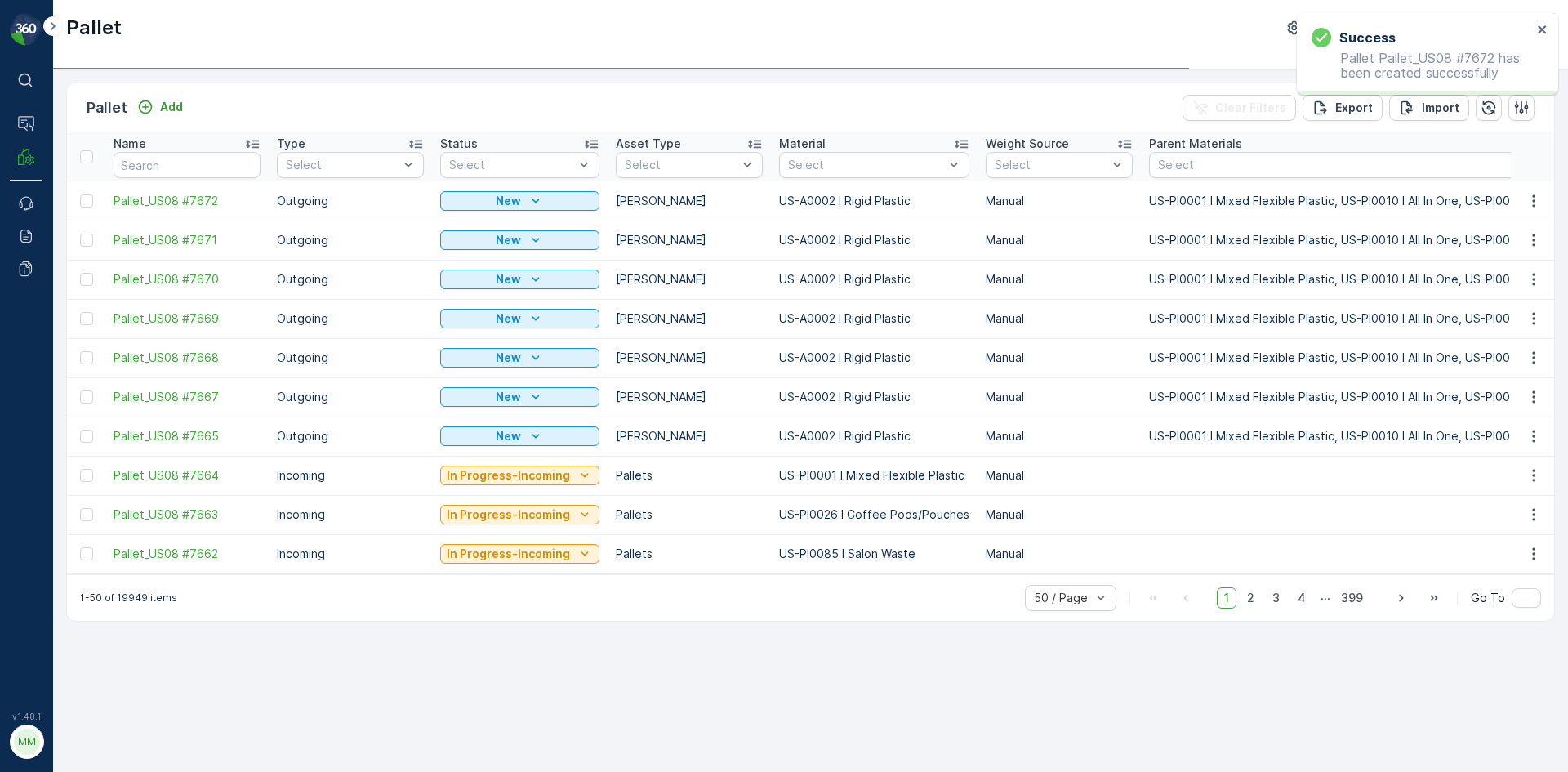
click at [182, 88] on div "Pallet Add Clear Filters Export Import" at bounding box center [810, 107] width 1487 height 49
click at [175, 102] on p "Add" at bounding box center [172, 107] width 23 height 16
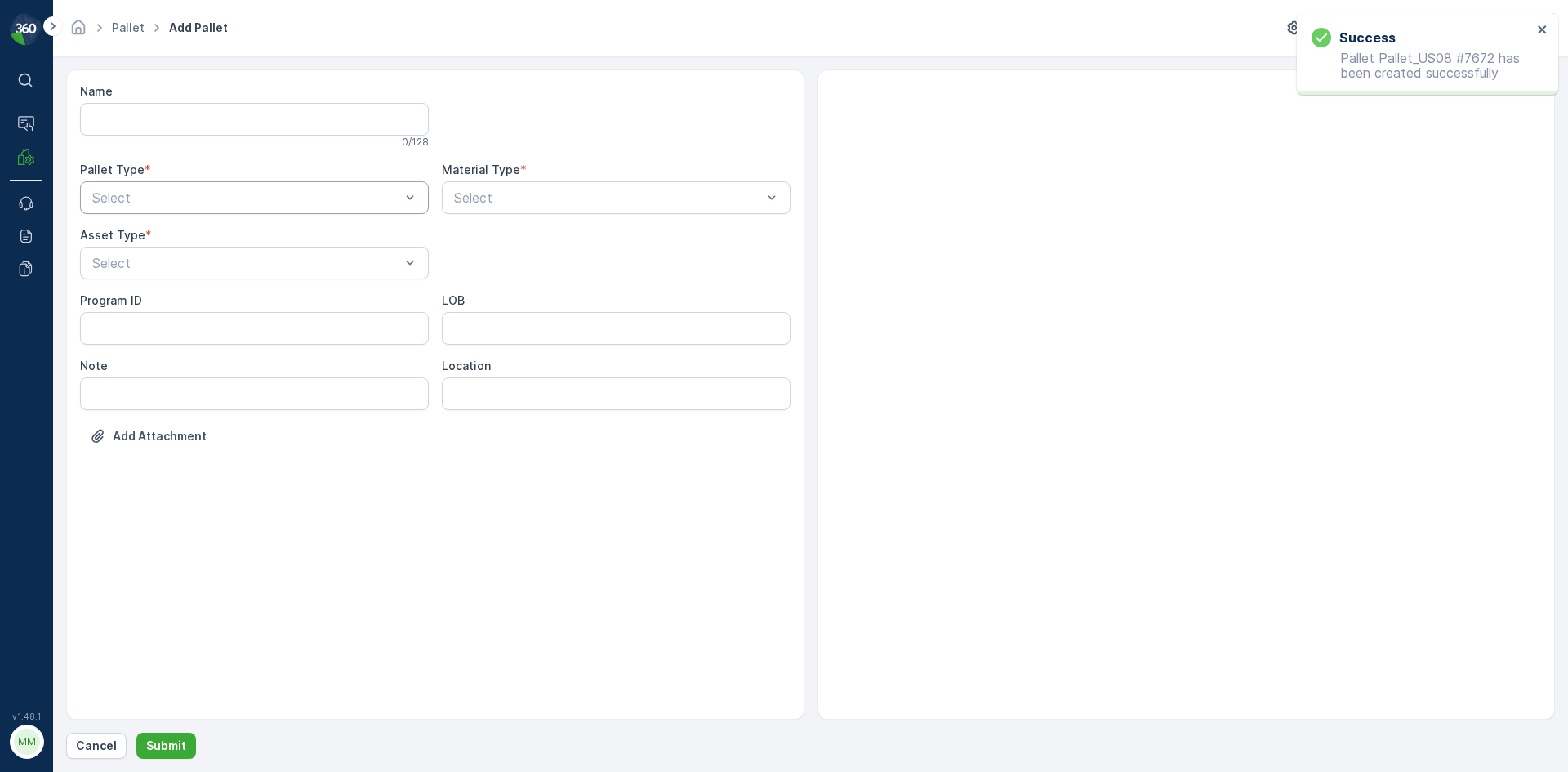
click at [185, 196] on div at bounding box center [246, 197] width 311 height 14
click at [185, 261] on div "Outgoing" at bounding box center [254, 264] width 329 height 14
click at [185, 261] on div at bounding box center [246, 262] width 311 height 14
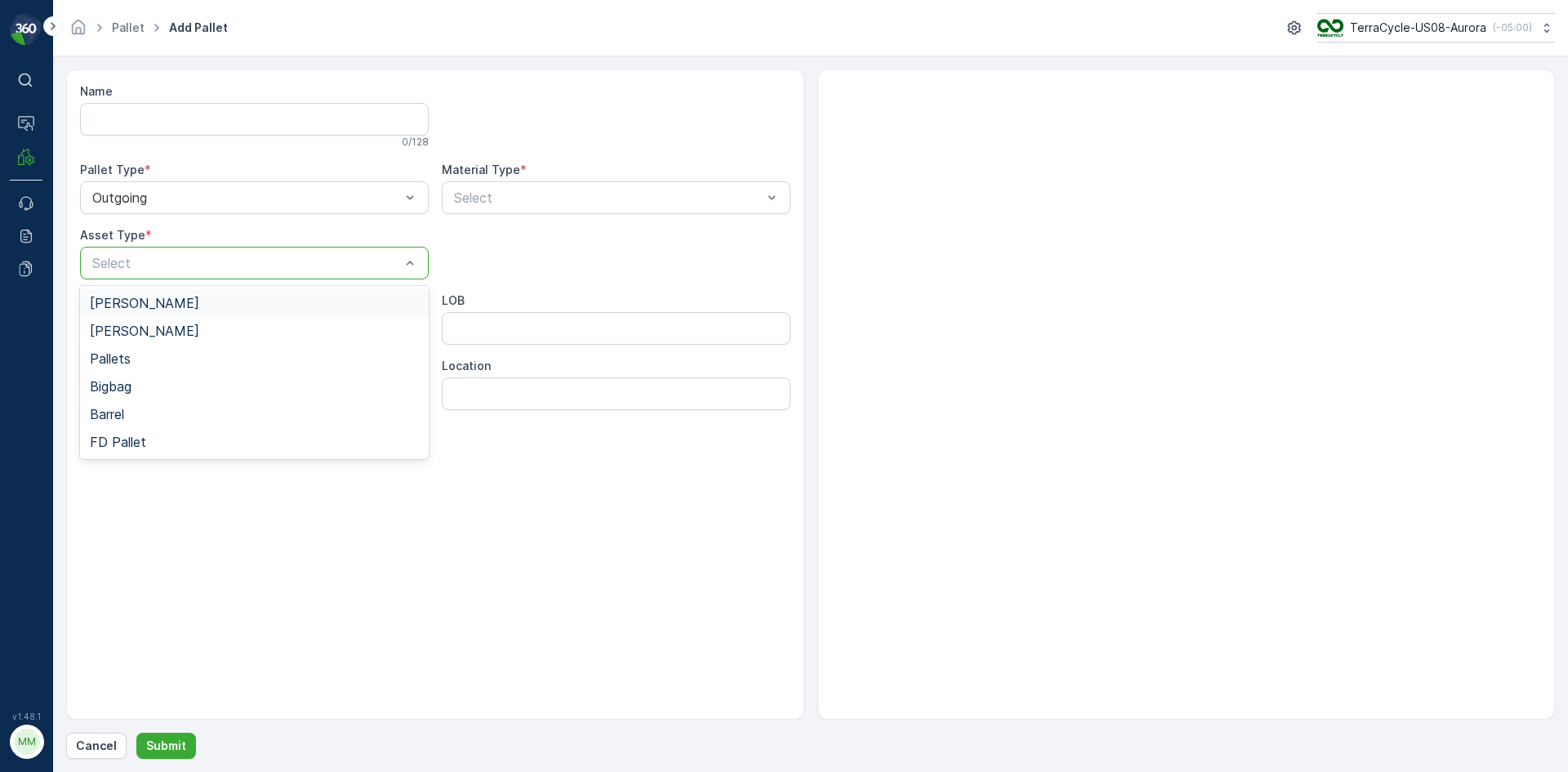
click at [176, 309] on div "[PERSON_NAME]" at bounding box center [254, 303] width 329 height 14
click at [535, 192] on div at bounding box center [608, 197] width 311 height 14
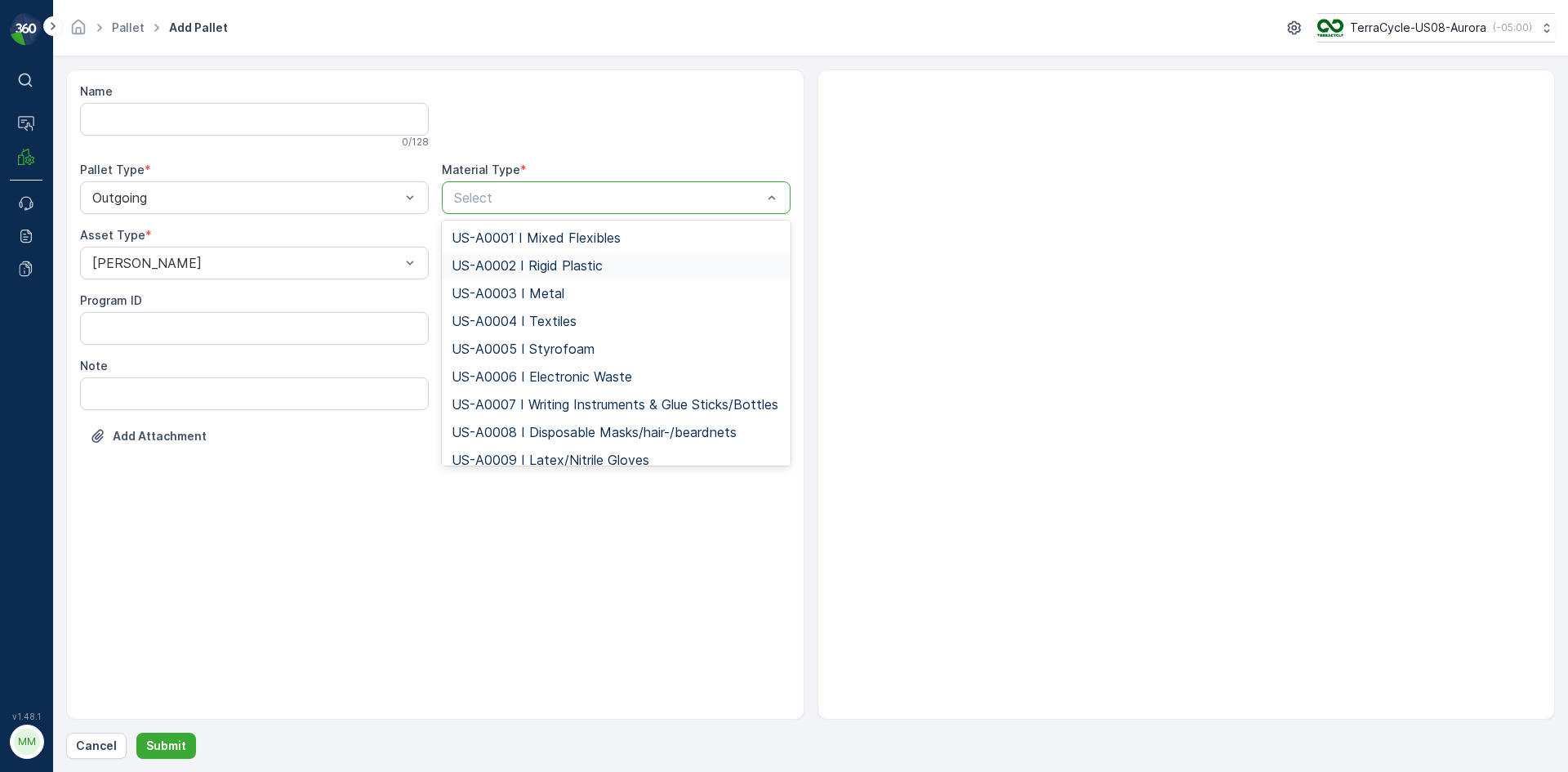
click at [530, 273] on span "US-A0002 I Rigid Plastic" at bounding box center [527, 264] width 151 height 14
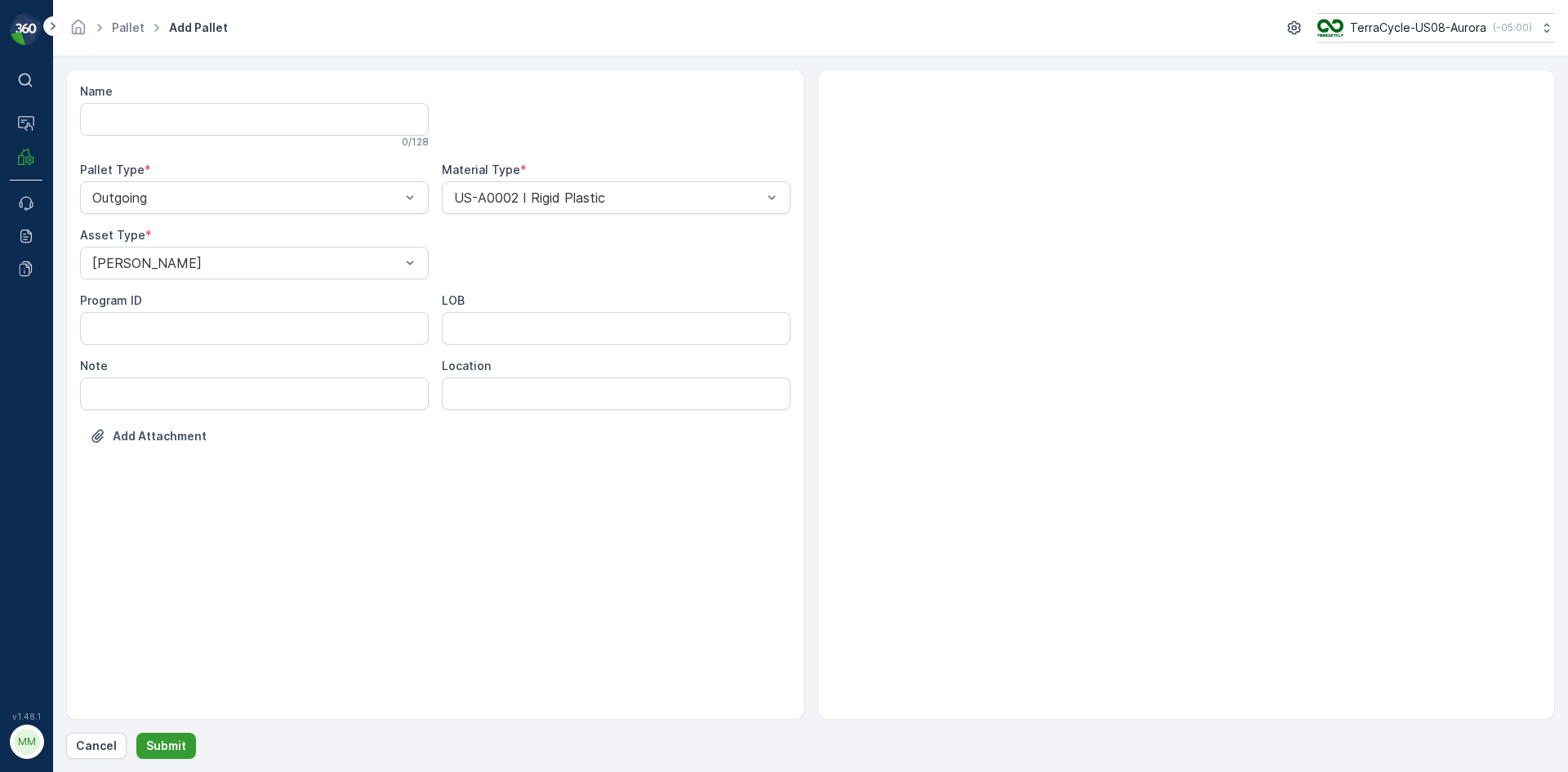
click at [178, 754] on button "Submit" at bounding box center [166, 745] width 59 height 26
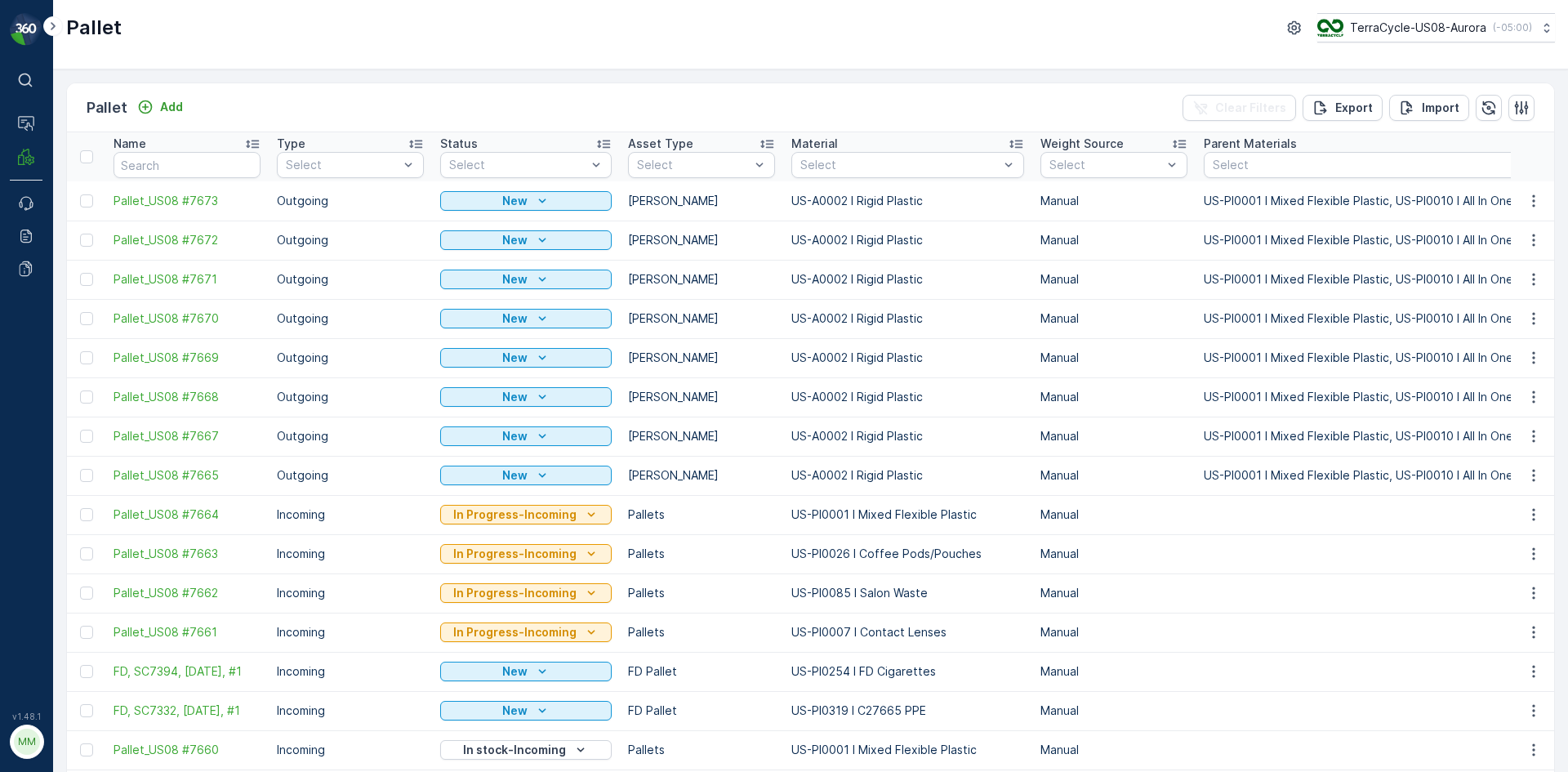
drag, startPoint x: 91, startPoint y: 473, endPoint x: 85, endPoint y: 453, distance: 20.9
click at [90, 473] on div at bounding box center [87, 475] width 13 height 13
click at [80, 469] on input "checkbox" at bounding box center [80, 469] width 0 height 0
click at [82, 438] on div at bounding box center [87, 436] width 13 height 13
click at [80, 429] on input "checkbox" at bounding box center [80, 429] width 0 height 0
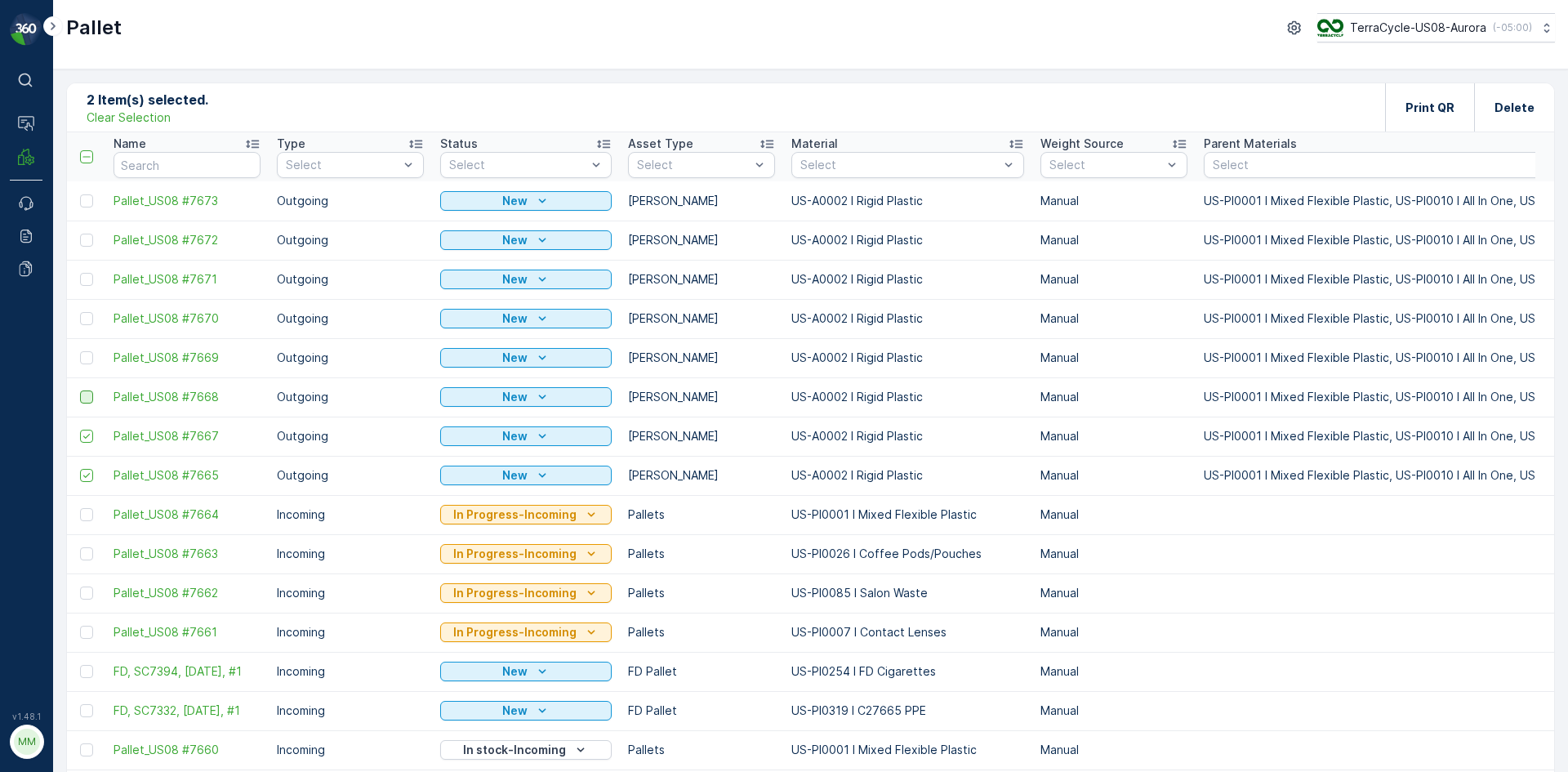
click at [86, 397] on div at bounding box center [87, 397] width 13 height 13
click at [80, 390] on input "checkbox" at bounding box center [80, 390] width 0 height 0
click at [89, 359] on div at bounding box center [87, 358] width 13 height 13
click at [80, 351] on input "checkbox" at bounding box center [80, 351] width 0 height 0
click at [87, 320] on div at bounding box center [87, 319] width 13 height 13
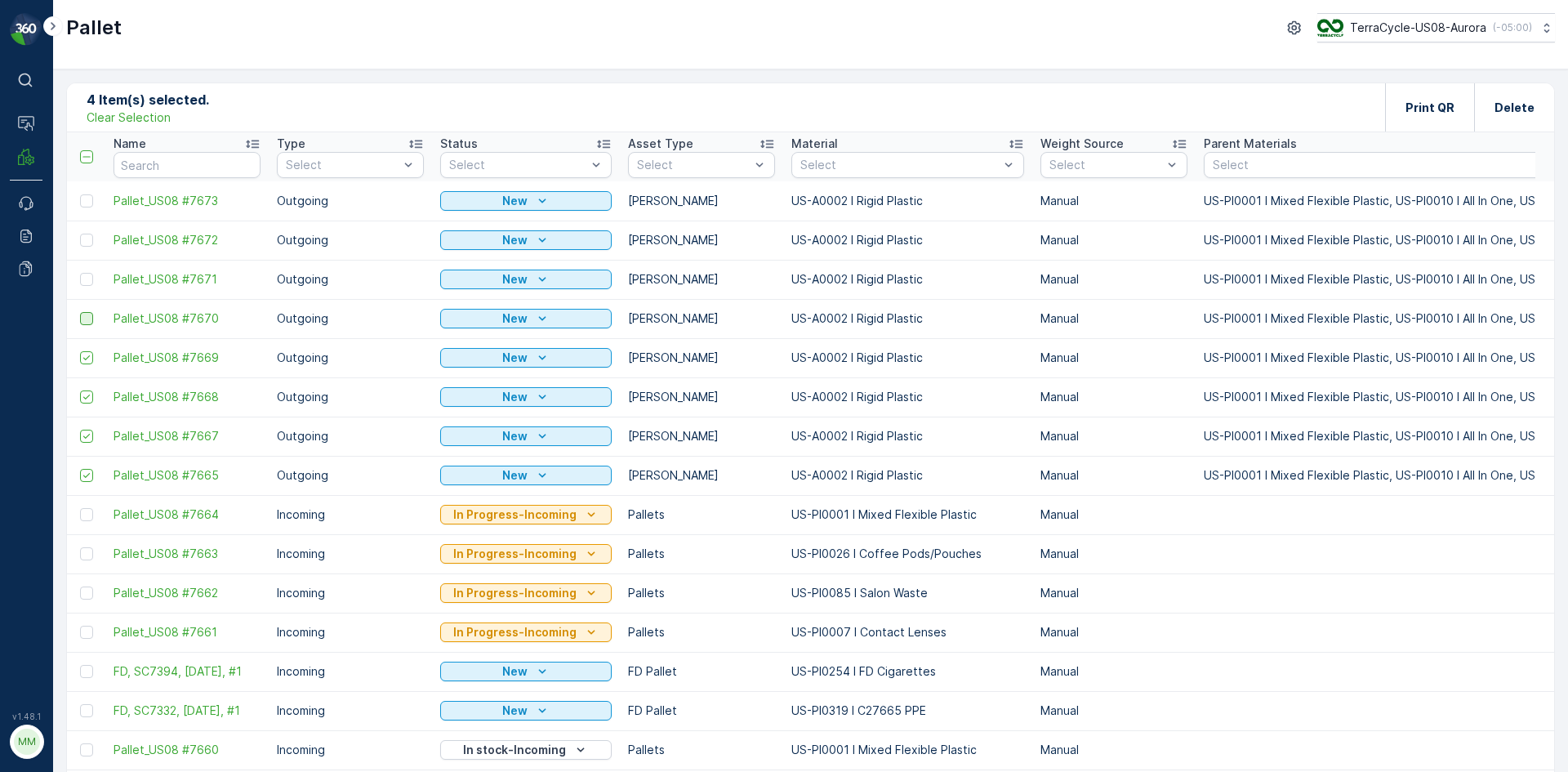
click at [80, 312] on input "checkbox" at bounding box center [80, 312] width 0 height 0
click at [84, 273] on div at bounding box center [87, 280] width 13 height 13
click at [80, 273] on input "checkbox" at bounding box center [80, 273] width 0 height 0
click at [90, 241] on div at bounding box center [87, 240] width 13 height 13
click at [80, 234] on input "checkbox" at bounding box center [80, 234] width 0 height 0
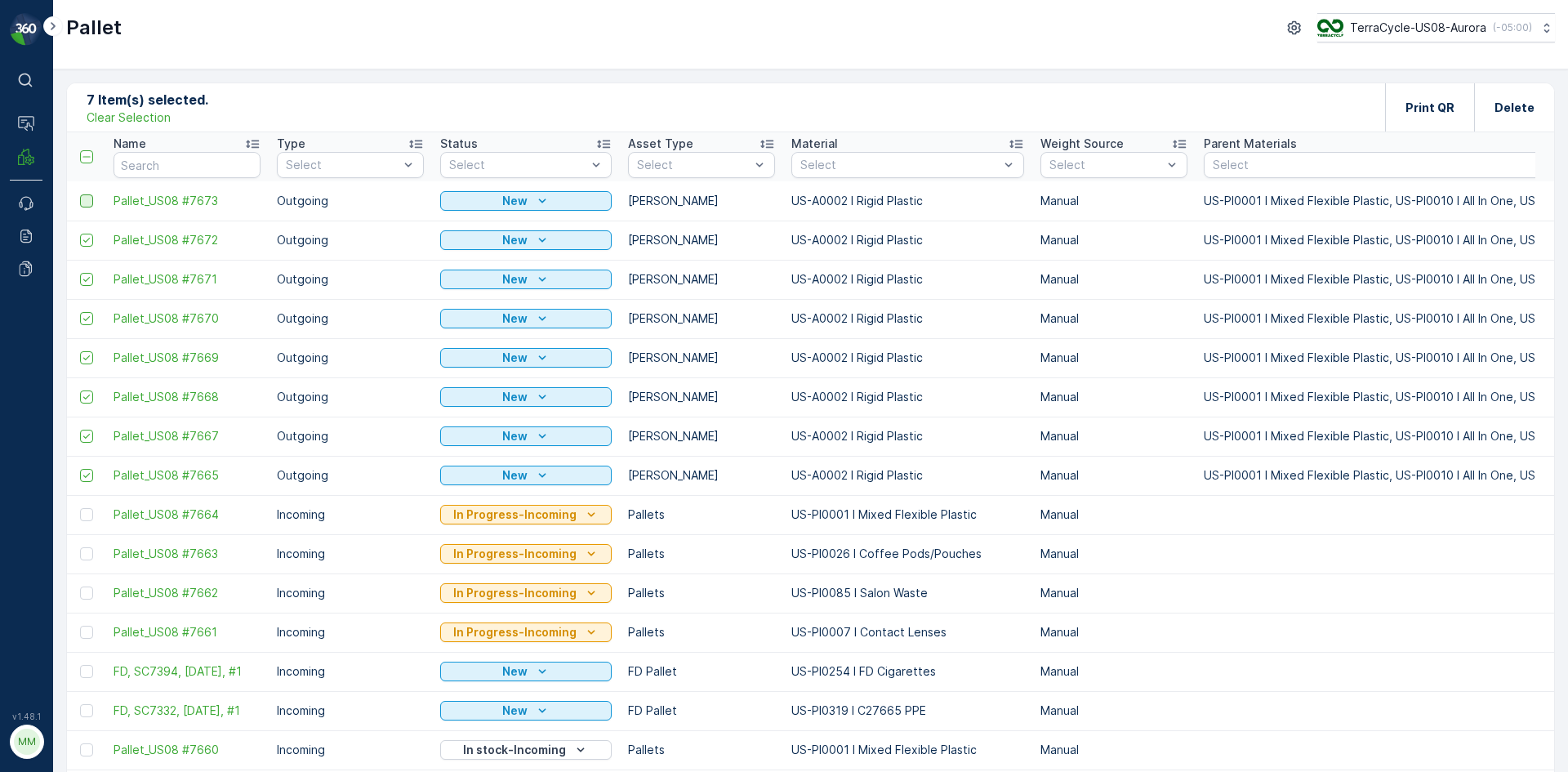
click at [87, 207] on div at bounding box center [87, 201] width 13 height 13
click at [80, 195] on input "checkbox" at bounding box center [80, 195] width 0 height 0
click at [1441, 115] on p "Print QR" at bounding box center [1430, 107] width 49 height 16
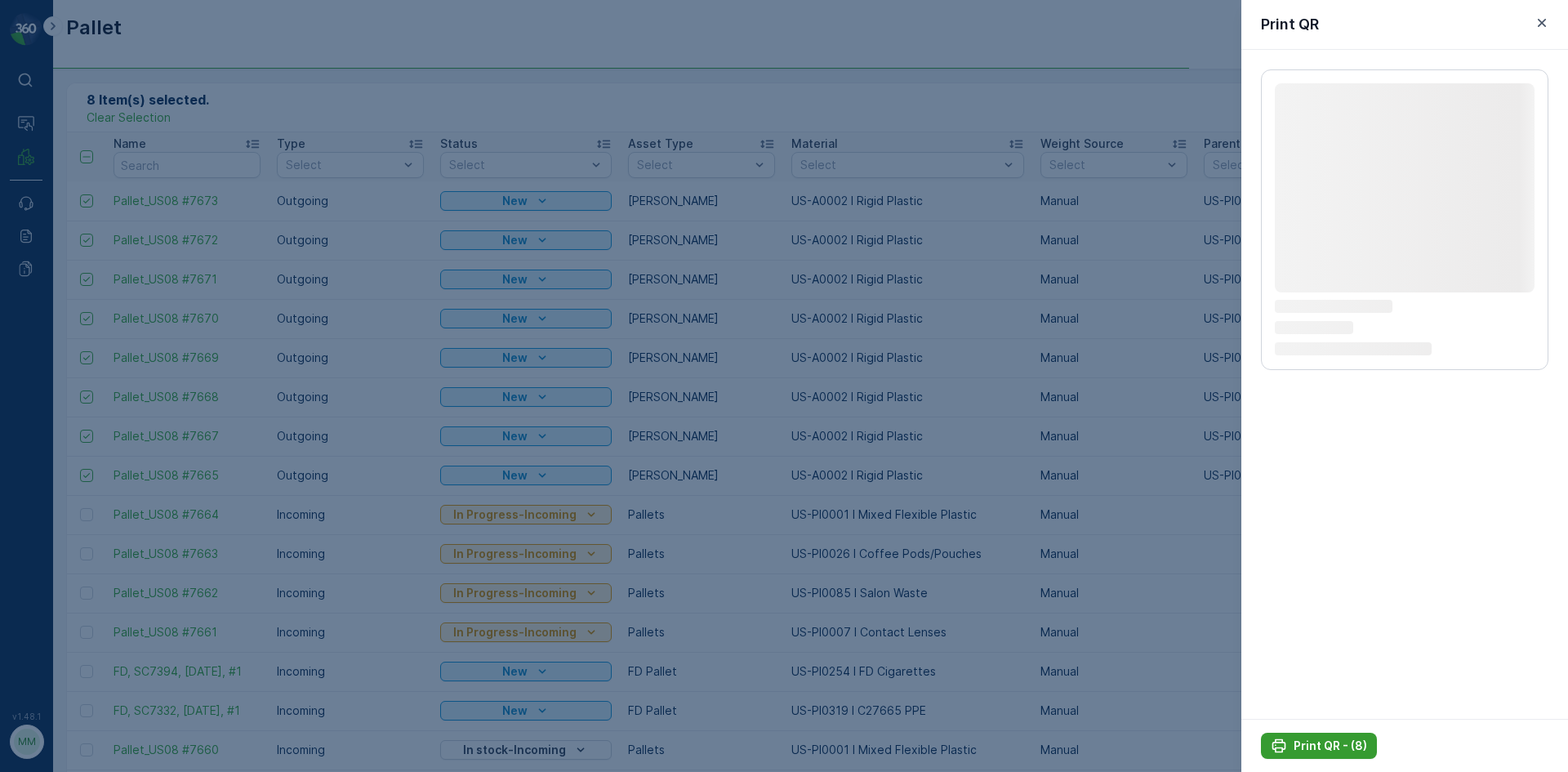
click at [1341, 749] on p "Print QR - (8)" at bounding box center [1330, 745] width 73 height 16
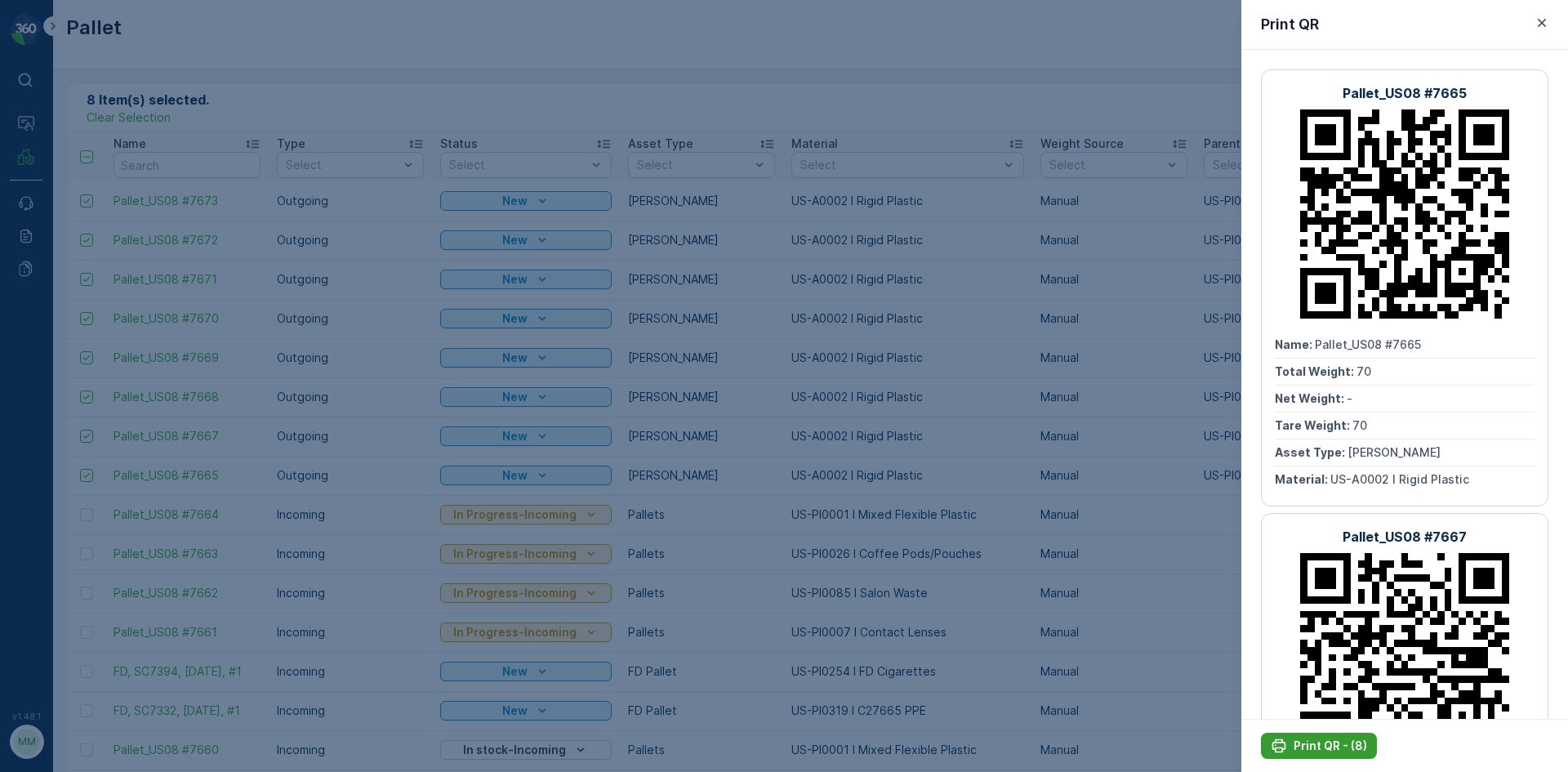
click at [1305, 750] on p "Print QR - (8)" at bounding box center [1330, 745] width 73 height 16
